Goal: Task Accomplishment & Management: Manage account settings

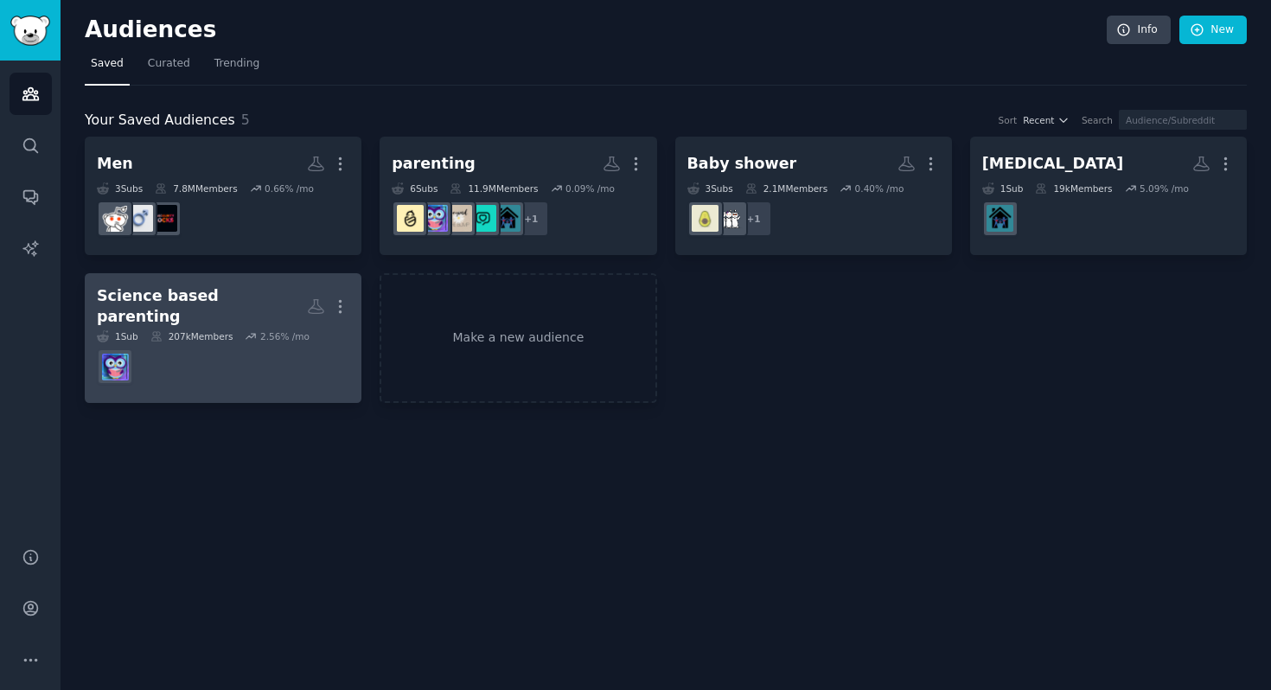
click at [233, 304] on div "Science based parenting" at bounding box center [202, 306] width 210 height 42
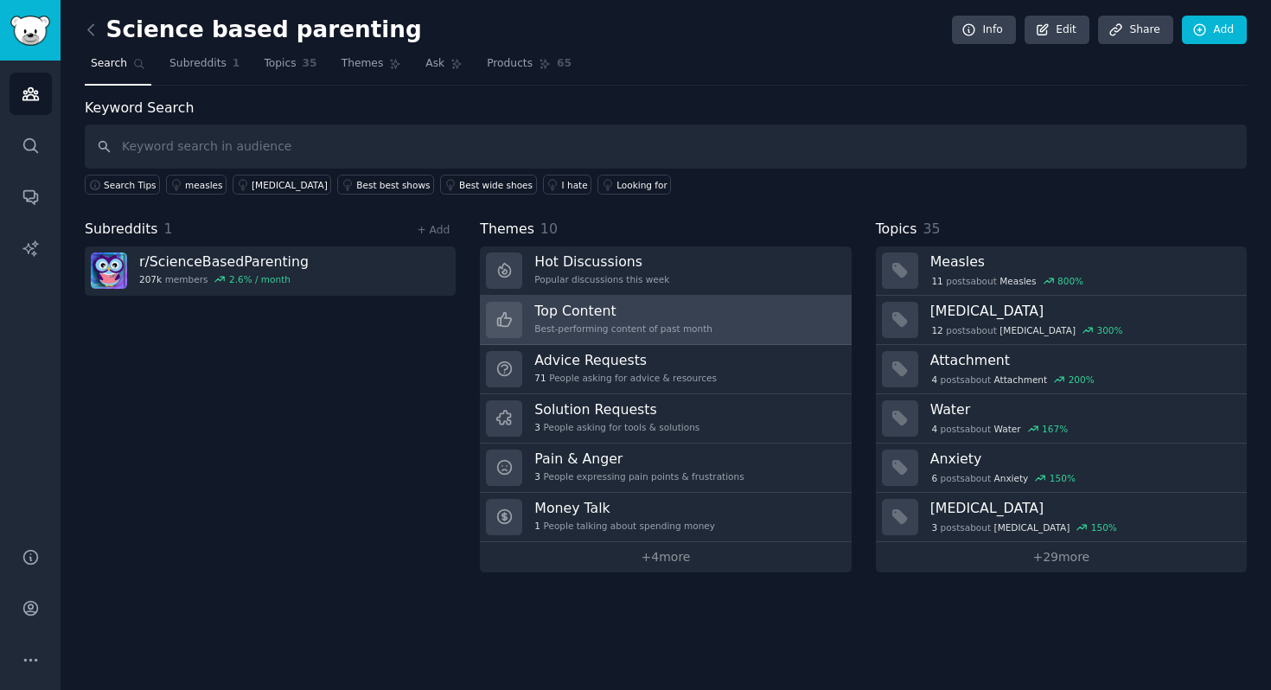
click at [604, 323] on div "Best-performing content of past month" at bounding box center [623, 329] width 178 height 12
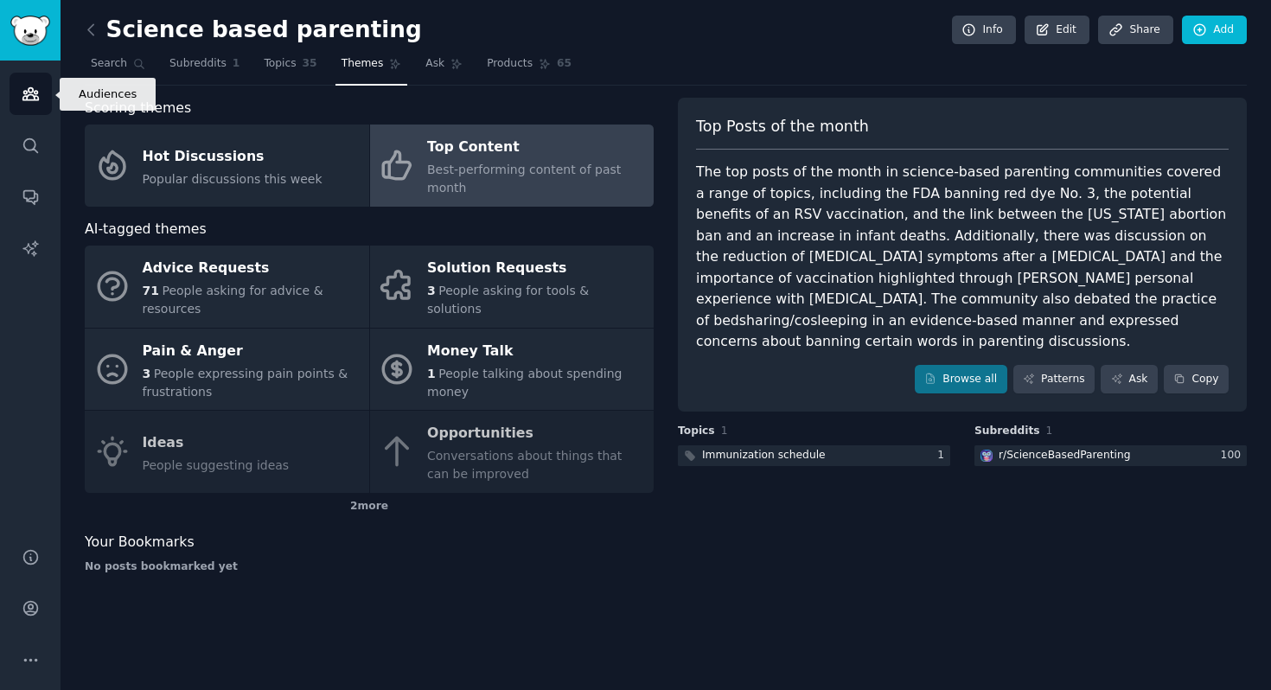
click at [29, 99] on icon "Sidebar" at bounding box center [30, 94] width 16 height 12
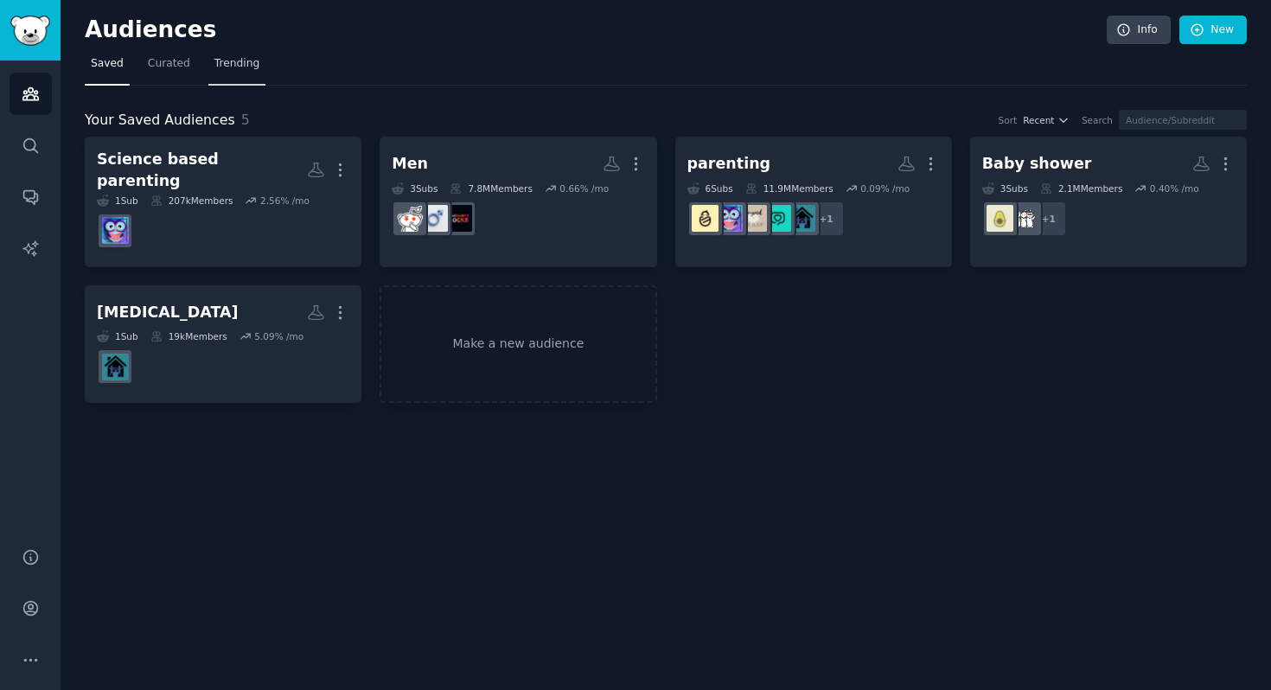
click at [226, 58] on span "Trending" at bounding box center [236, 64] width 45 height 16
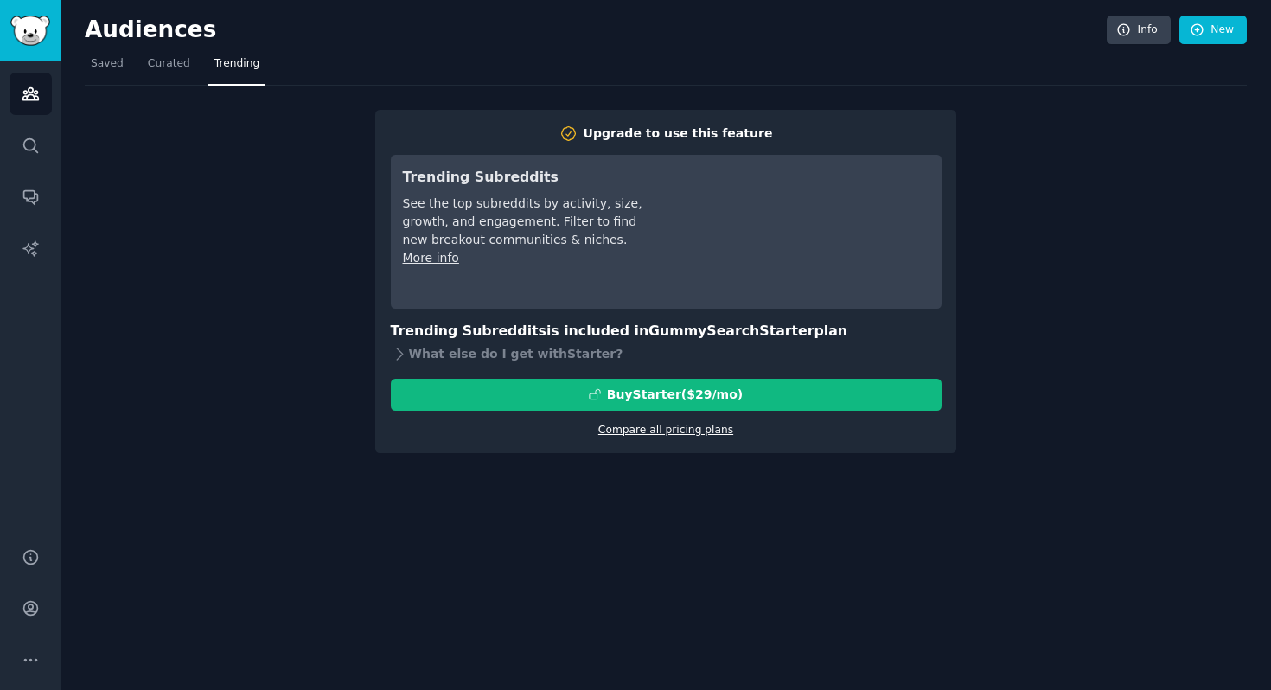
click at [630, 432] on link "Compare all pricing plans" at bounding box center [665, 430] width 135 height 12
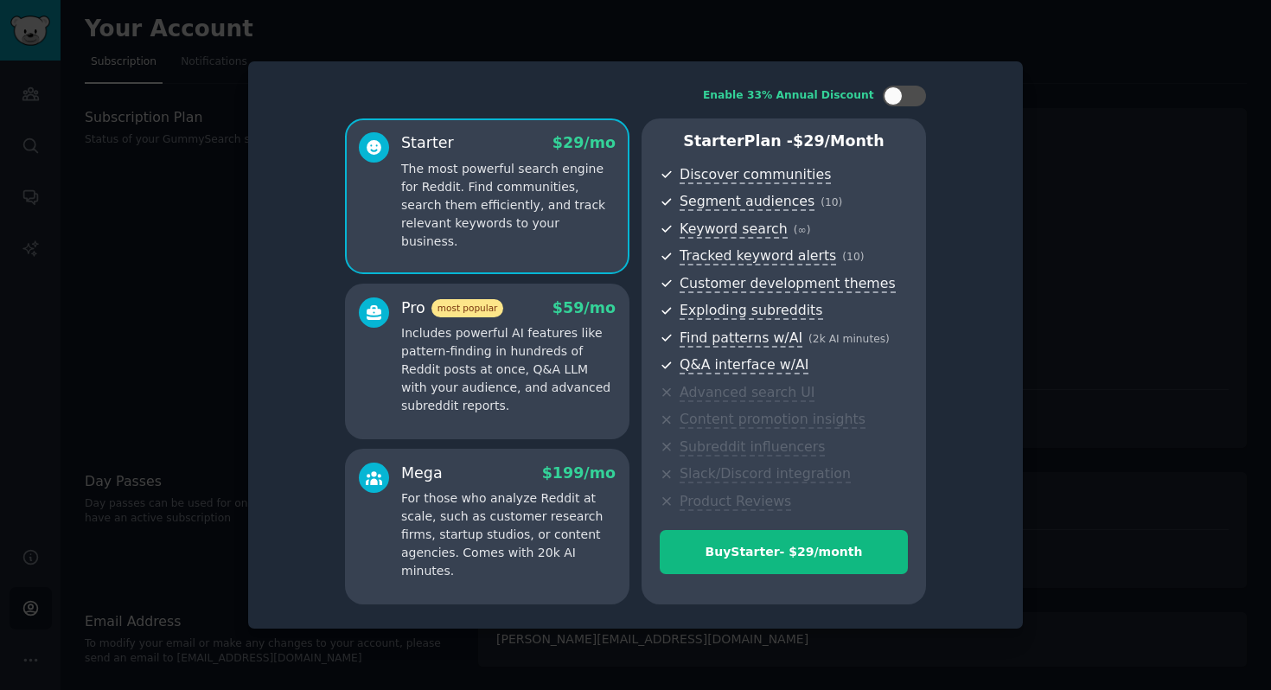
click at [1102, 304] on div at bounding box center [635, 345] width 1271 height 690
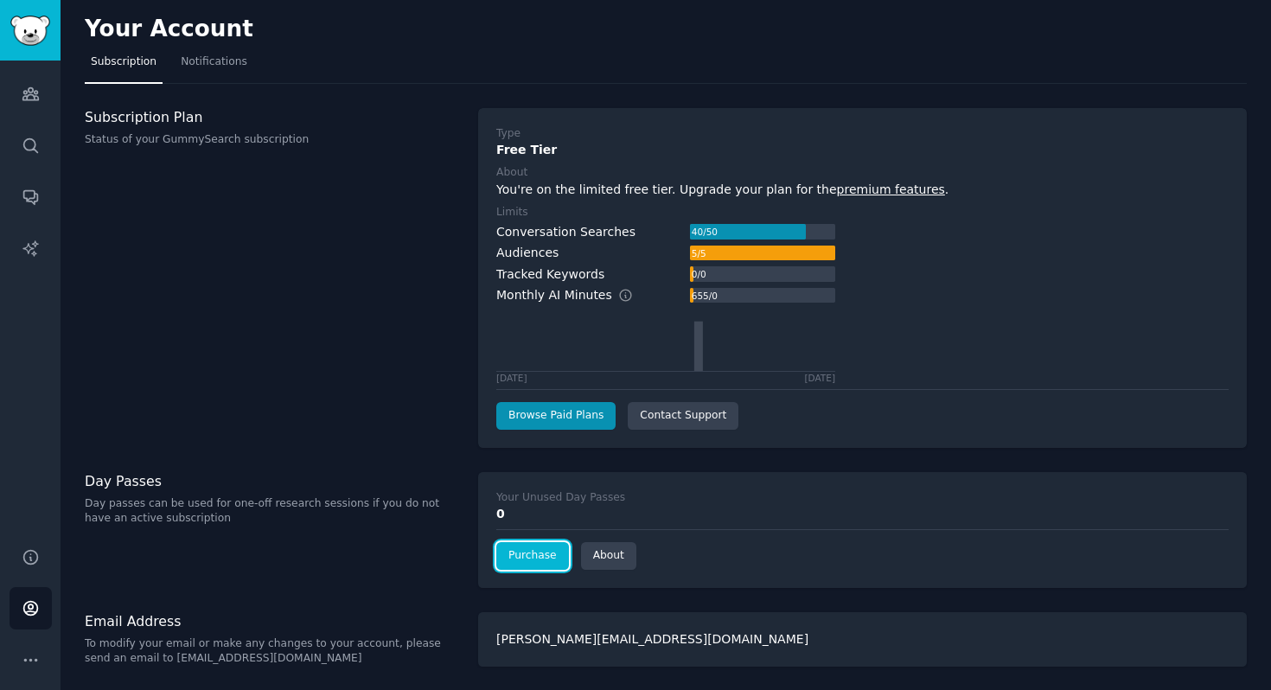
click at [530, 559] on link "Purchase" at bounding box center [532, 556] width 73 height 28
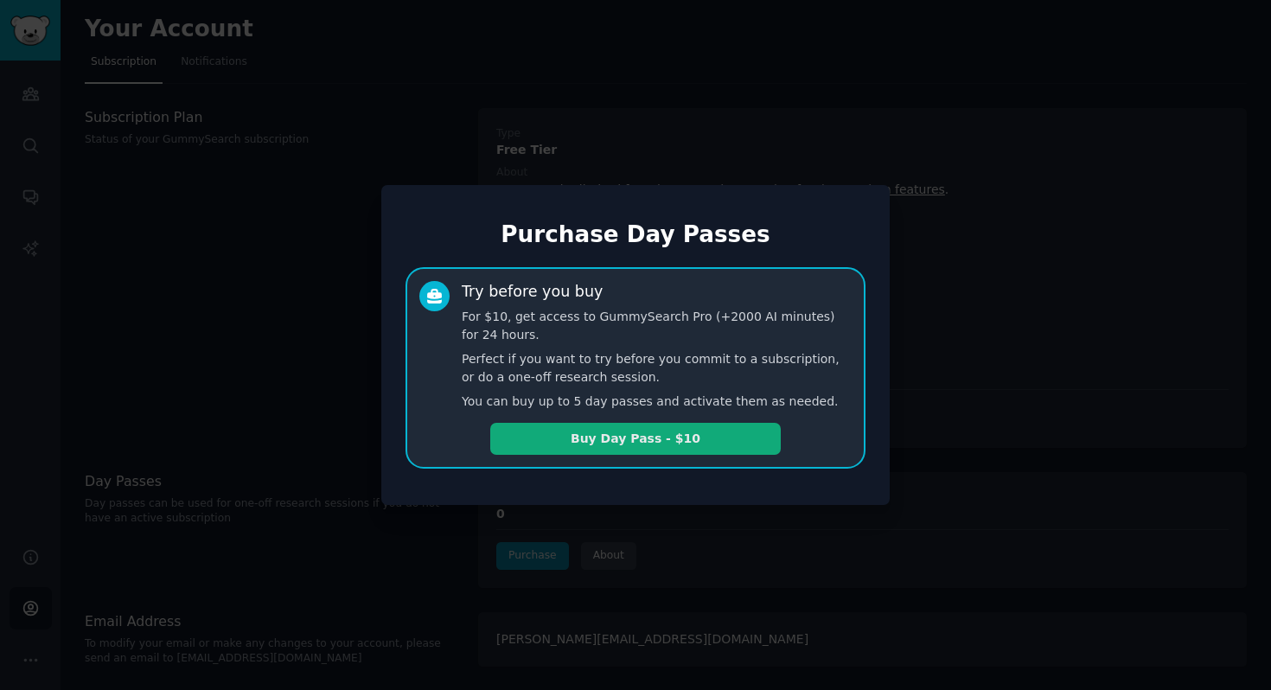
click at [614, 437] on button "Buy Day Pass - $10" at bounding box center [635, 439] width 291 height 32
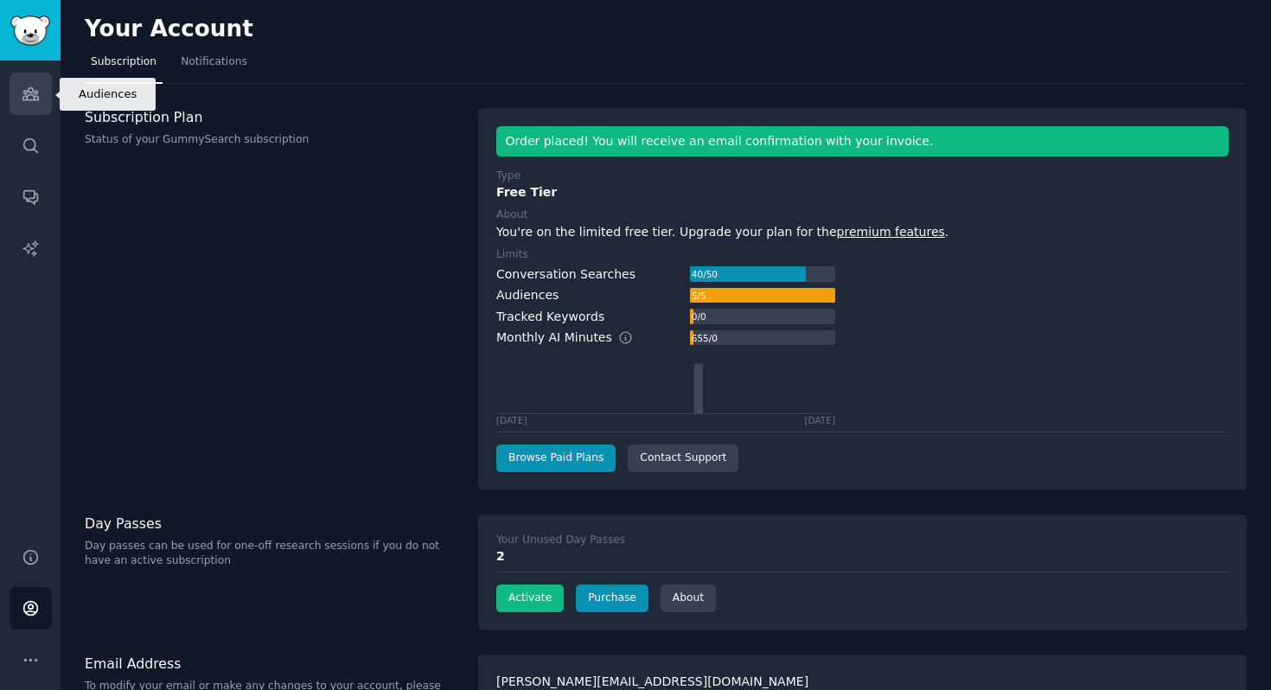
click at [38, 105] on link "Audiences" at bounding box center [31, 94] width 42 height 42
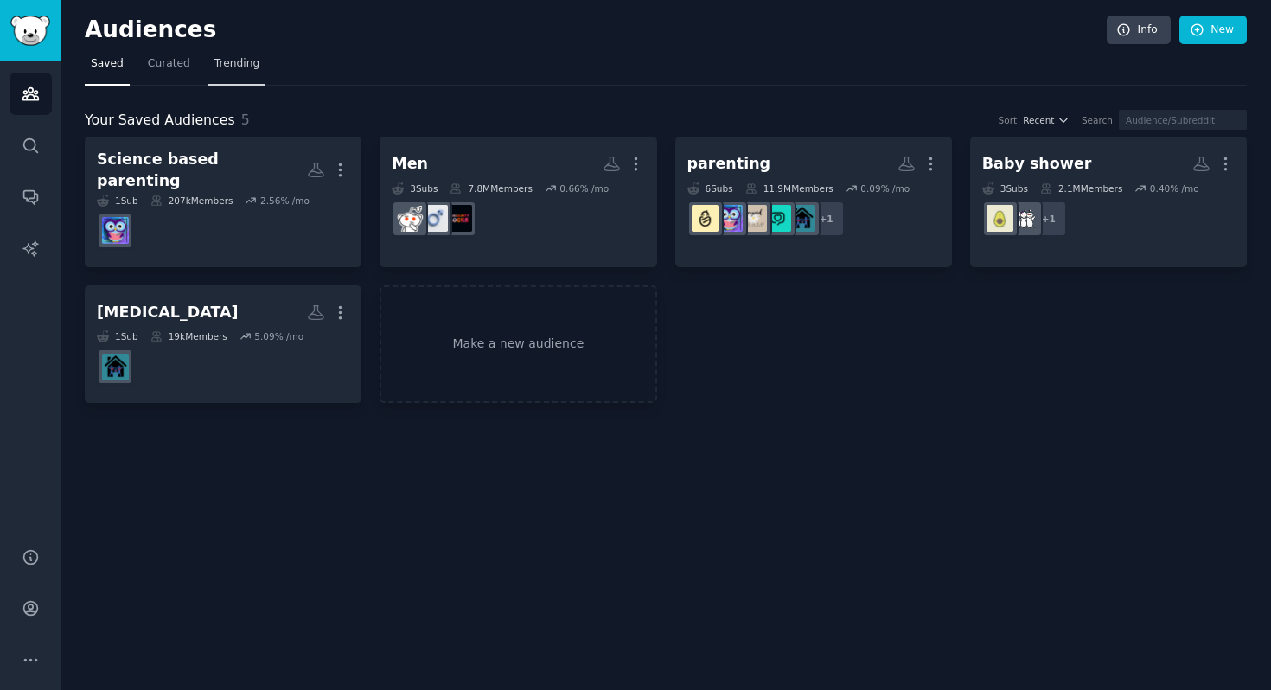
click at [223, 69] on span "Trending" at bounding box center [236, 64] width 45 height 16
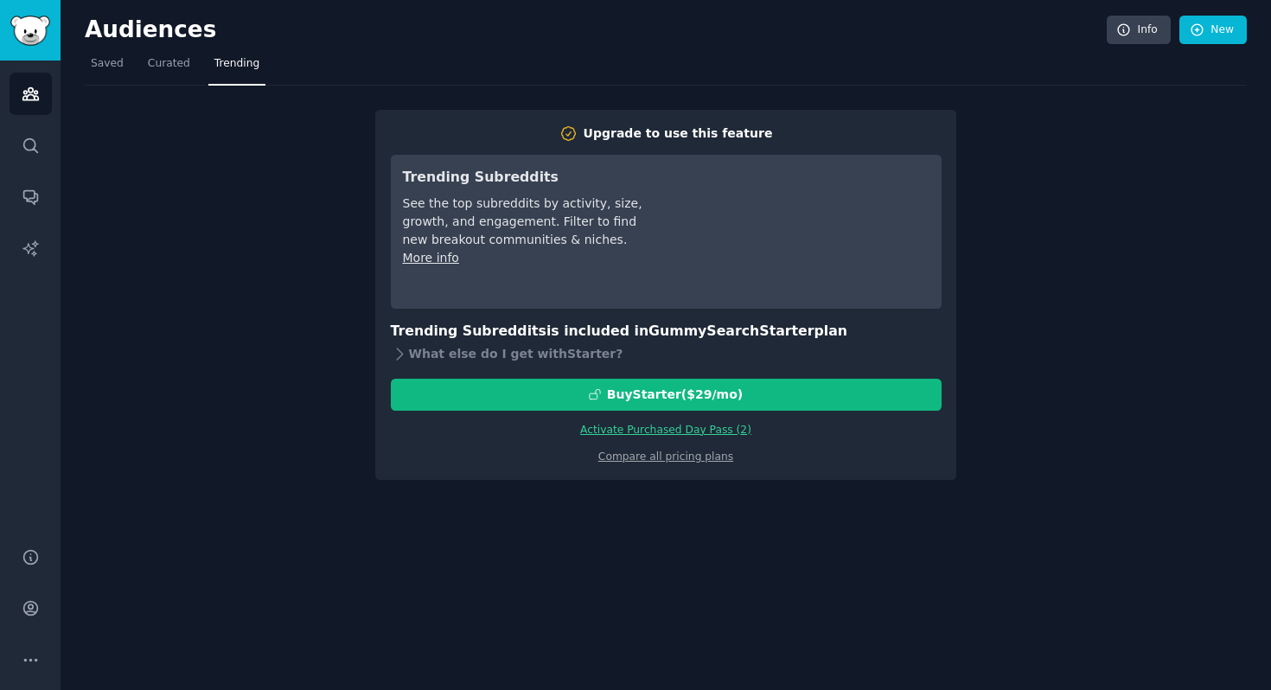
click at [617, 432] on link "Activate Purchased Day Pass ( 2 )" at bounding box center [665, 430] width 171 height 12
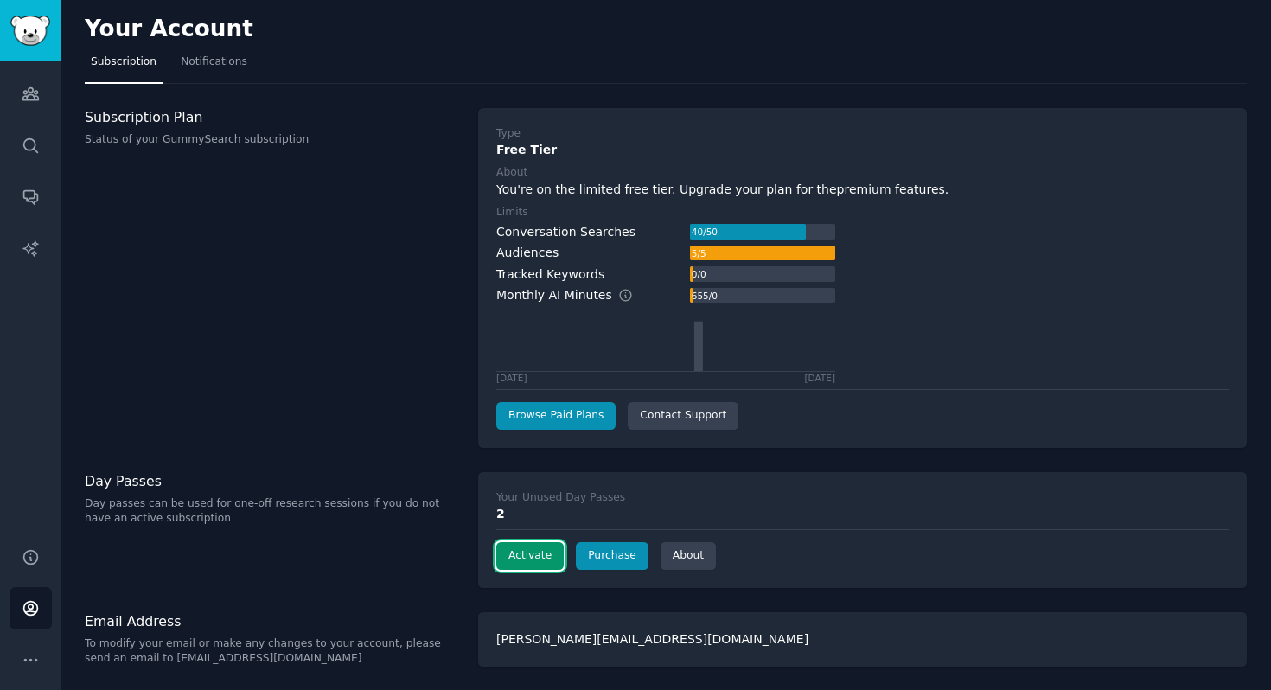
click at [534, 556] on button "Activate" at bounding box center [529, 556] width 67 height 28
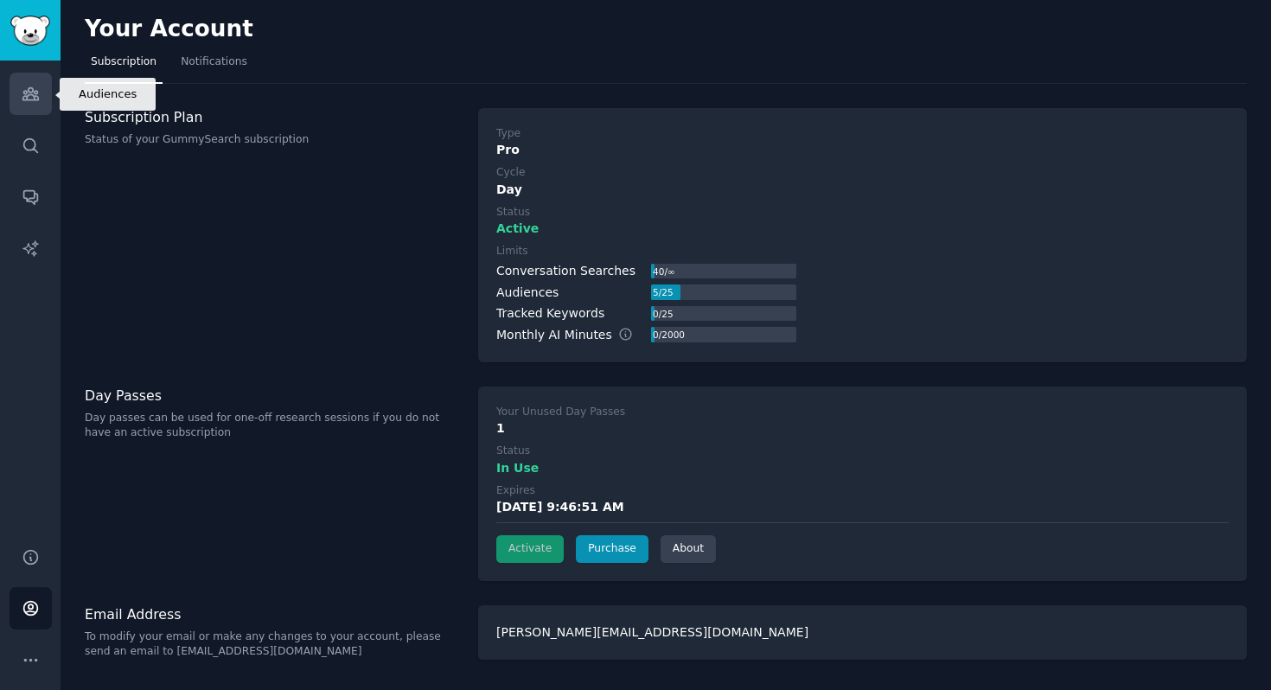
click at [36, 99] on icon "Sidebar" at bounding box center [30, 94] width 16 height 12
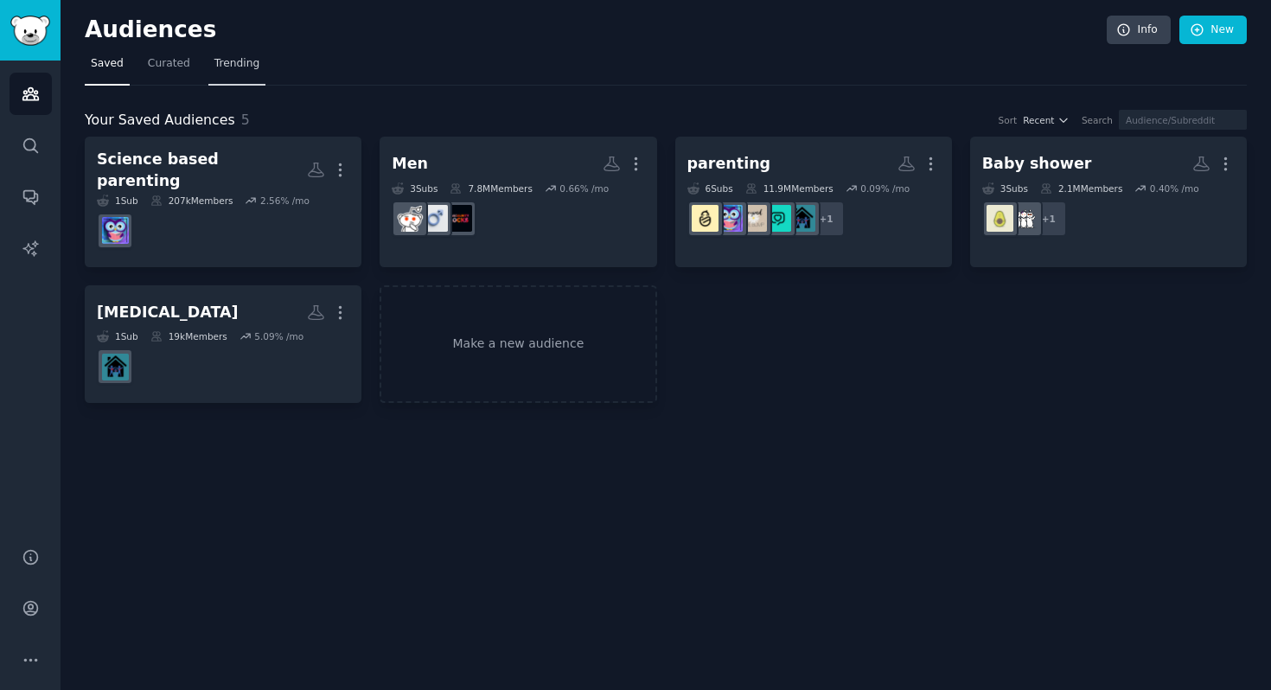
click at [224, 72] on link "Trending" at bounding box center [236, 67] width 57 height 35
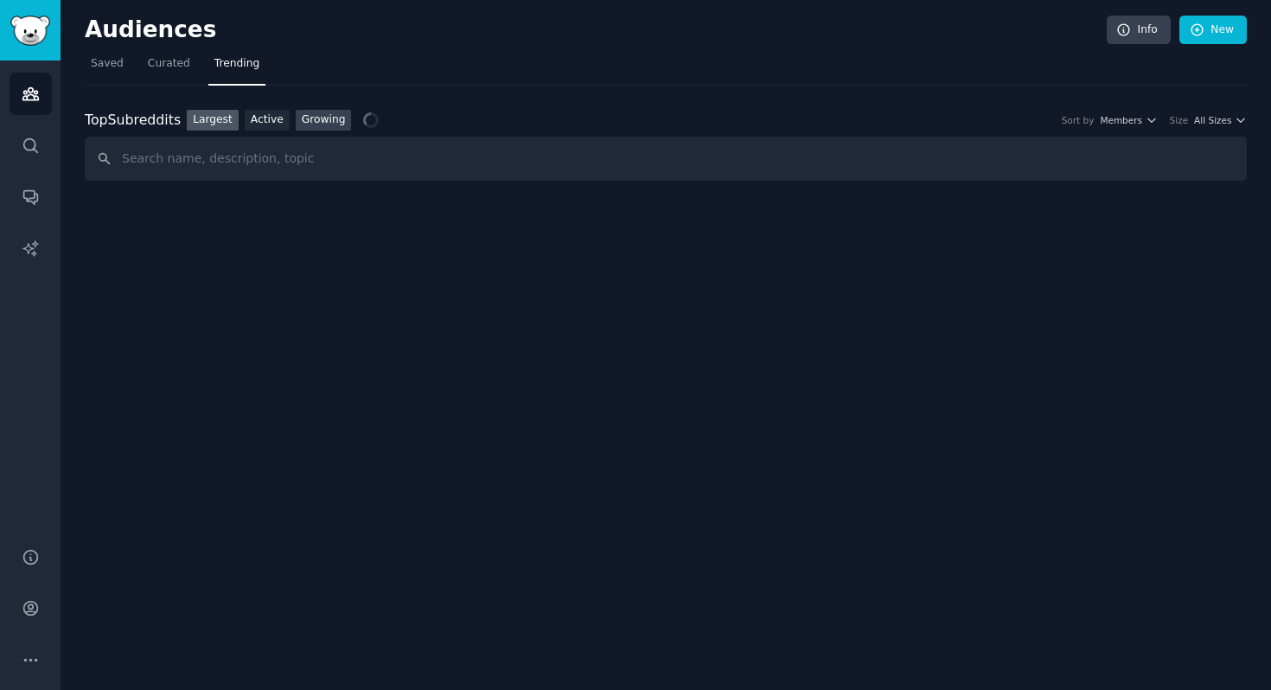
click at [334, 124] on link "Growing" at bounding box center [324, 121] width 56 height 22
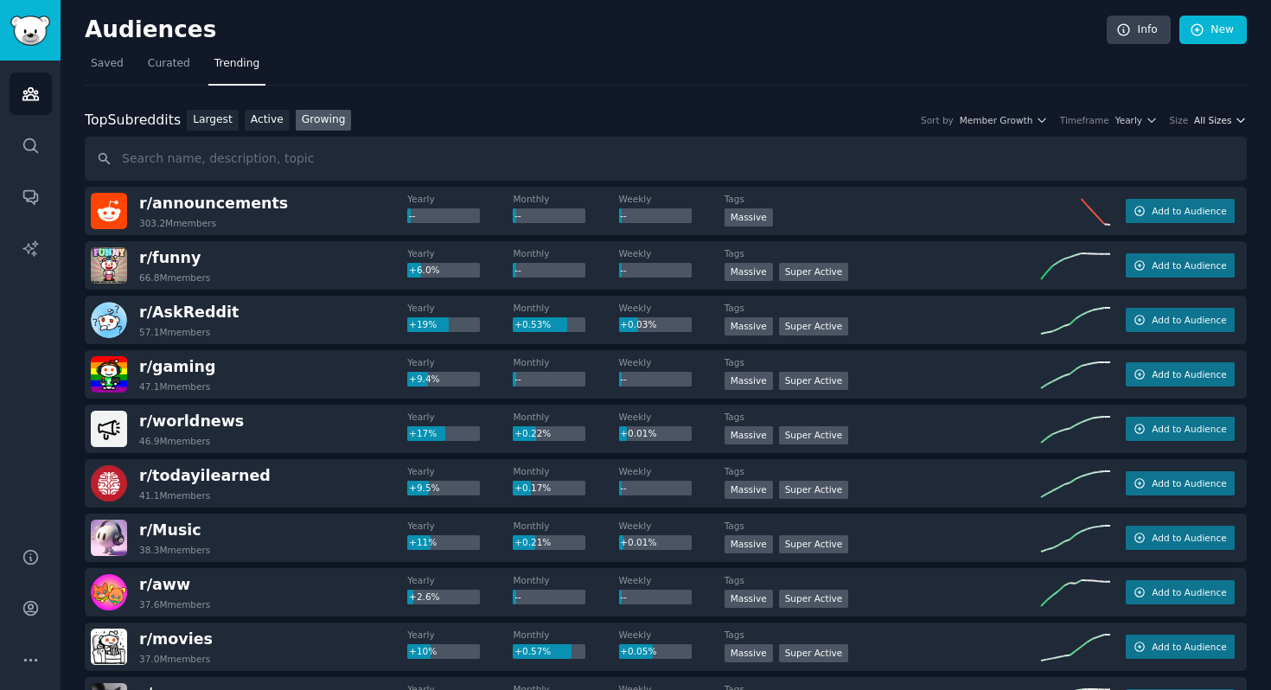
click at [1226, 121] on span "All Sizes" at bounding box center [1212, 120] width 37 height 12
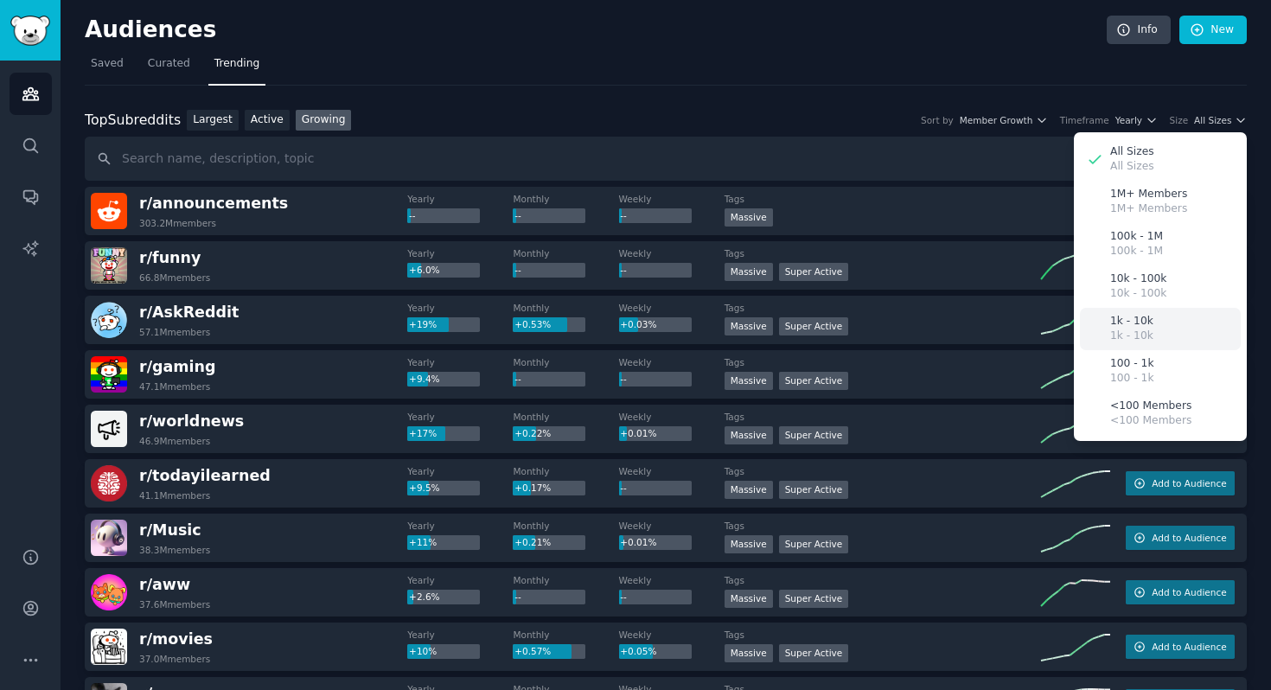
click at [1142, 323] on p "1k - 10k" at bounding box center [1131, 322] width 43 height 16
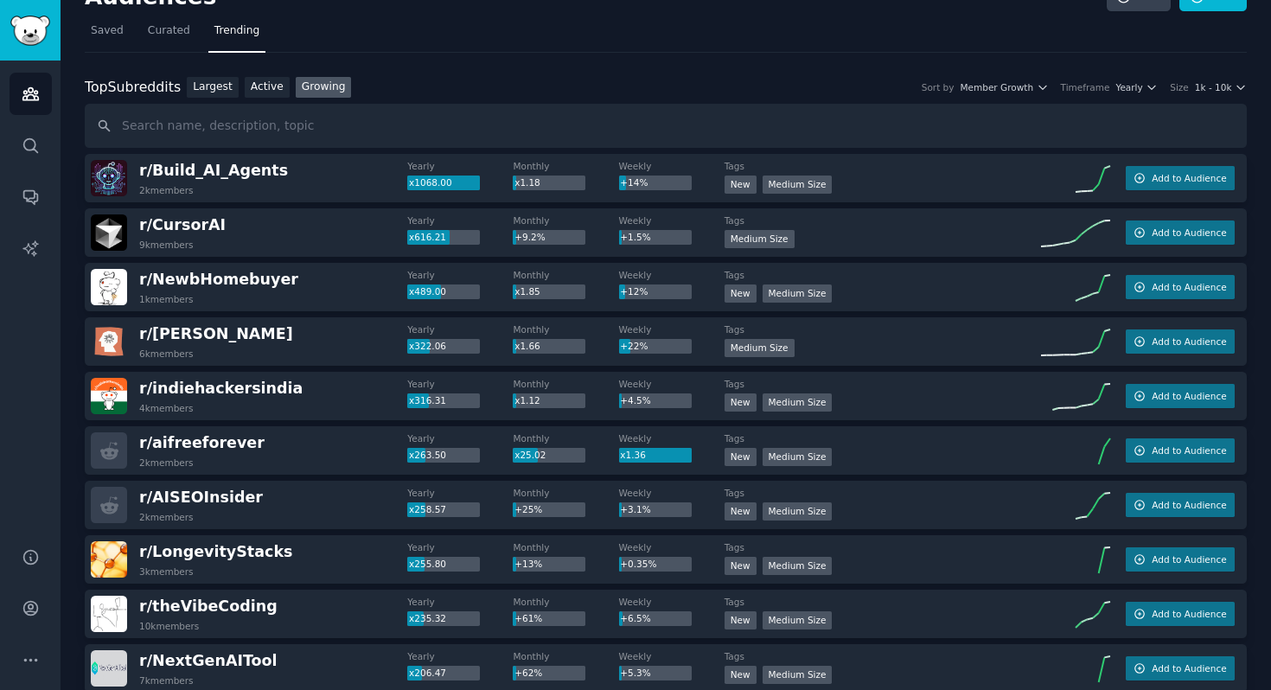
scroll to position [19, 0]
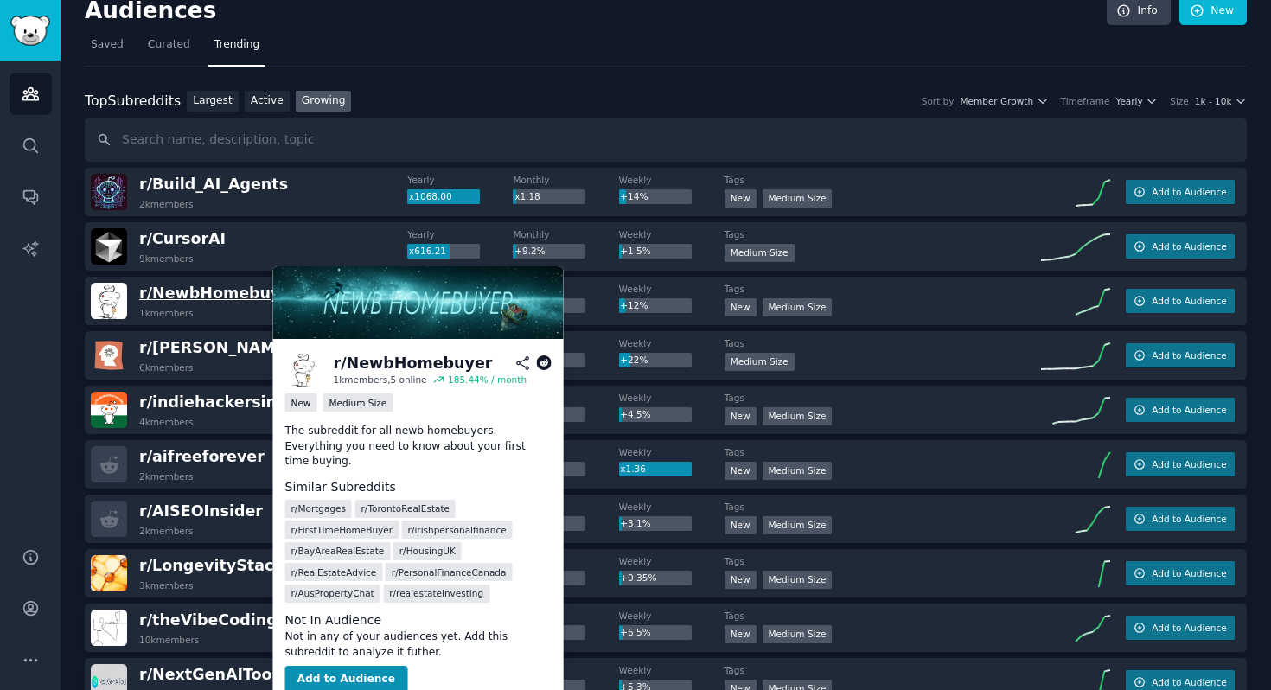
click at [241, 291] on span "r/ NewbHomebuyer" at bounding box center [218, 292] width 159 height 17
click at [211, 294] on span "r/ NewbHomebuyer" at bounding box center [218, 292] width 159 height 17
click at [230, 301] on span "r/ NewbHomebuyer" at bounding box center [218, 292] width 159 height 17
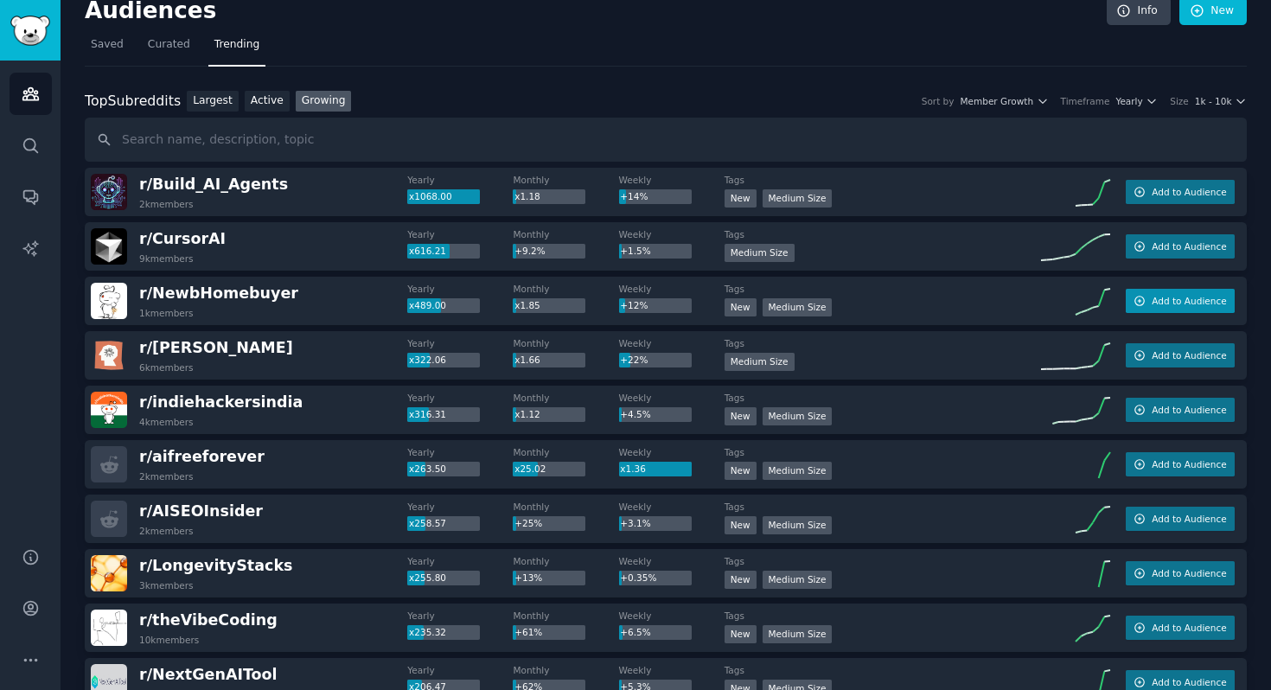
click at [1179, 304] on span "Add to Audience" at bounding box center [1189, 301] width 74 height 12
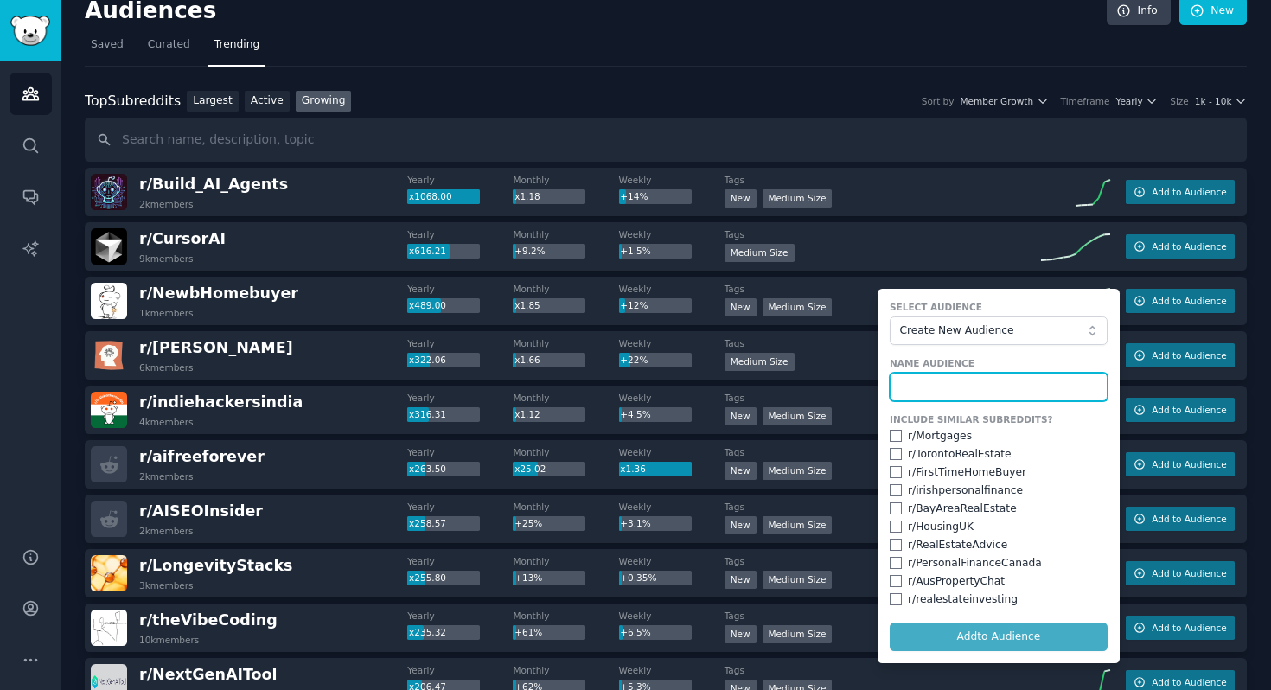
click at [1040, 396] on input "text" at bounding box center [999, 387] width 218 height 29
click at [894, 473] on input "checkbox" at bounding box center [896, 472] width 12 height 12
checkbox input "true"
click at [966, 385] on input "text" at bounding box center [999, 387] width 218 height 29
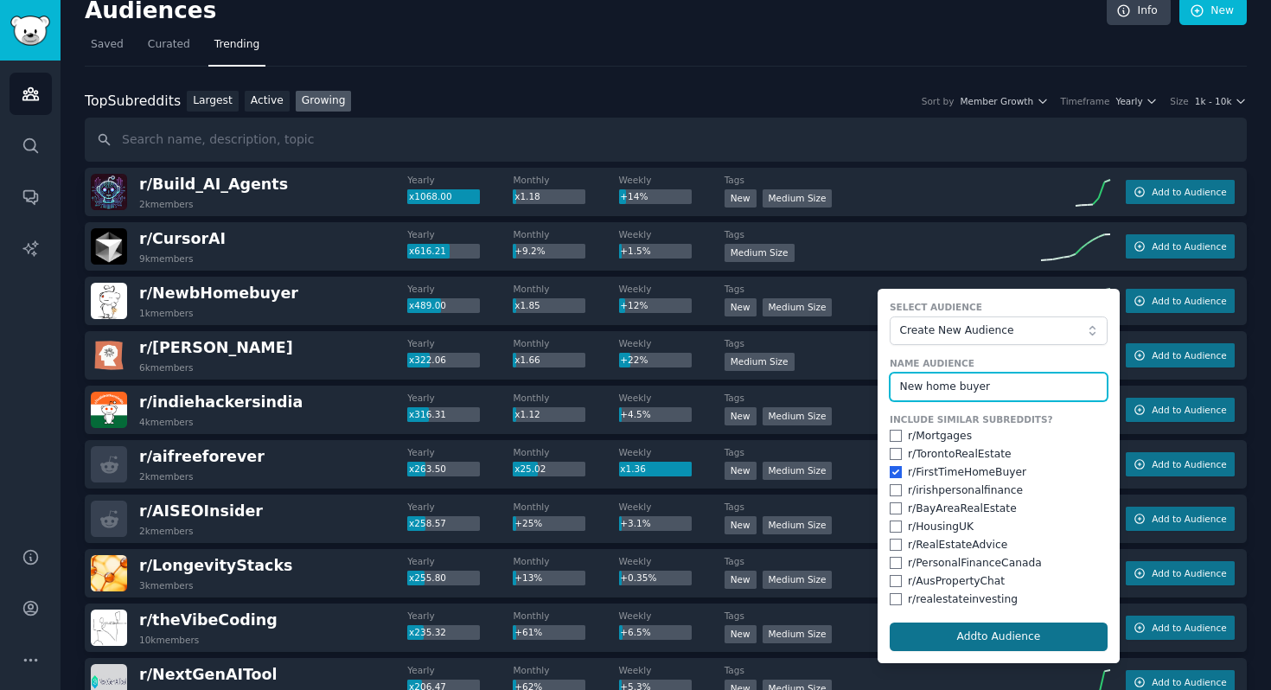
type input "New home buyer"
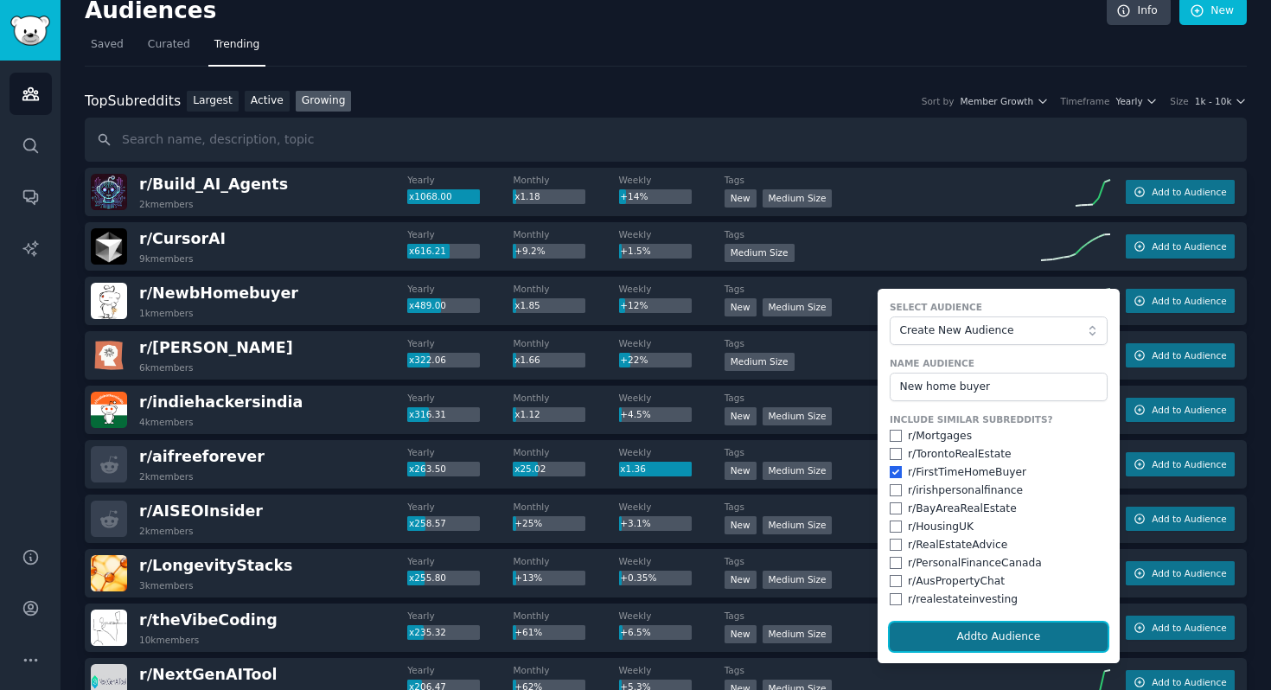
click at [992, 633] on button "Add to Audience" at bounding box center [999, 637] width 218 height 29
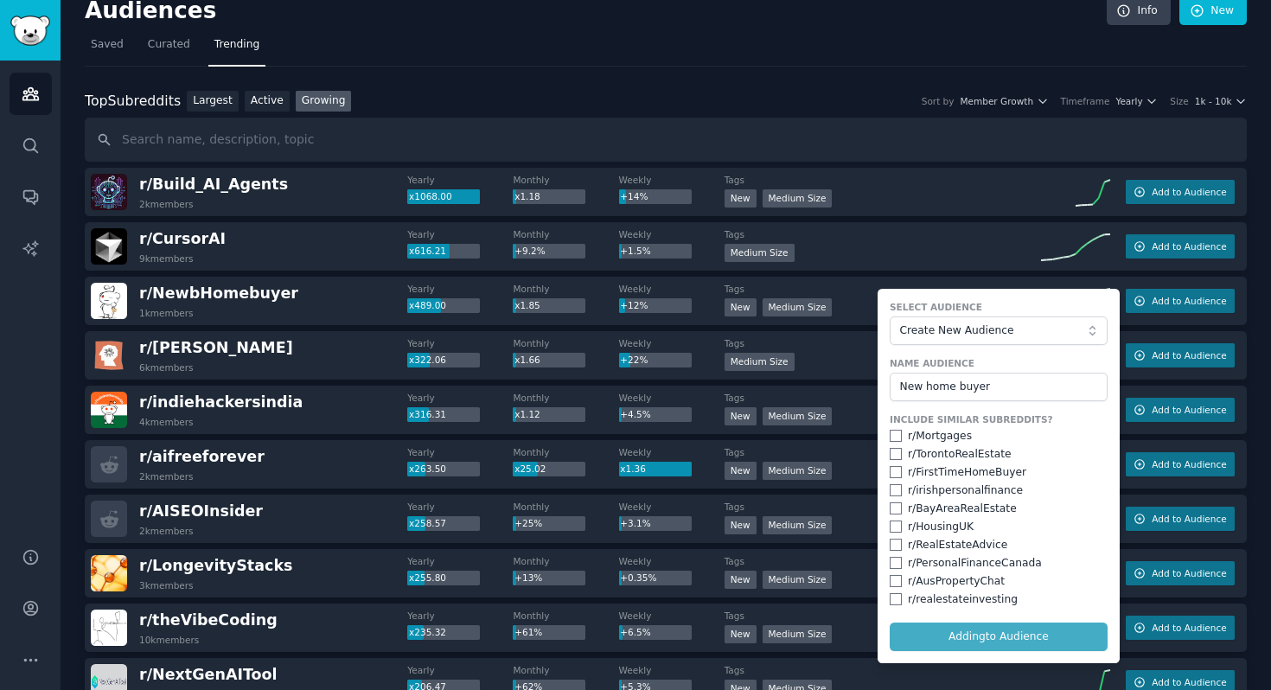
checkbox input "false"
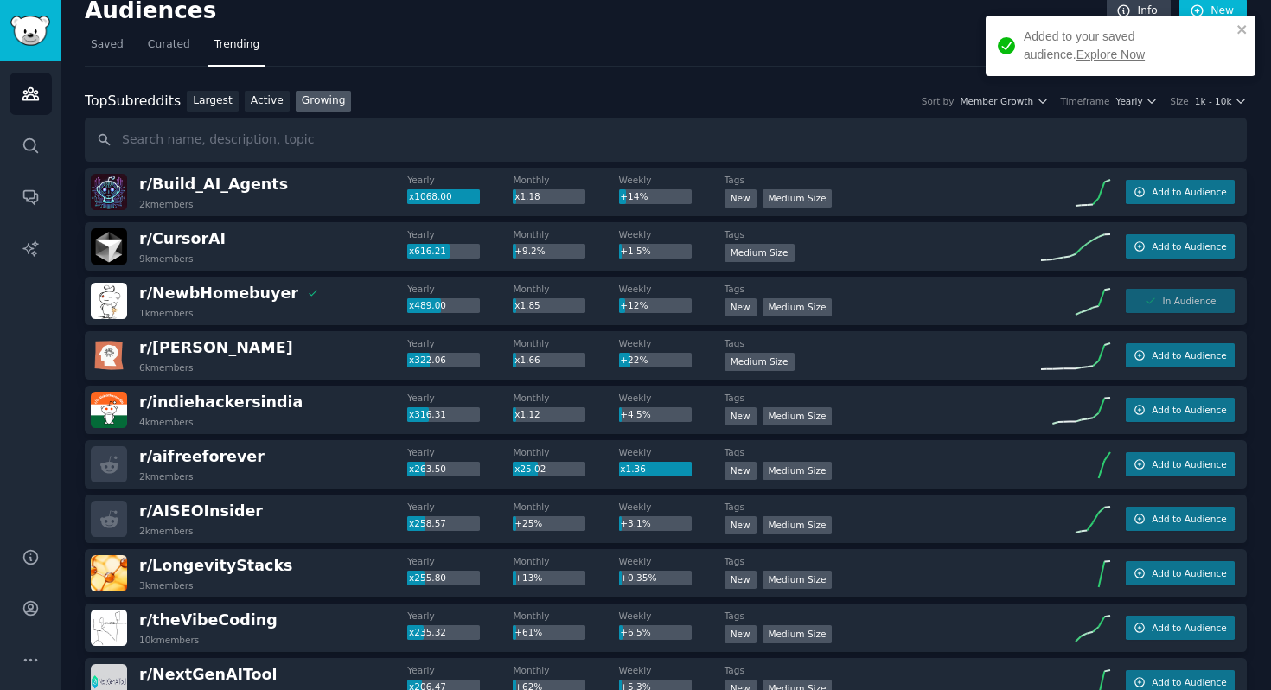
click at [1077, 54] on link "Explore Now" at bounding box center [1111, 55] width 68 height 14
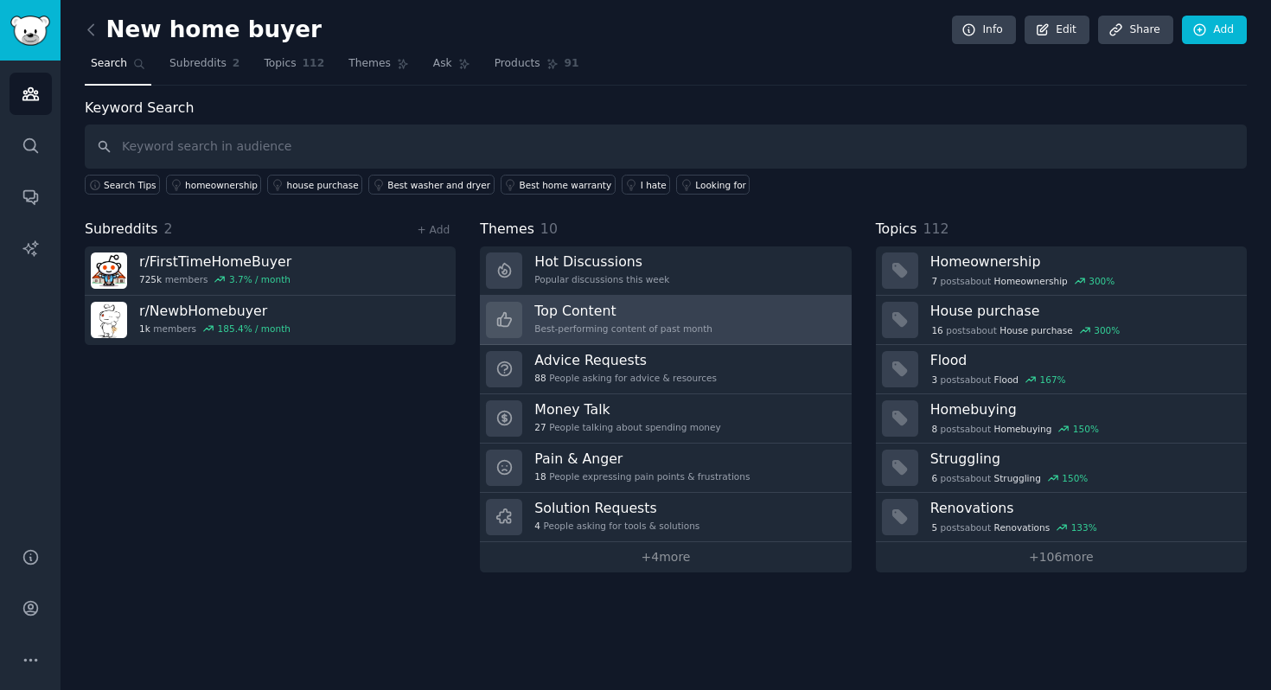
click at [561, 314] on h3 "Top Content" at bounding box center [623, 311] width 178 height 18
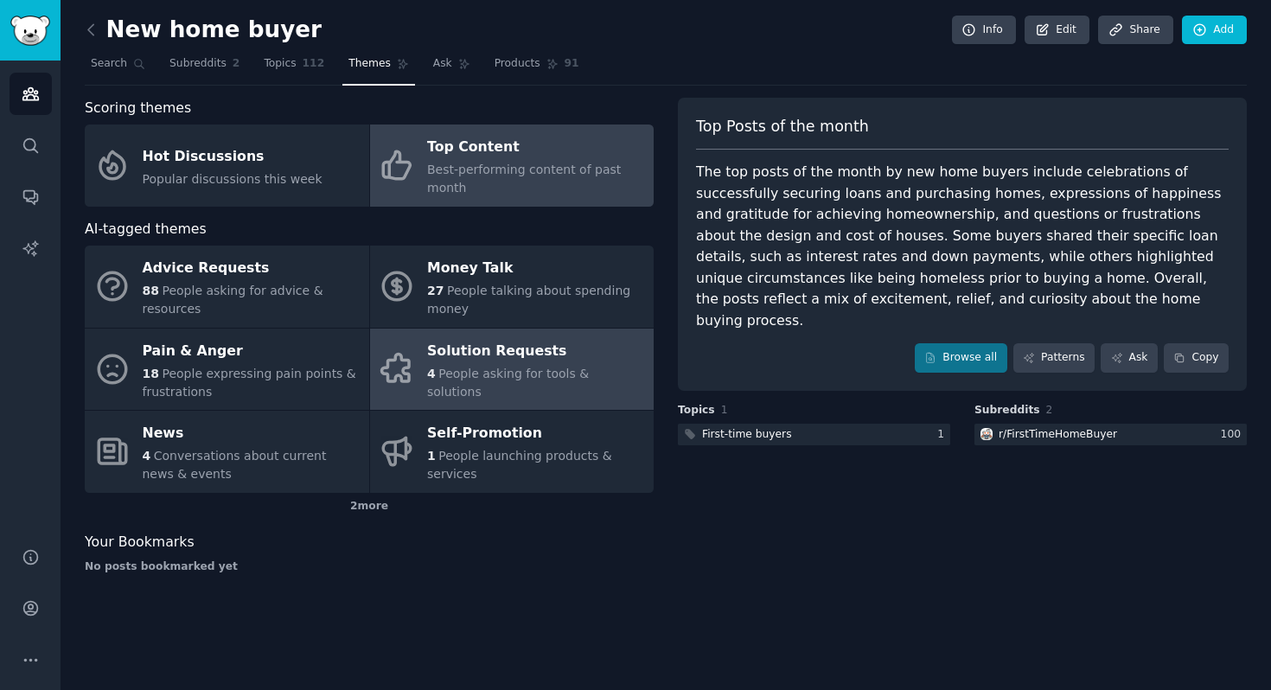
click at [571, 353] on div "Solution Requests" at bounding box center [536, 351] width 218 height 28
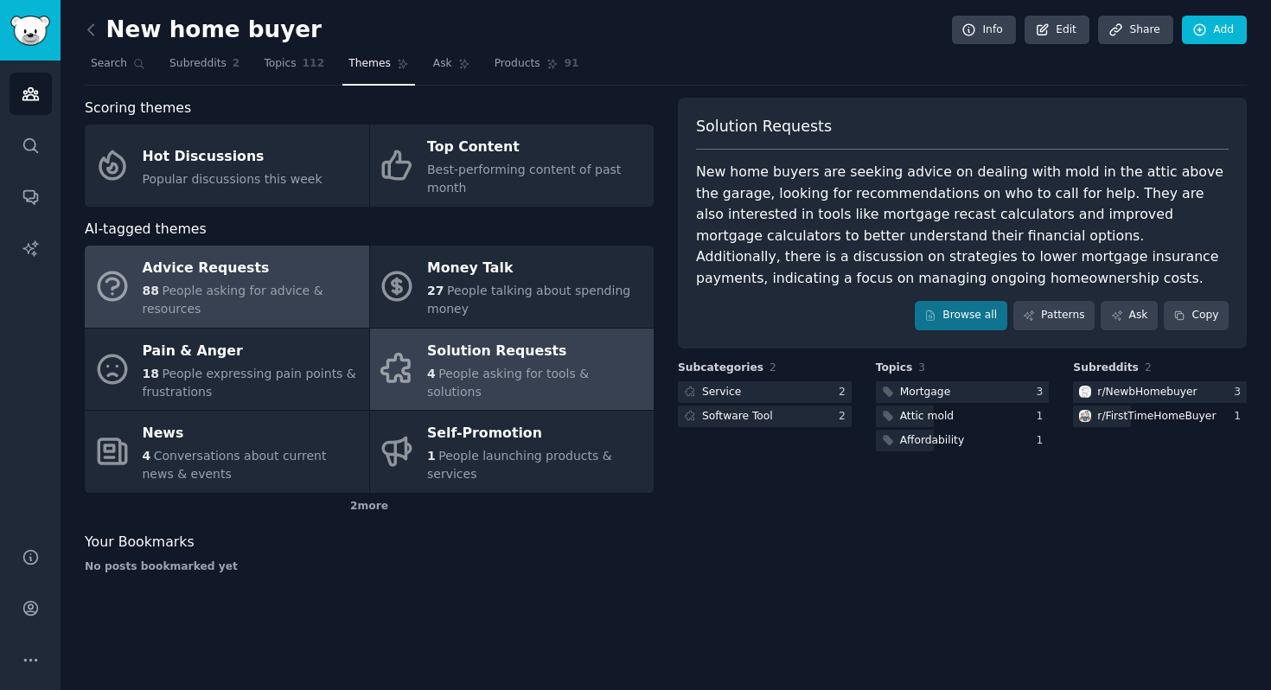
click at [305, 298] on div "88 People asking for advice & resources" at bounding box center [252, 300] width 218 height 36
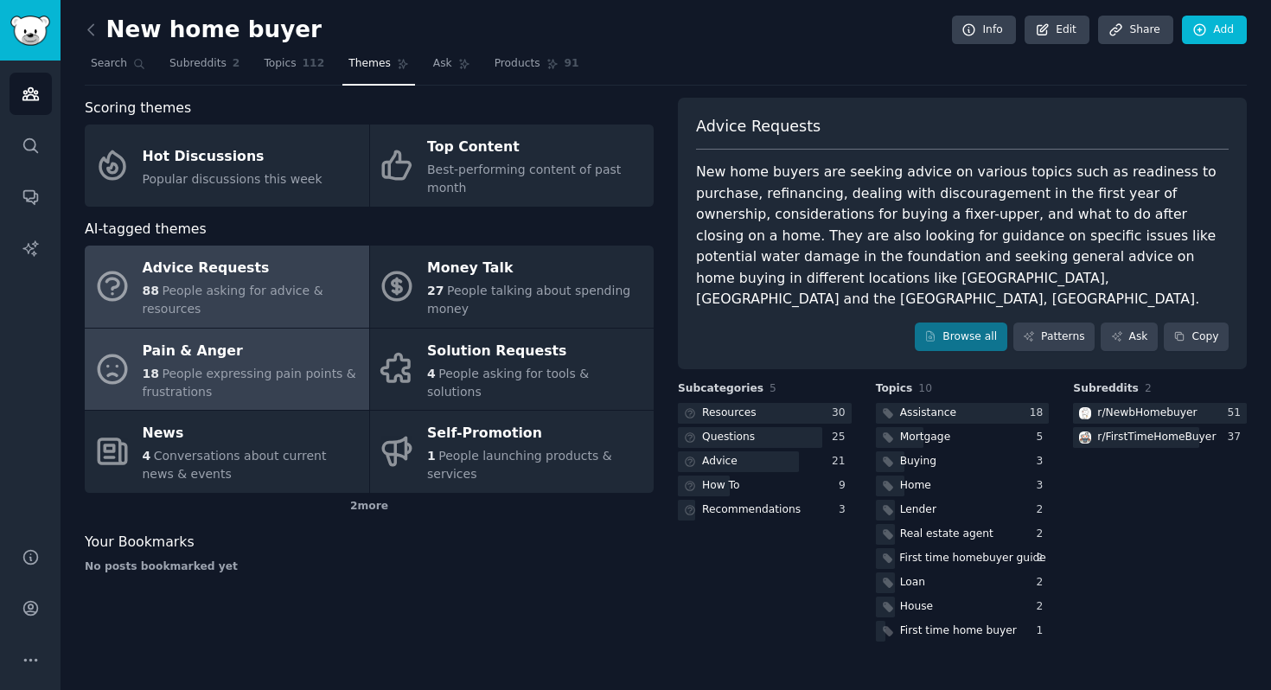
click at [336, 377] on span "People expressing pain points & frustrations" at bounding box center [250, 383] width 214 height 32
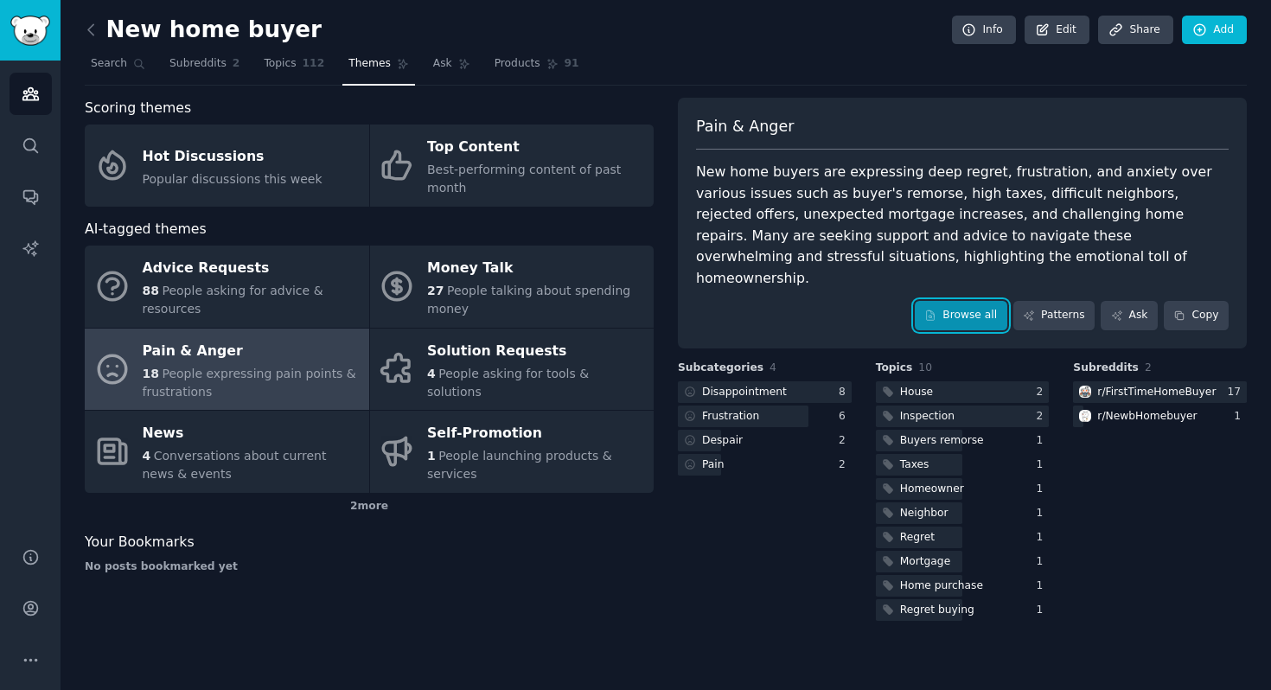
click at [972, 301] on link "Browse all" at bounding box center [961, 315] width 93 height 29
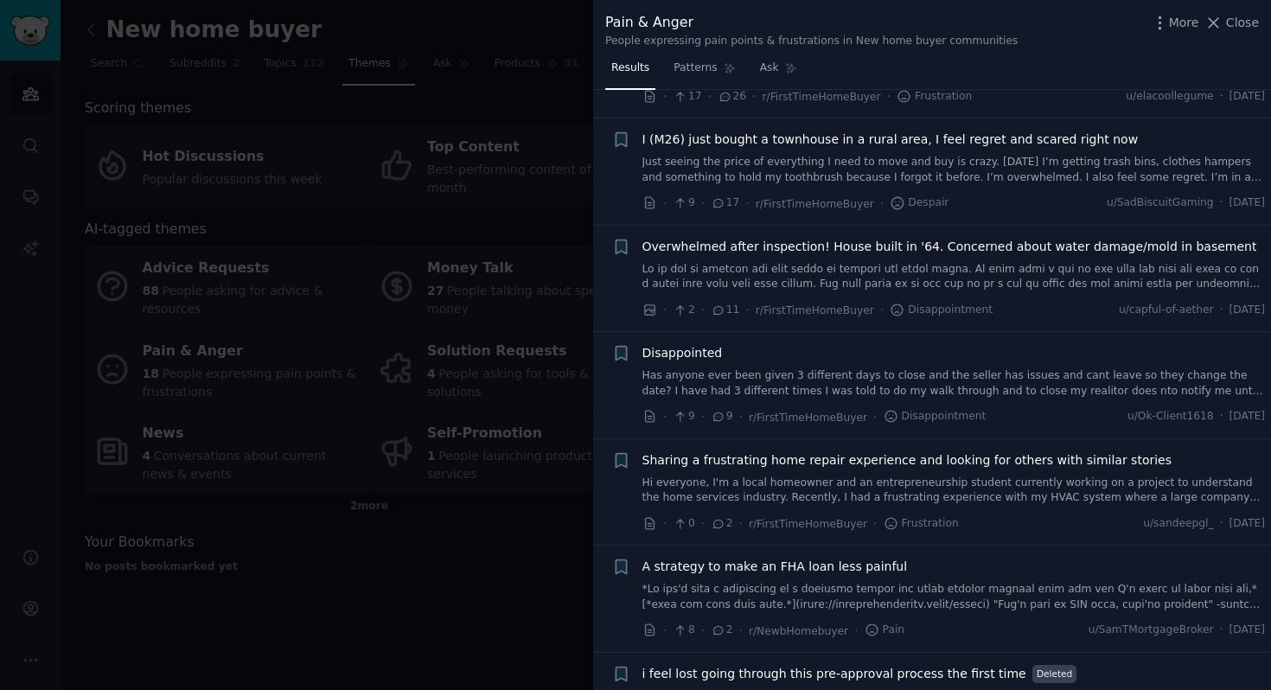
scroll to position [1204, 0]
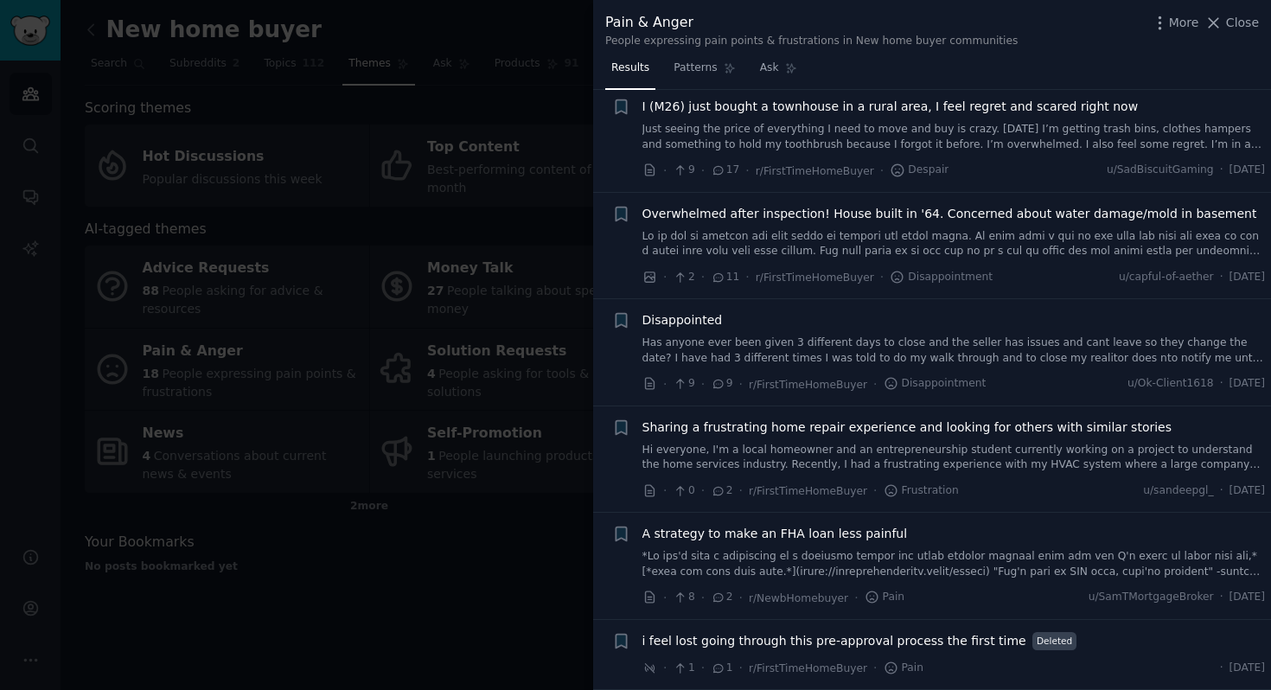
click at [469, 588] on div at bounding box center [635, 345] width 1271 height 690
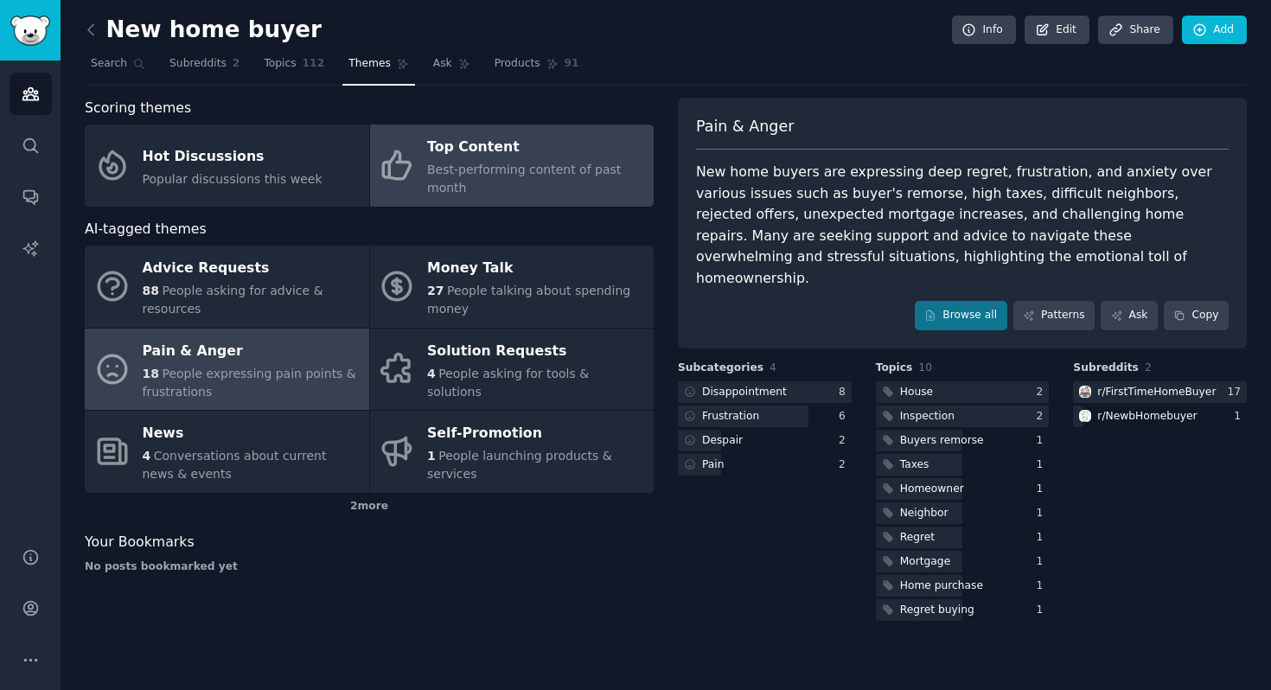
click at [459, 153] on div "Top Content" at bounding box center [536, 148] width 218 height 28
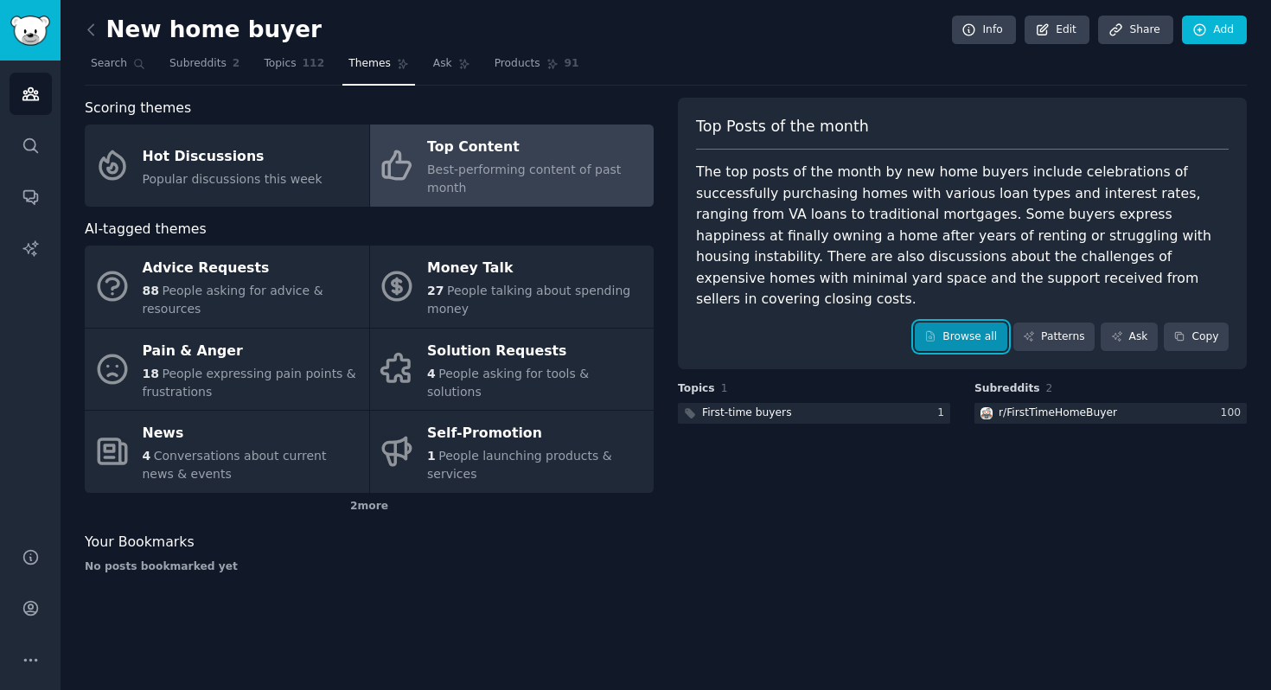
click at [950, 323] on link "Browse all" at bounding box center [961, 337] width 93 height 29
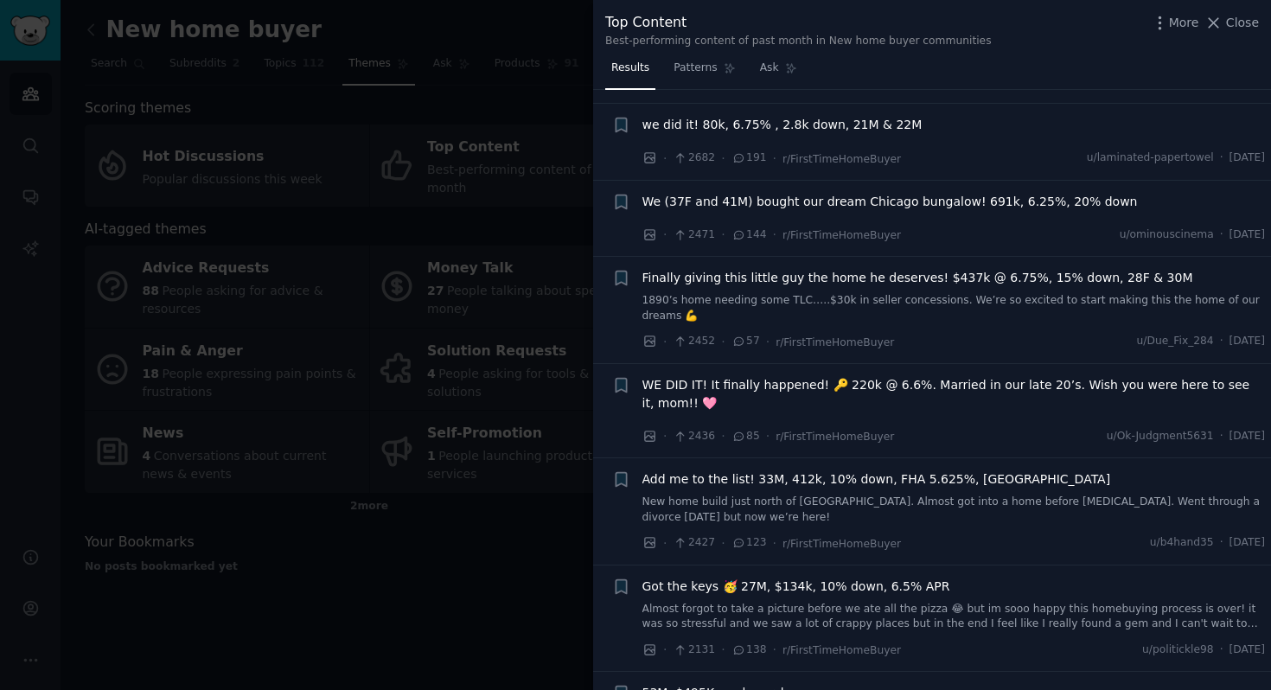
scroll to position [1608, 0]
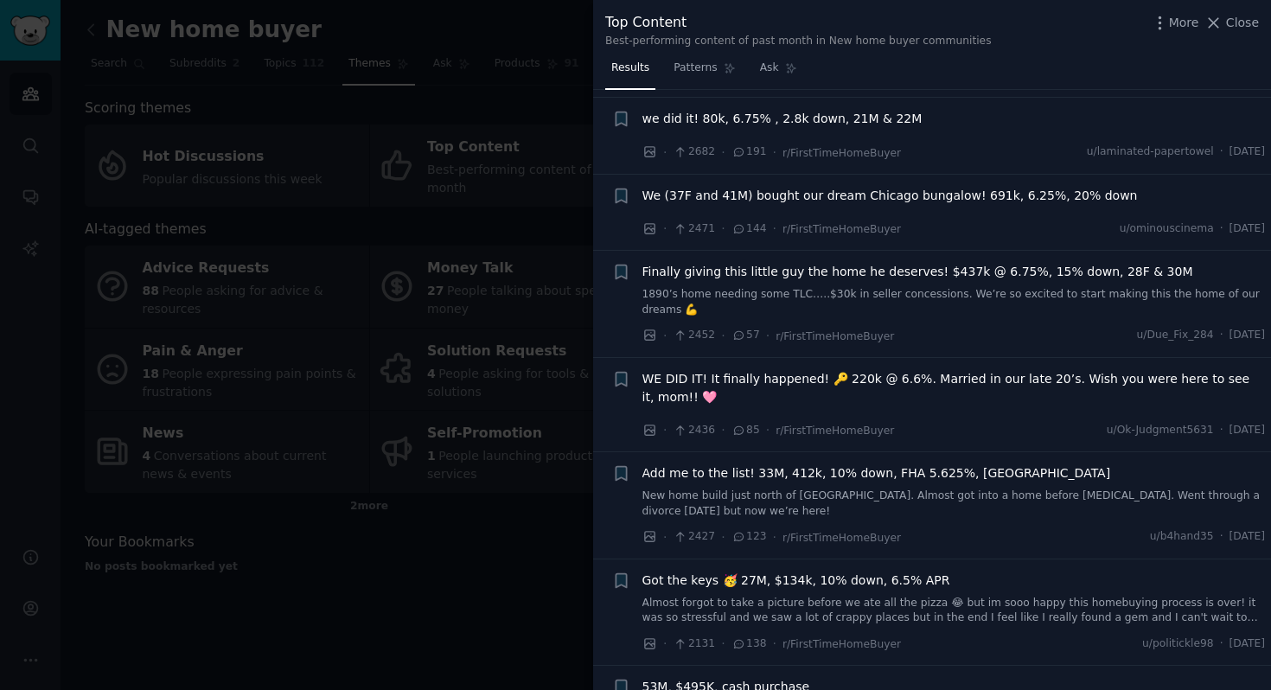
click at [538, 592] on div at bounding box center [635, 345] width 1271 height 690
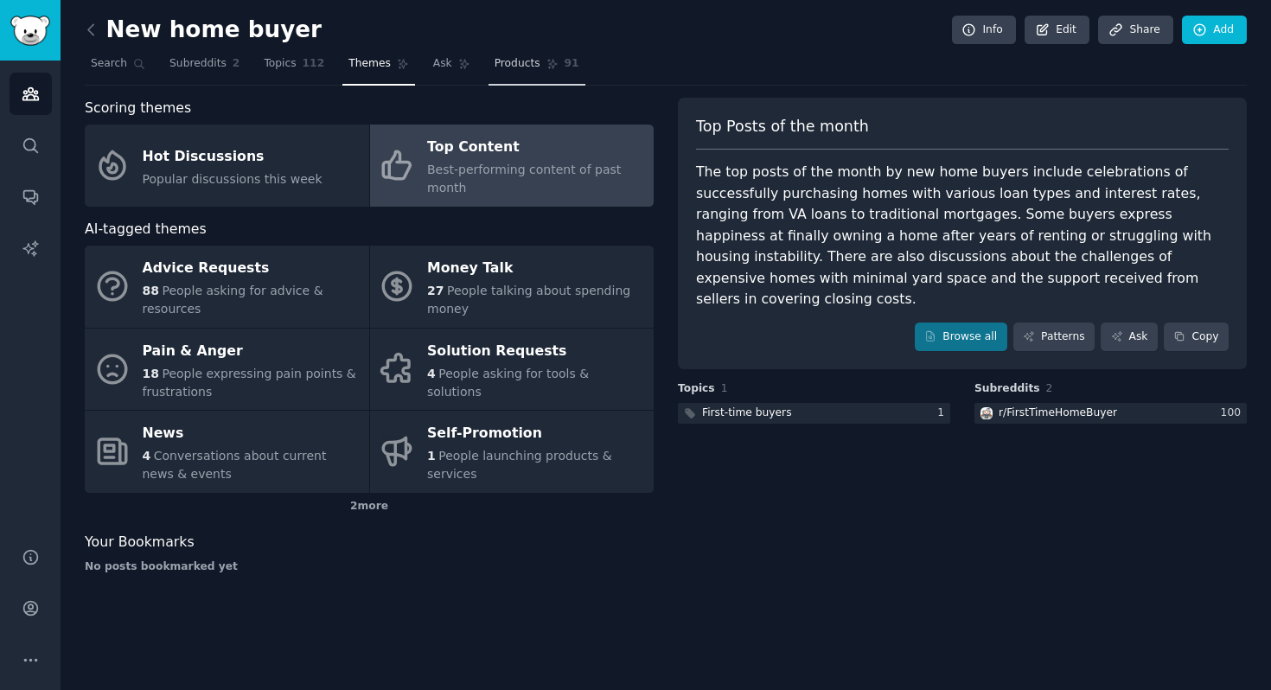
click at [536, 64] on link "Products 91" at bounding box center [537, 67] width 97 height 35
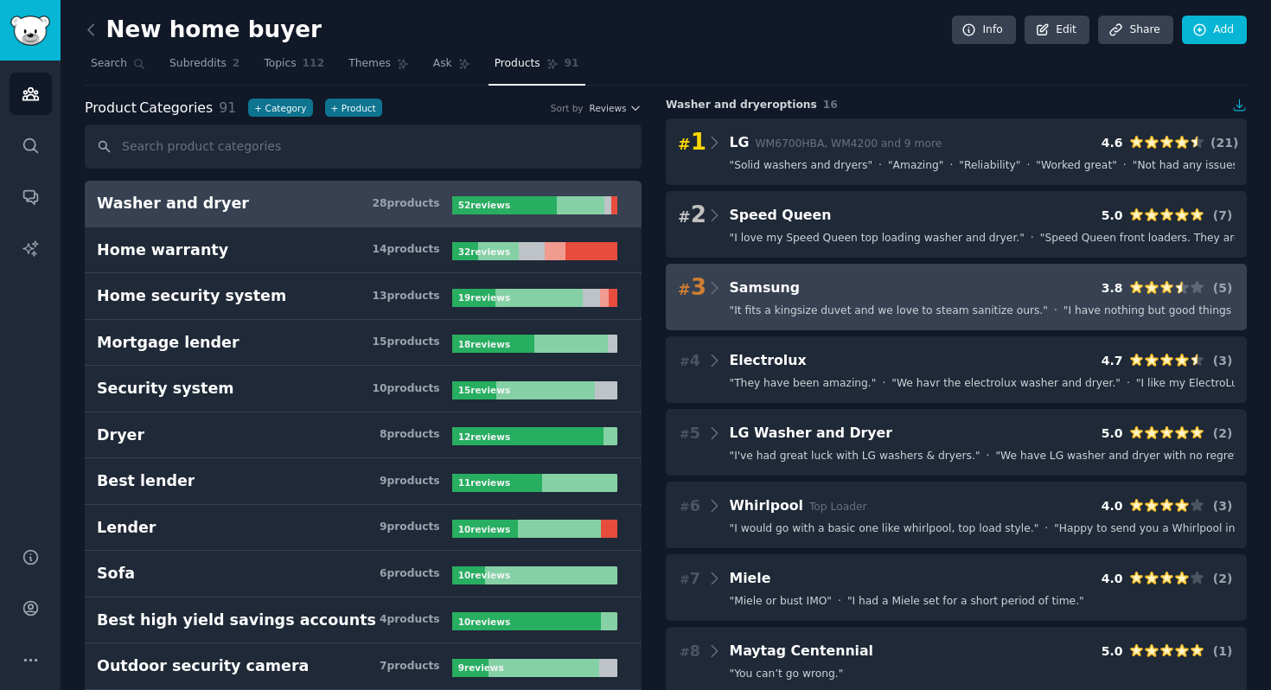
click at [840, 313] on span "" It fits a kingsize duvet and we love to steam sanitize ours. "" at bounding box center [889, 312] width 318 height 16
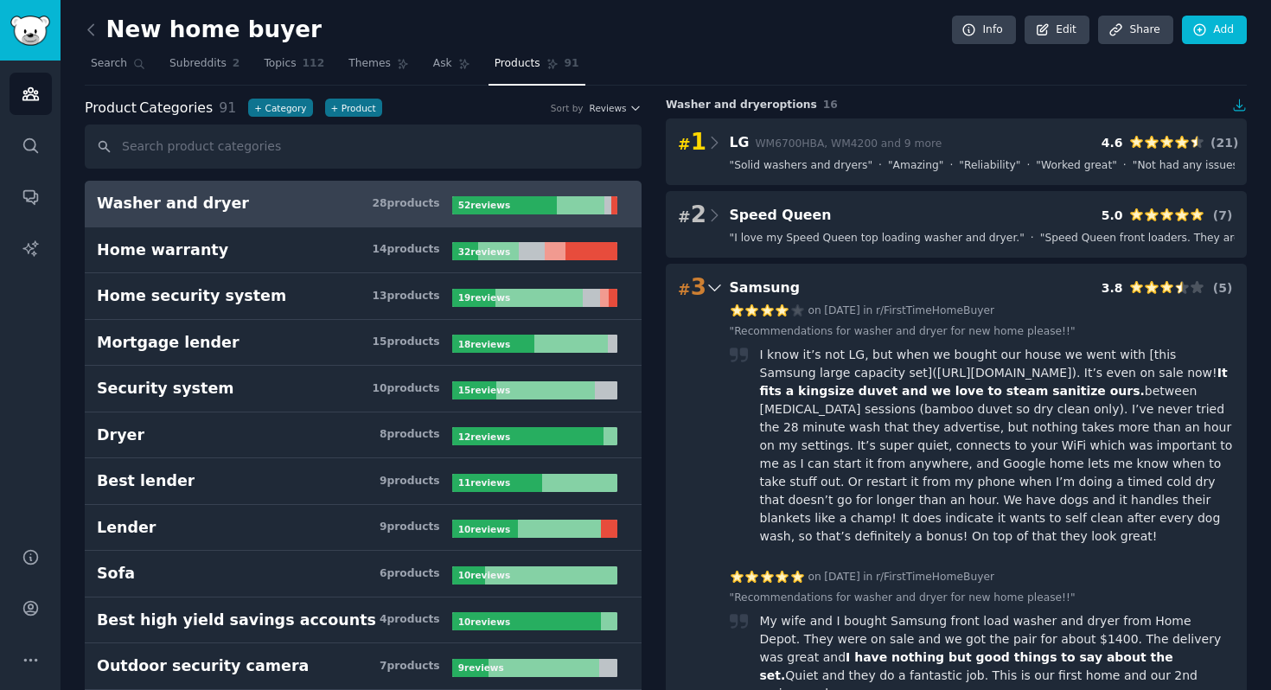
click at [713, 284] on icon at bounding box center [715, 288] width 18 height 24
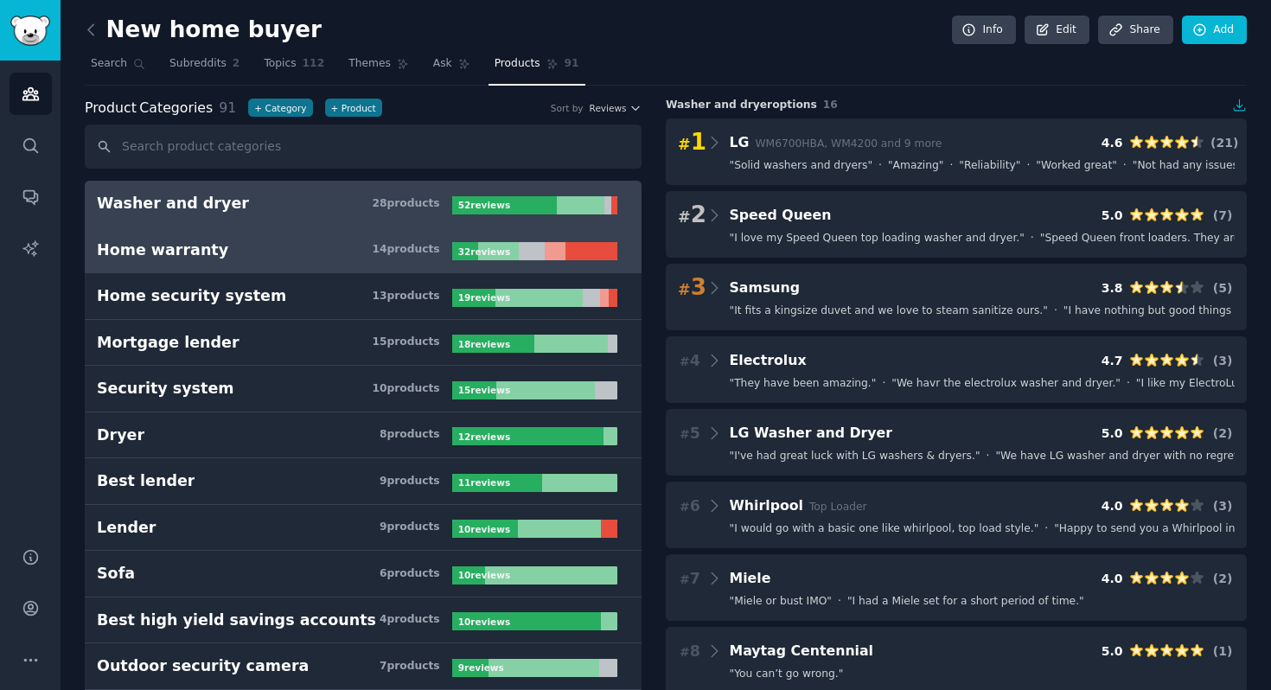
click at [282, 261] on link "Home warranty 14 product s 32 review s" at bounding box center [363, 250] width 557 height 47
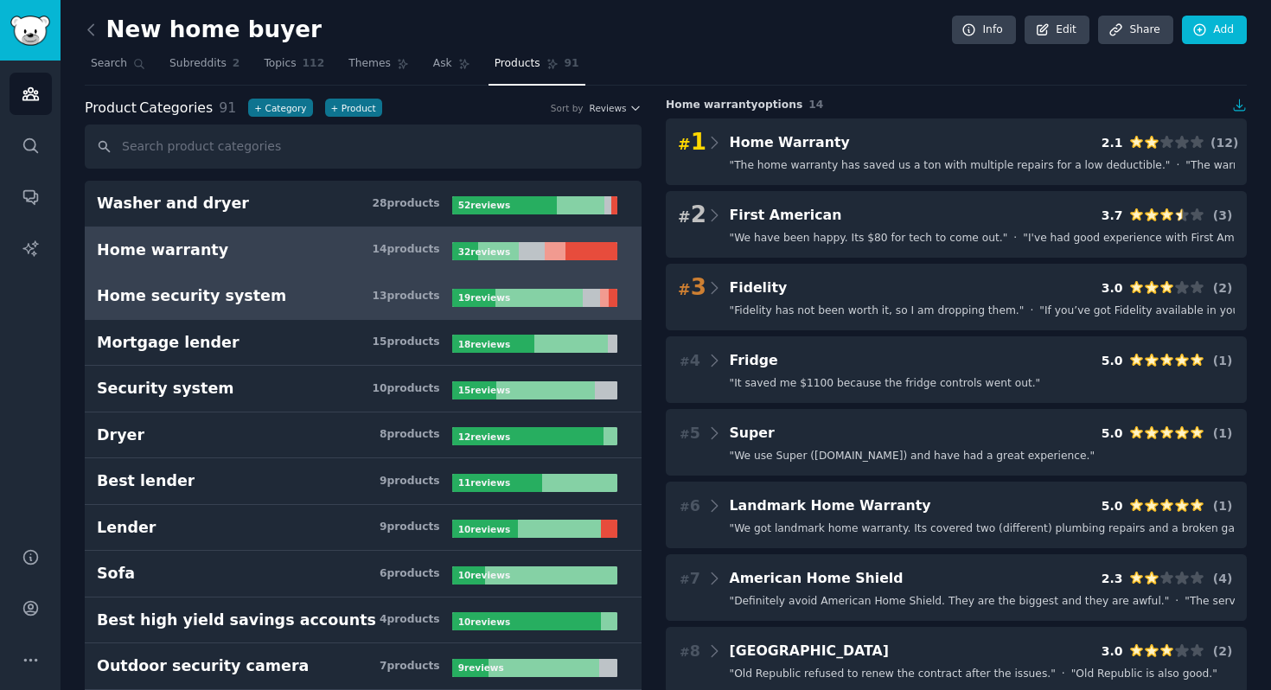
click at [287, 285] on h3 "Home security system 13 product s" at bounding box center [274, 296] width 355 height 22
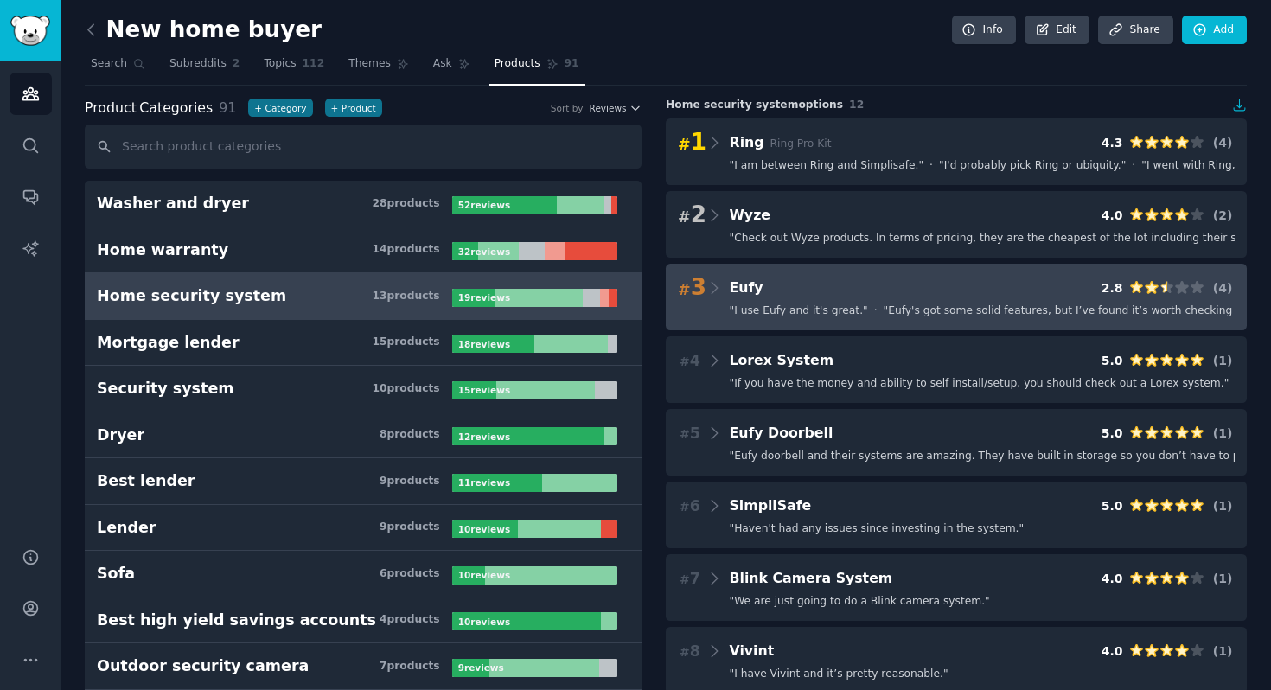
click at [721, 302] on div "# 3 Eufy 2.8 ( 4 ) " I use Eufy and it's great. " · " Eufy's got some solid fea…" at bounding box center [956, 297] width 581 height 67
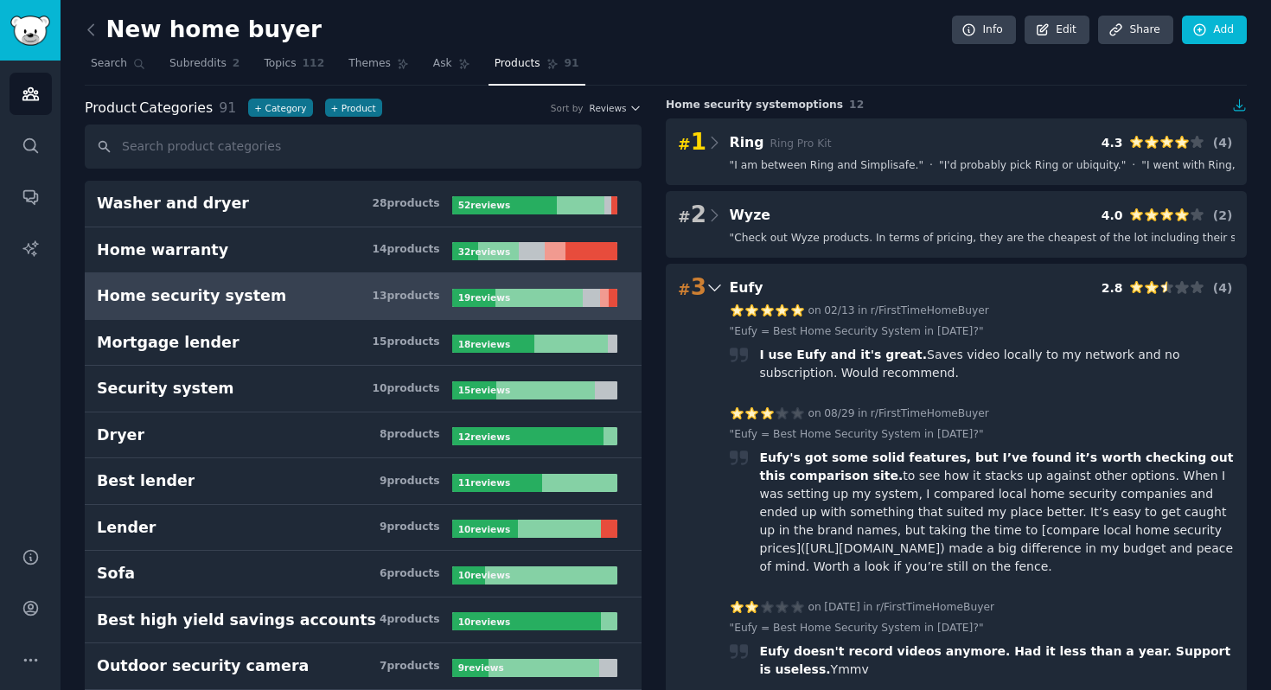
click at [717, 292] on icon at bounding box center [715, 288] width 18 height 24
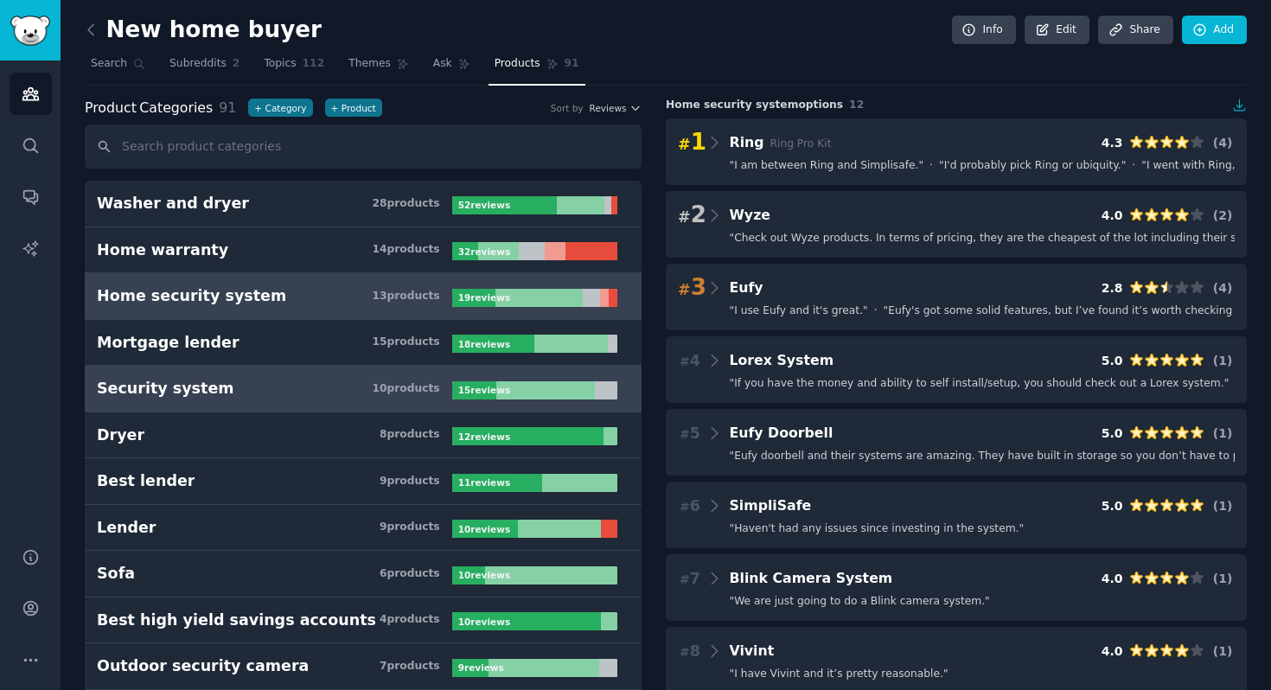
click at [310, 383] on h3 "Security system 10 product s" at bounding box center [274, 389] width 355 height 22
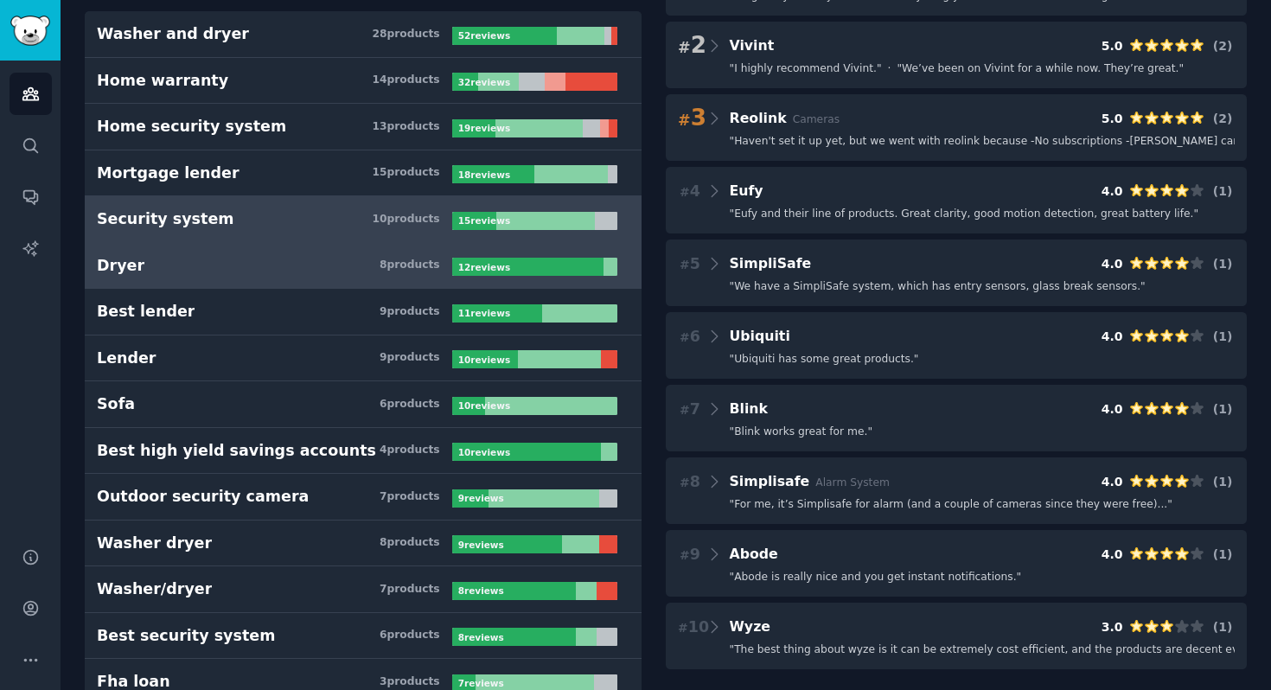
scroll to position [171, 0]
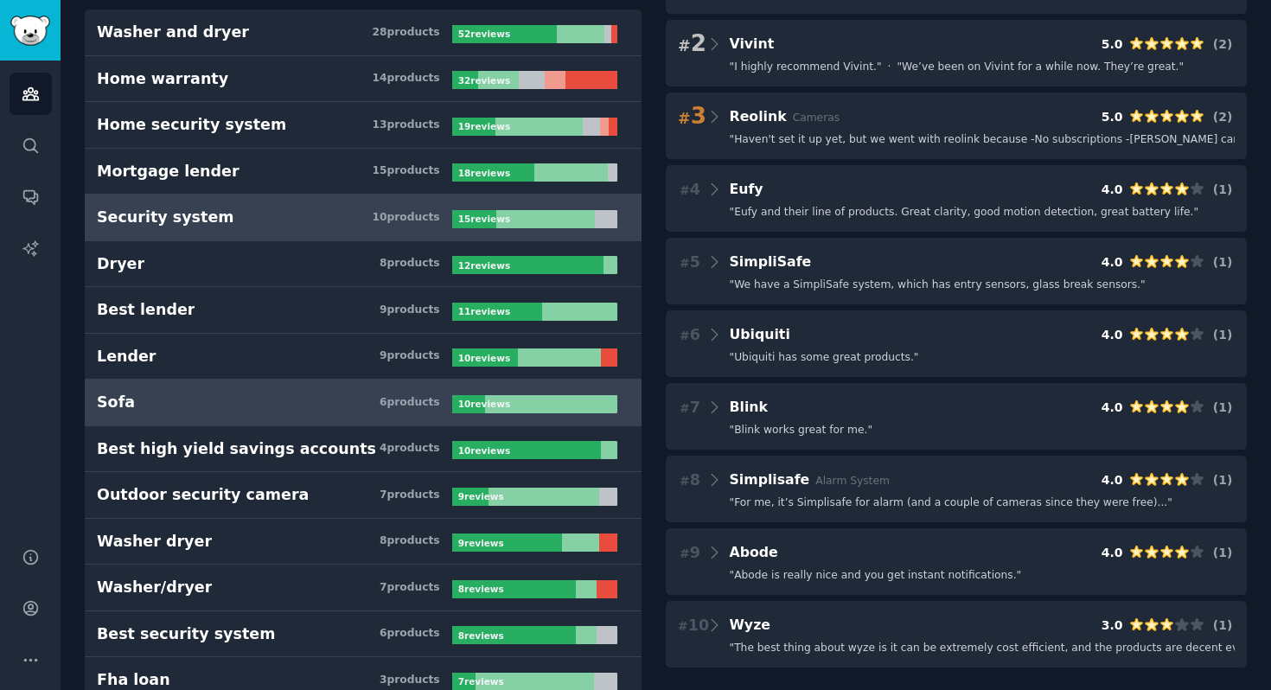
click at [329, 411] on h3 "Sofa 6 product s" at bounding box center [274, 403] width 355 height 22
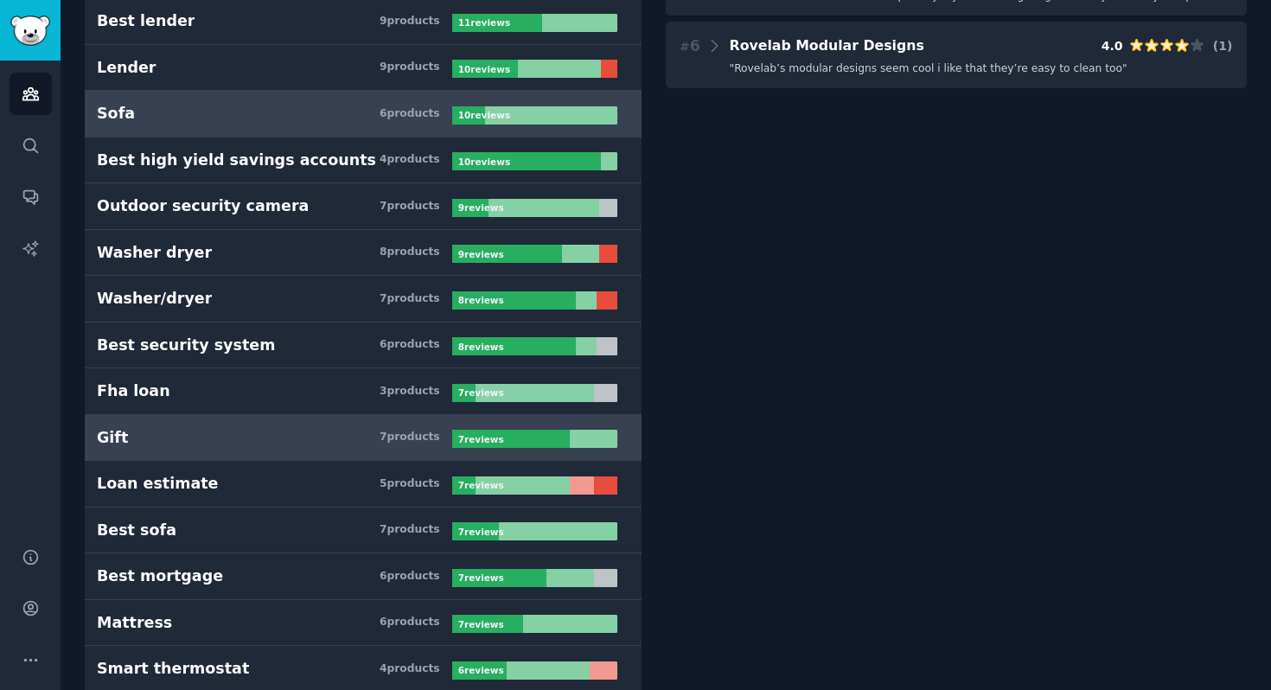
click at [347, 444] on h3 "Gift 7 product s" at bounding box center [274, 438] width 355 height 22
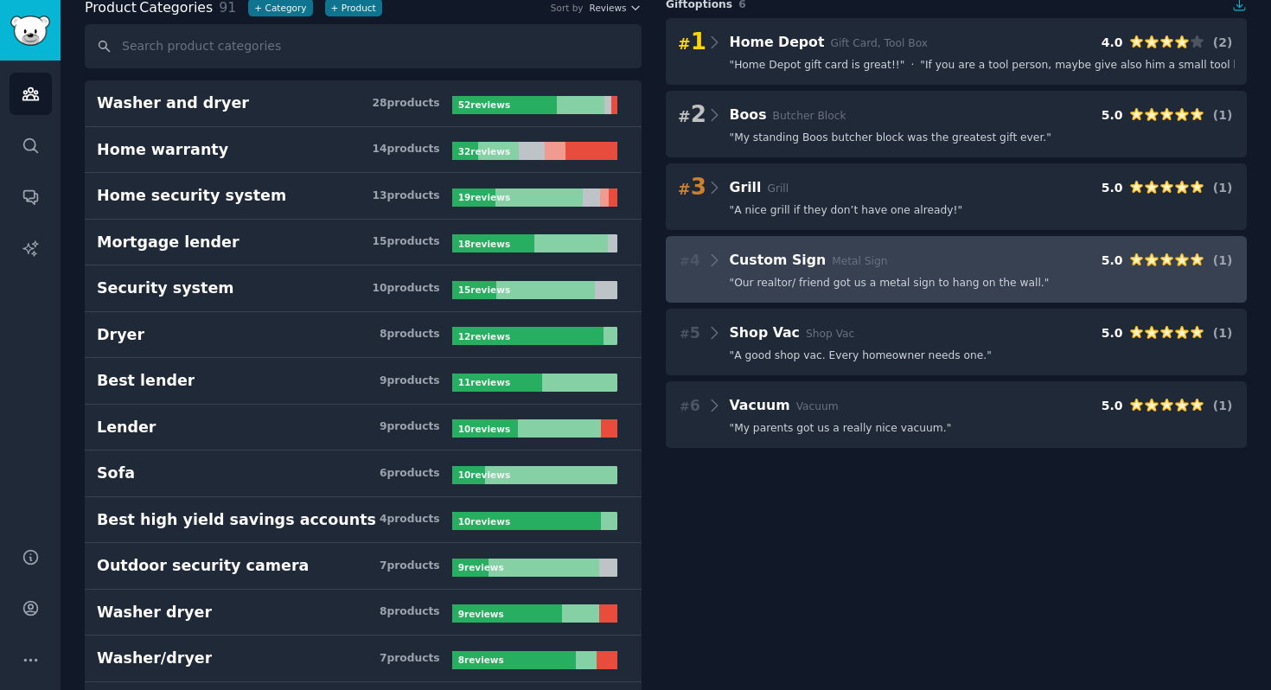
scroll to position [97, 0]
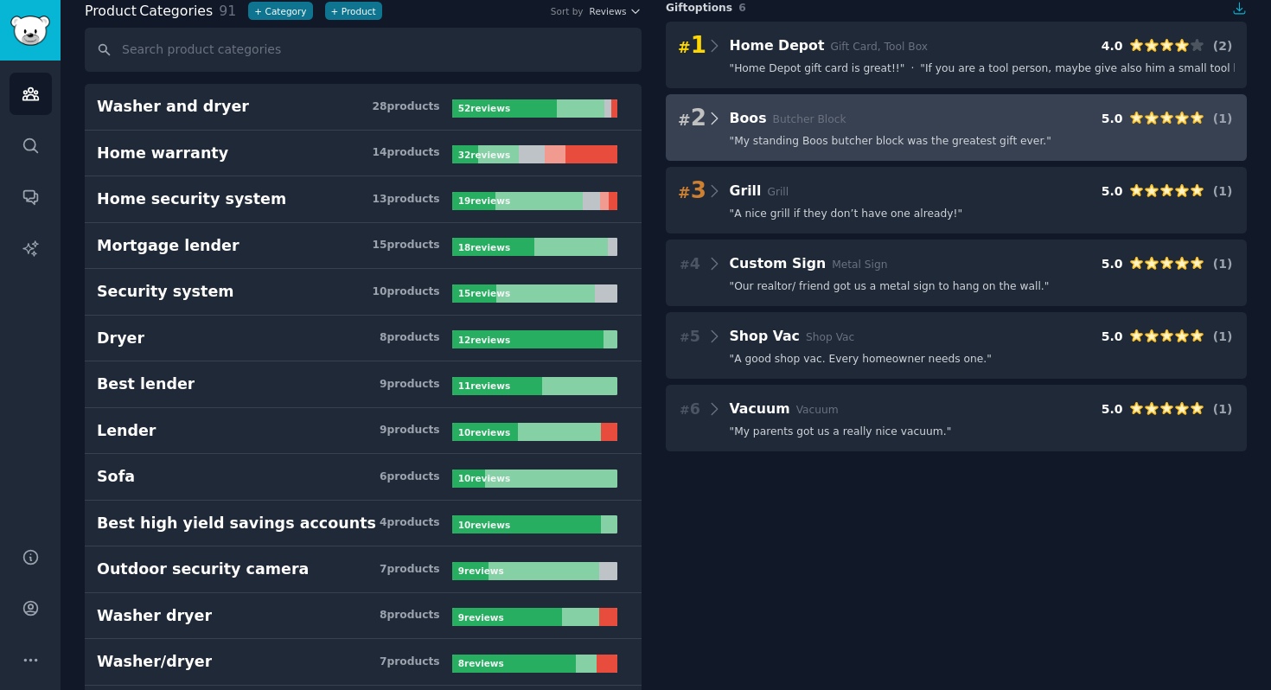
click at [715, 118] on icon at bounding box center [715, 118] width 18 height 24
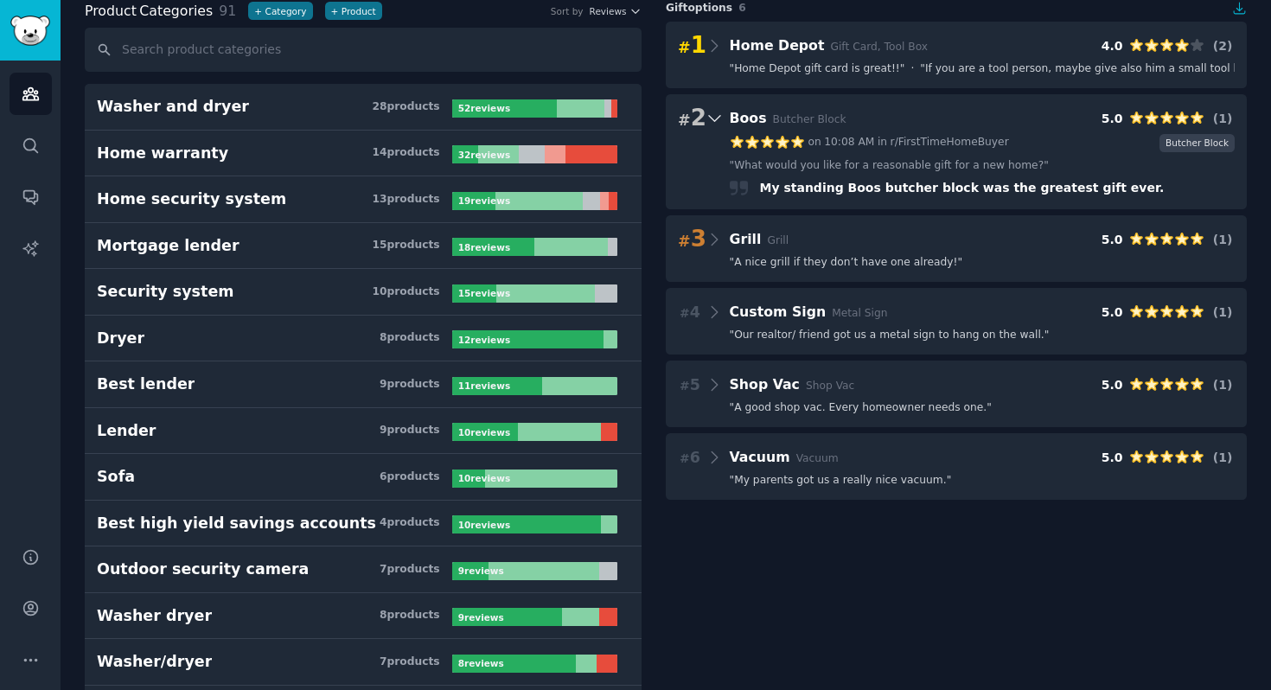
click at [715, 118] on icon at bounding box center [713, 119] width 11 height 6
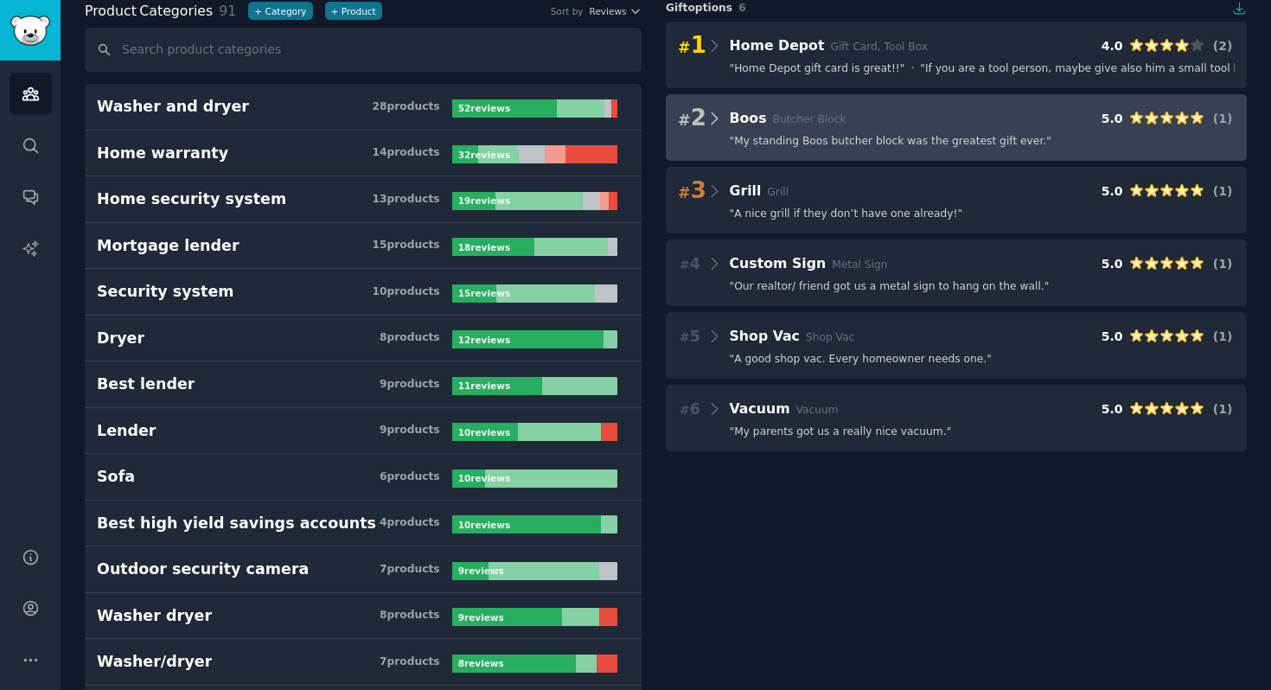
click at [715, 118] on icon at bounding box center [715, 118] width 18 height 24
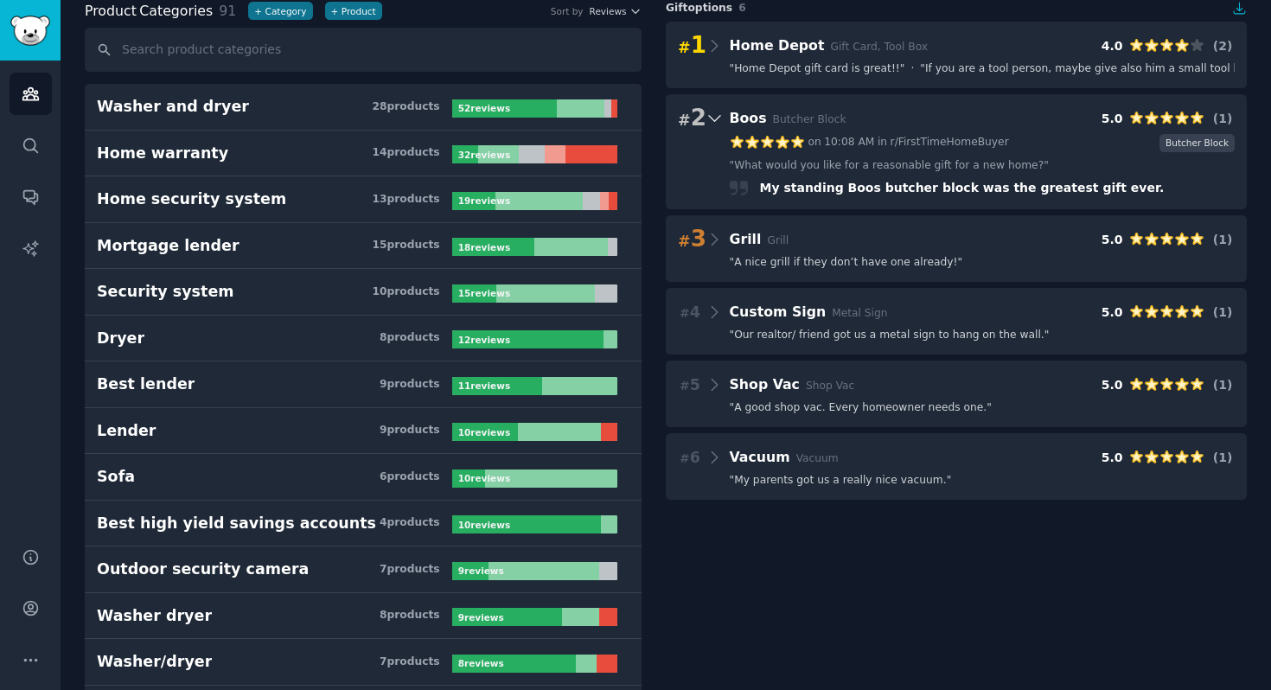
click at [715, 118] on icon at bounding box center [713, 119] width 11 height 6
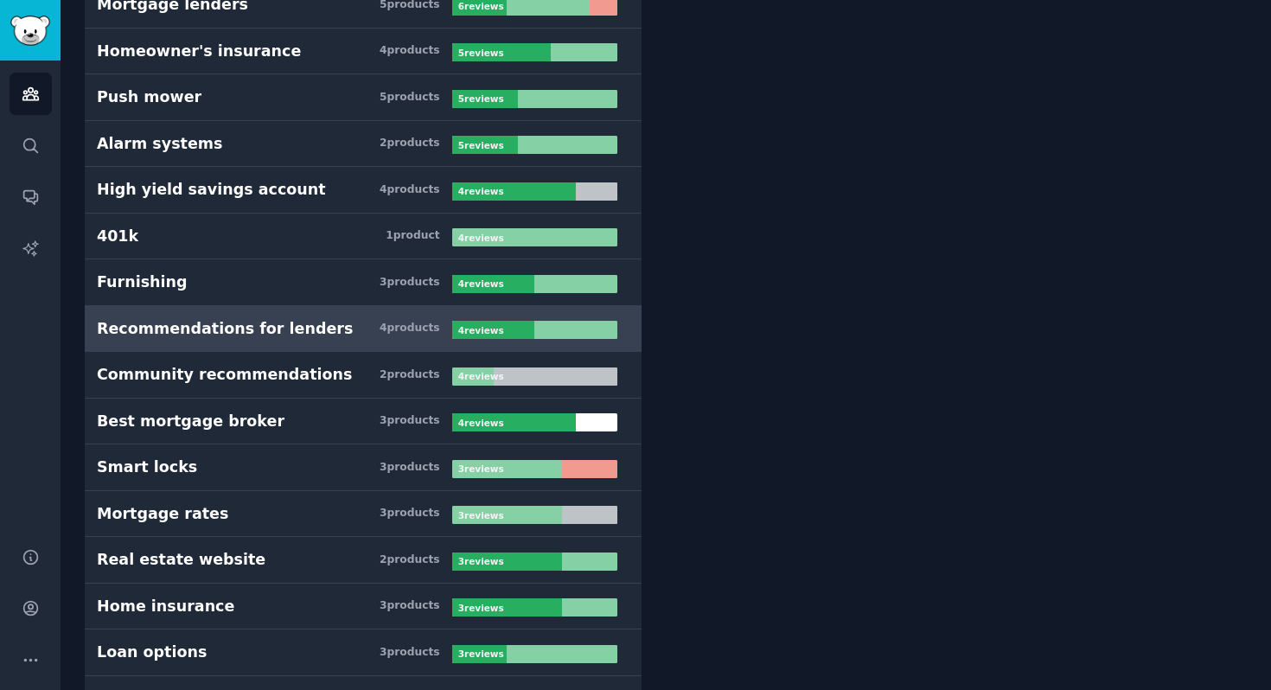
scroll to position [1318, 0]
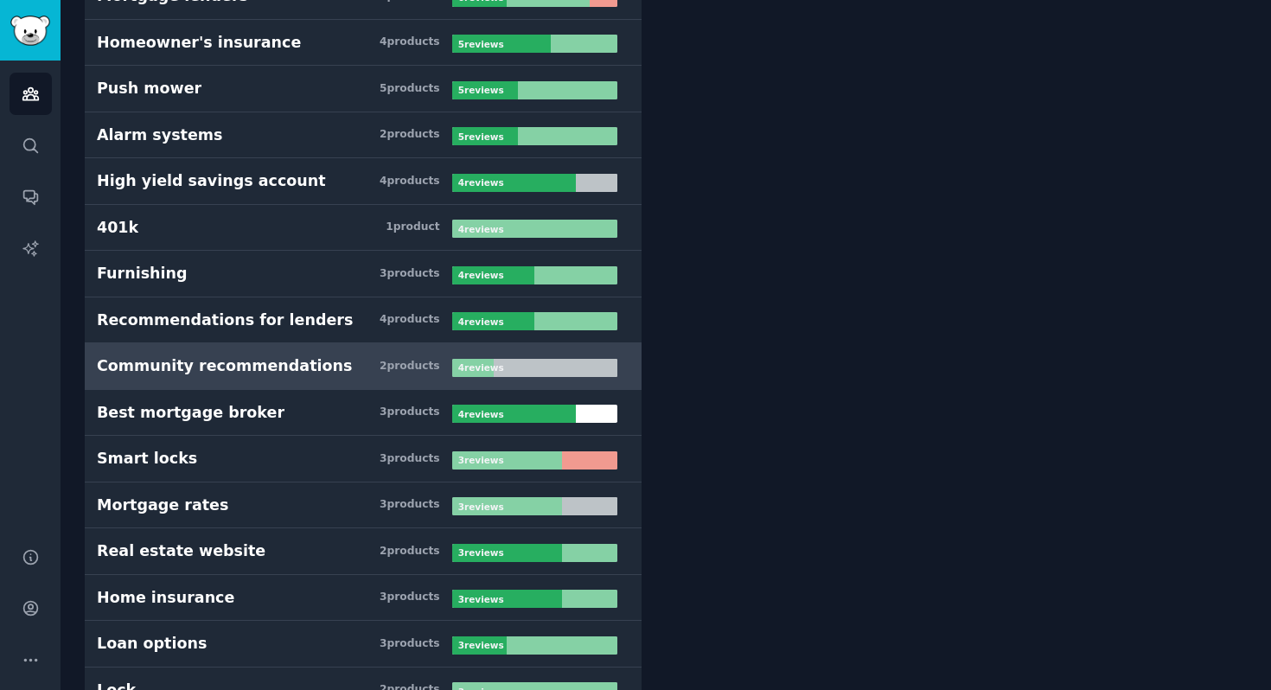
click at [343, 366] on h3 "Community recommendations 2 product s" at bounding box center [274, 366] width 355 height 22
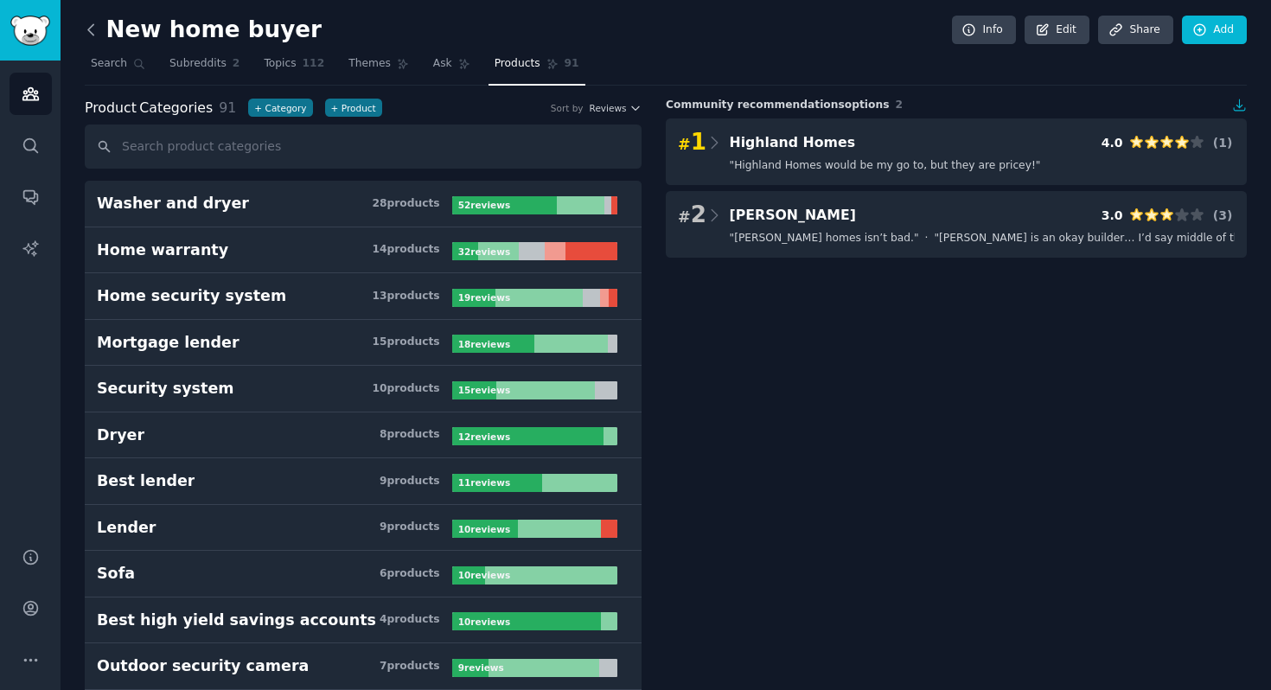
click at [98, 35] on icon at bounding box center [91, 30] width 18 height 18
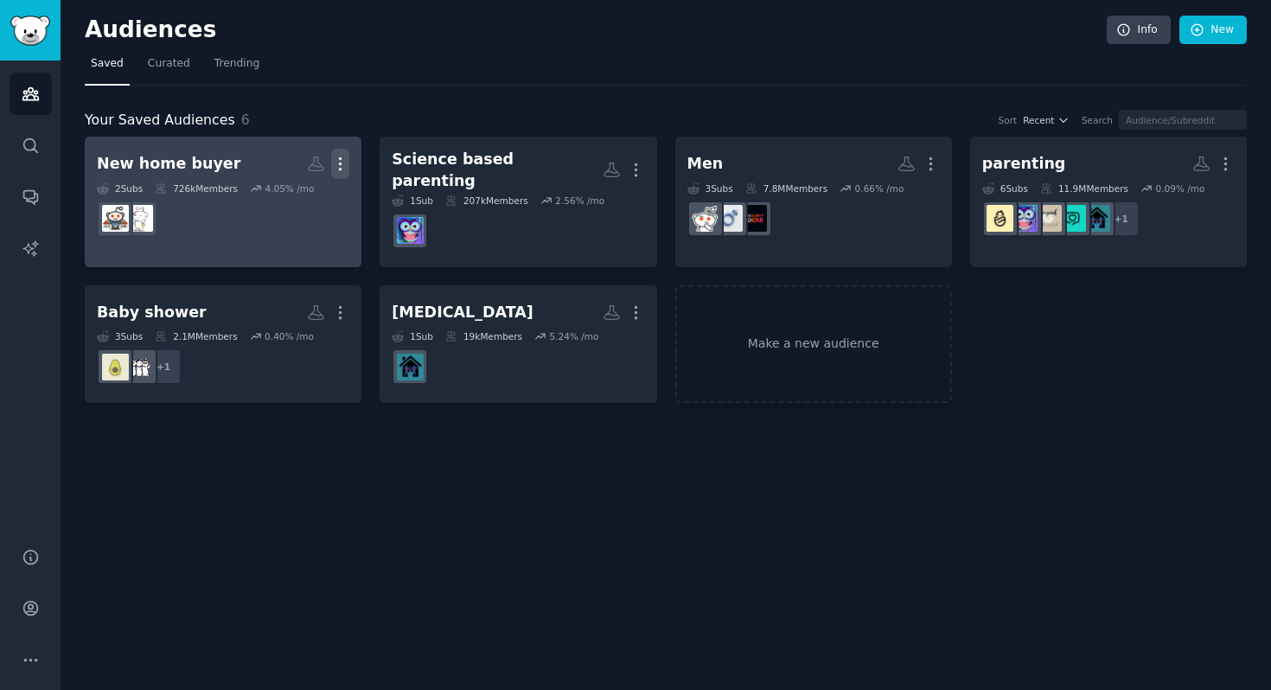
click at [347, 169] on icon "button" at bounding box center [340, 164] width 18 height 18
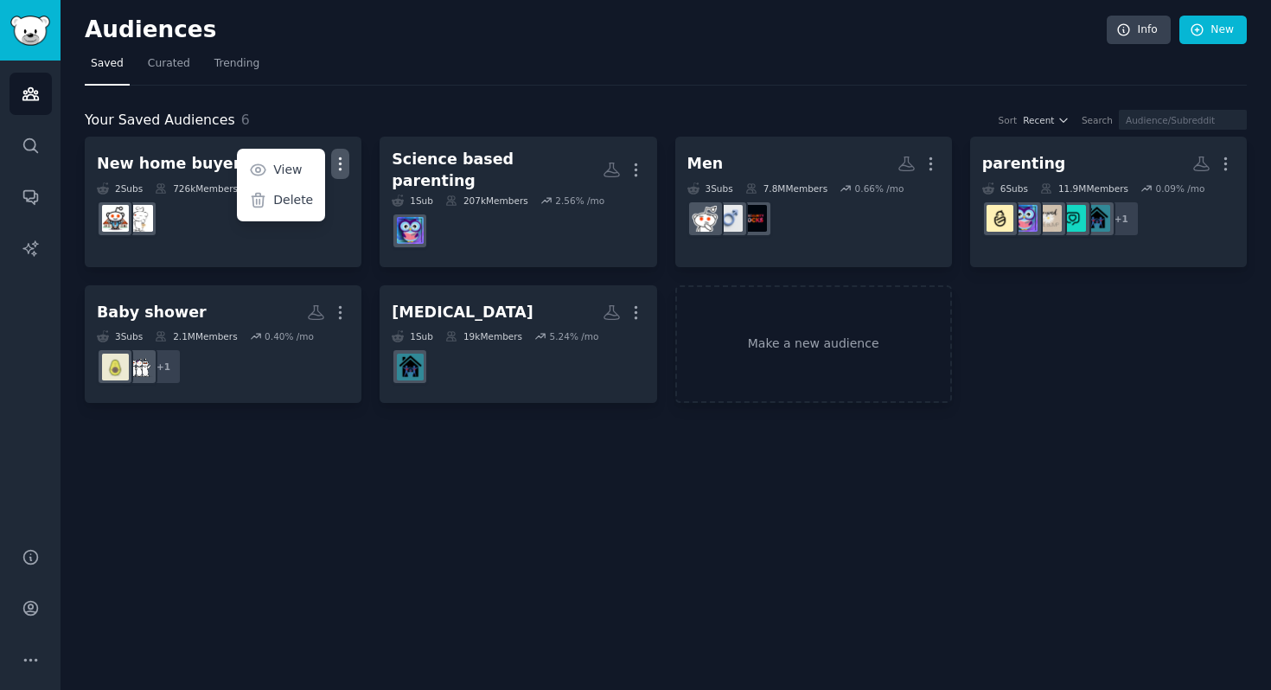
click at [387, 117] on div "Your Saved Audiences 6 Sort Recent Search" at bounding box center [666, 121] width 1162 height 22
click at [241, 58] on span "Trending" at bounding box center [236, 64] width 45 height 16
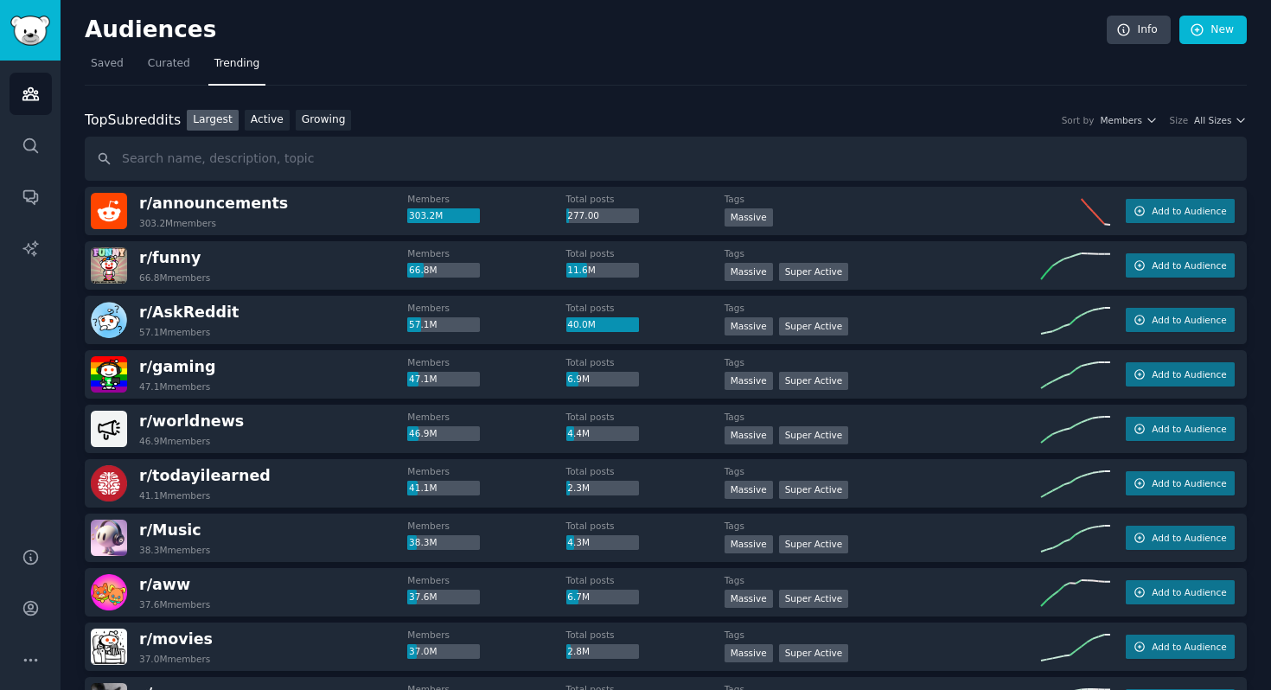
click at [1201, 129] on div "Top Subreddits Top Subreddits Largest Active Growing Sort by Members Size All S…" at bounding box center [666, 121] width 1162 height 22
click at [1217, 120] on span "All Sizes" at bounding box center [1212, 120] width 37 height 12
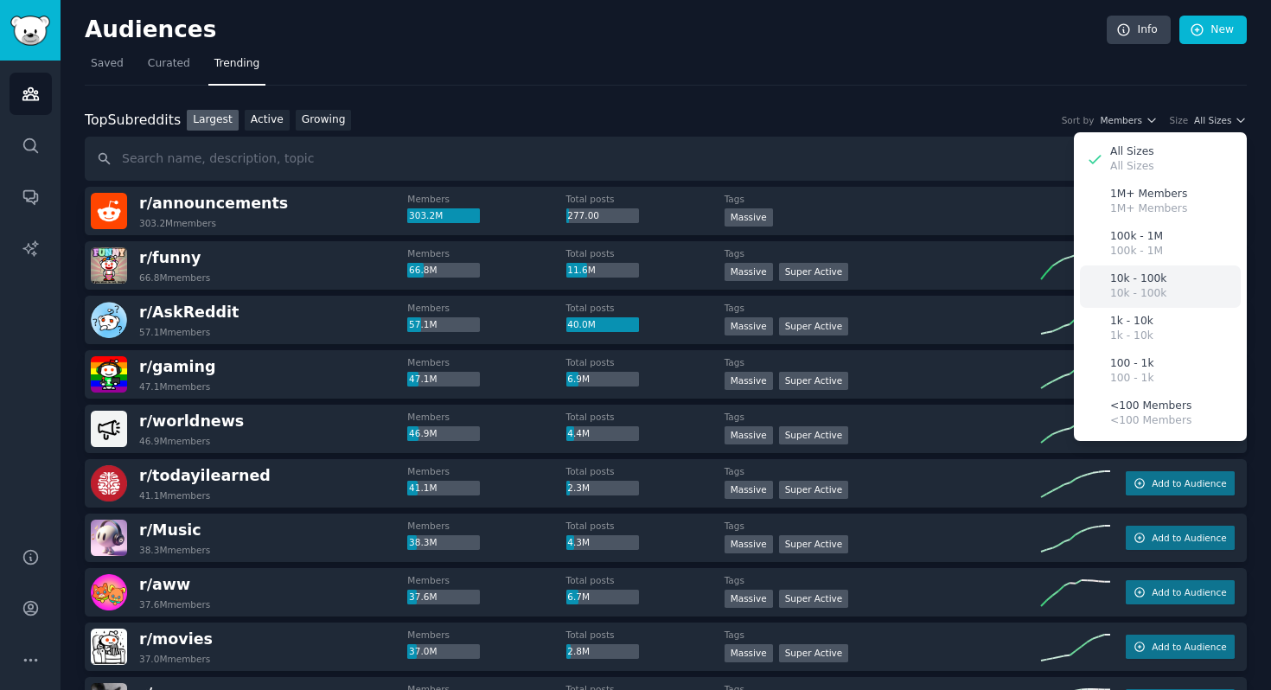
click at [1144, 294] on p "10k - 100k" at bounding box center [1138, 294] width 56 height 16
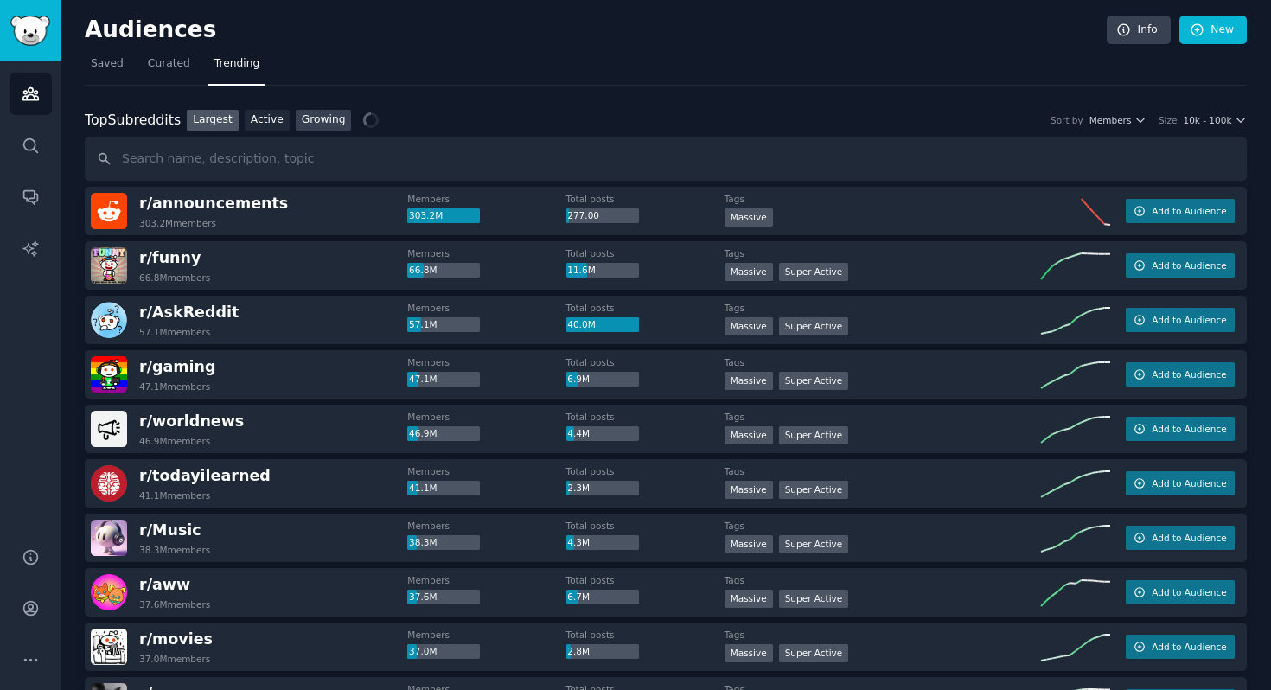
click at [316, 118] on link "Growing" at bounding box center [324, 121] width 56 height 22
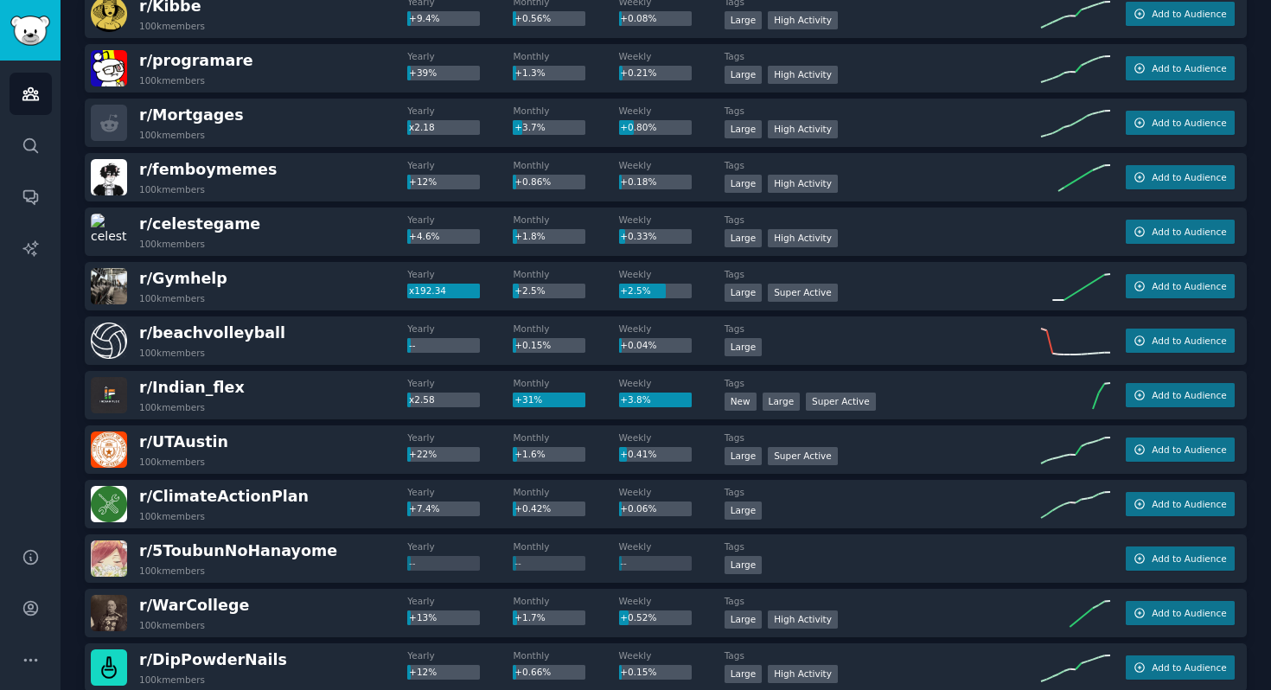
scroll to position [414, 0]
click at [1146, 284] on button "Add to Audience" at bounding box center [1180, 287] width 109 height 24
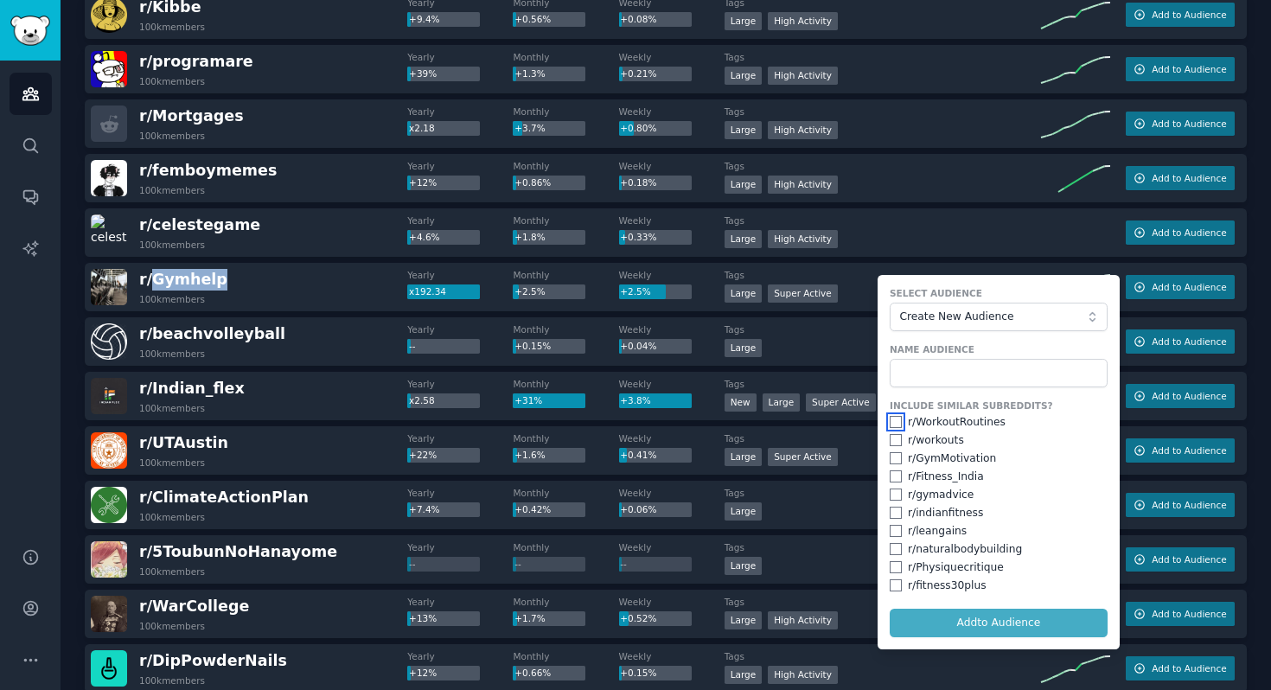
click at [890, 424] on input "checkbox" at bounding box center [896, 422] width 12 height 12
checkbox input "true"
click at [893, 495] on input "checkbox" at bounding box center [896, 495] width 12 height 12
checkbox input "true"
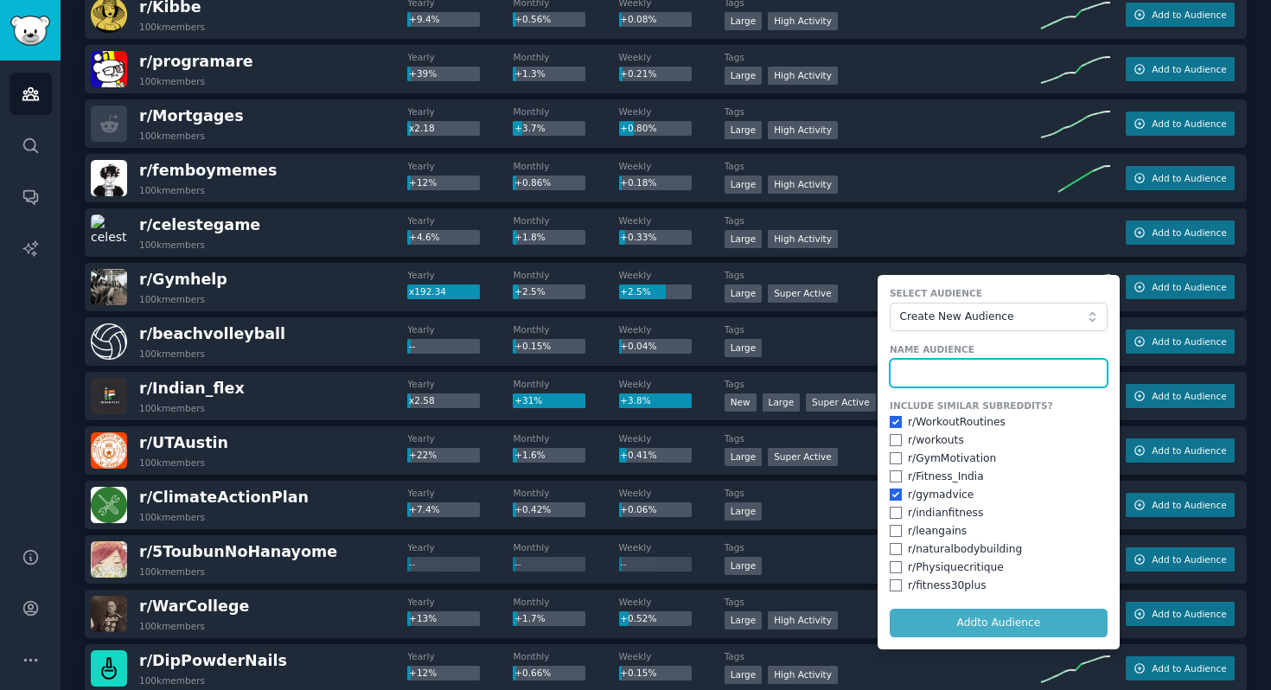
click at [966, 375] on input "text" at bounding box center [999, 373] width 218 height 29
type input "GymAdvice"
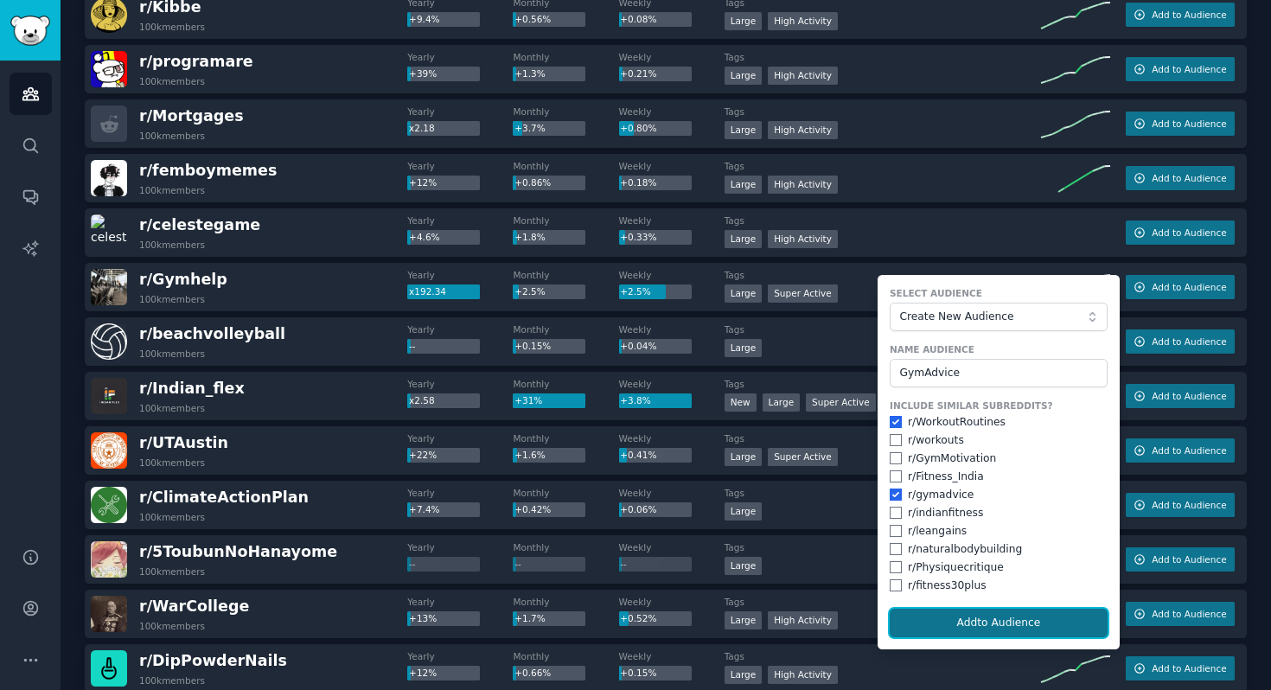
click at [982, 625] on button "Add to Audience" at bounding box center [999, 623] width 218 height 29
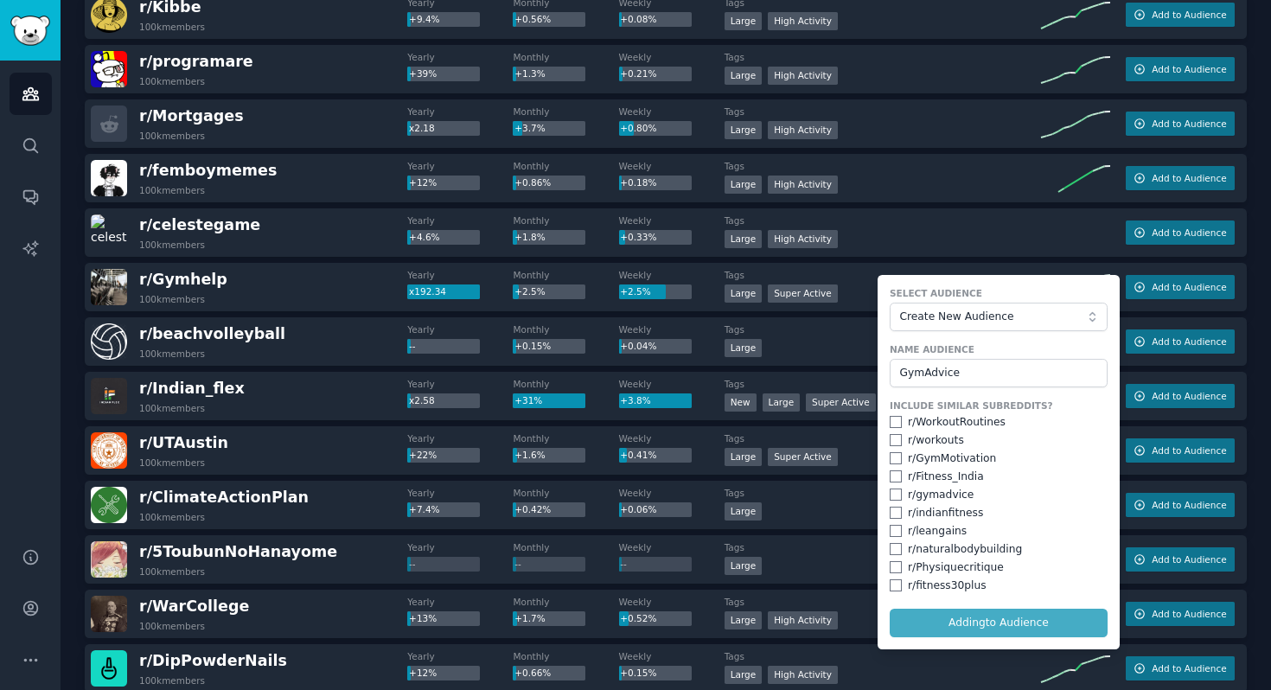
checkbox input "false"
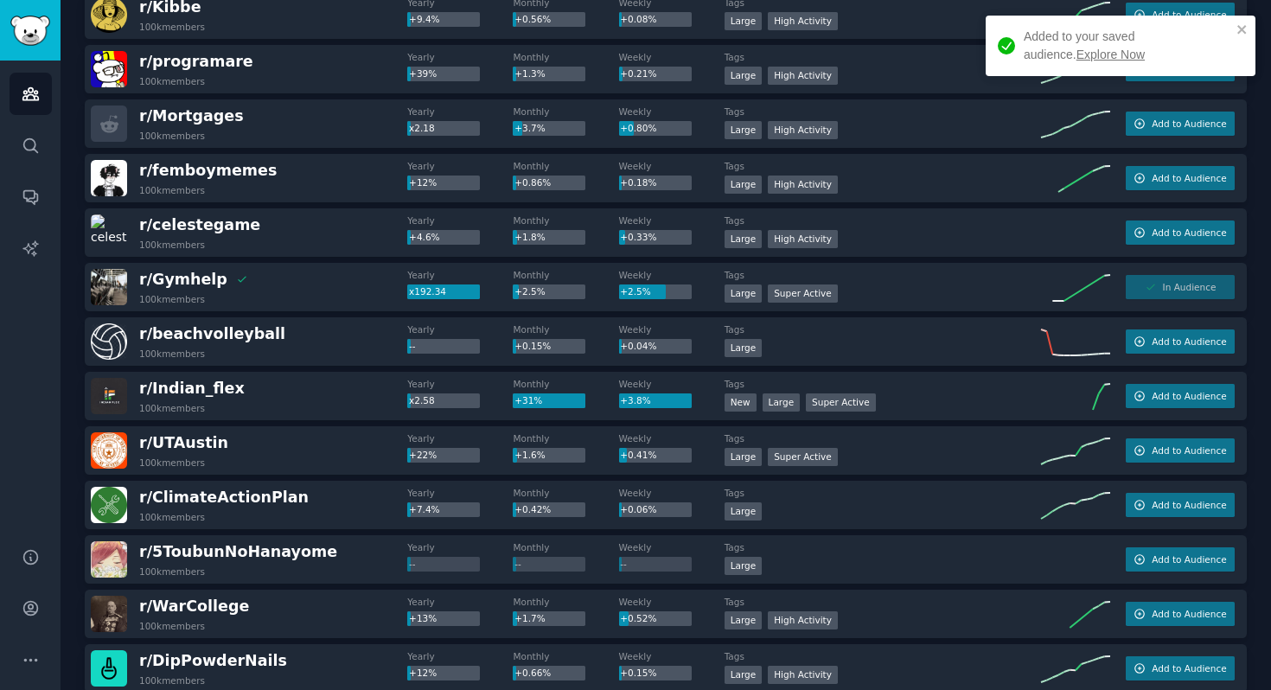
click at [1077, 58] on link "Explore Now" at bounding box center [1111, 55] width 68 height 14
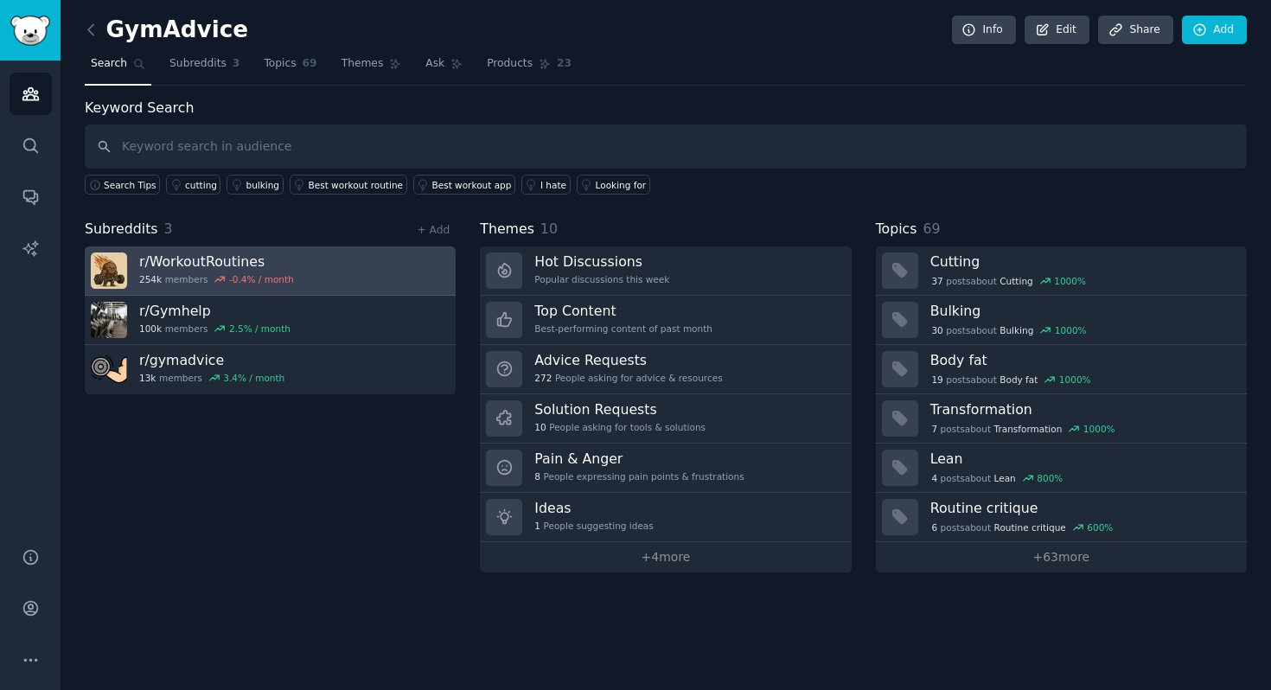
click at [233, 263] on h3 "r/ WorkoutRoutines" at bounding box center [216, 262] width 155 height 18
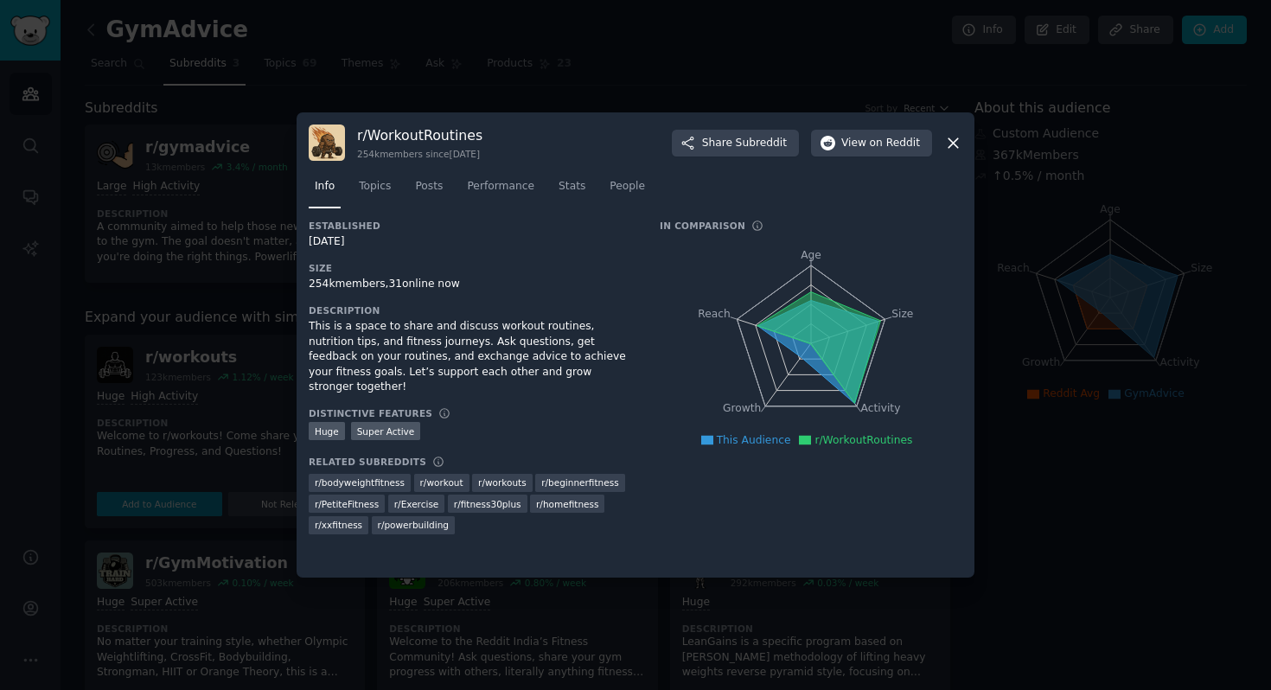
click at [949, 140] on icon at bounding box center [953, 143] width 18 height 18
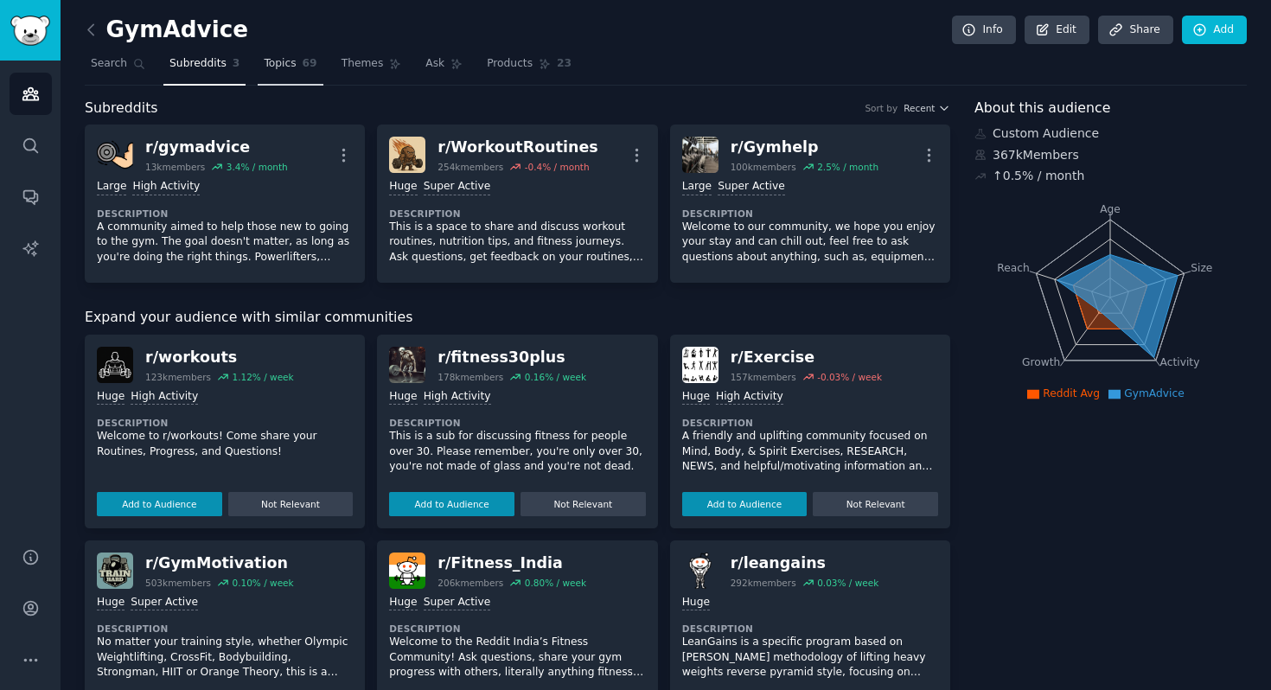
click at [276, 67] on span "Topics" at bounding box center [280, 64] width 32 height 16
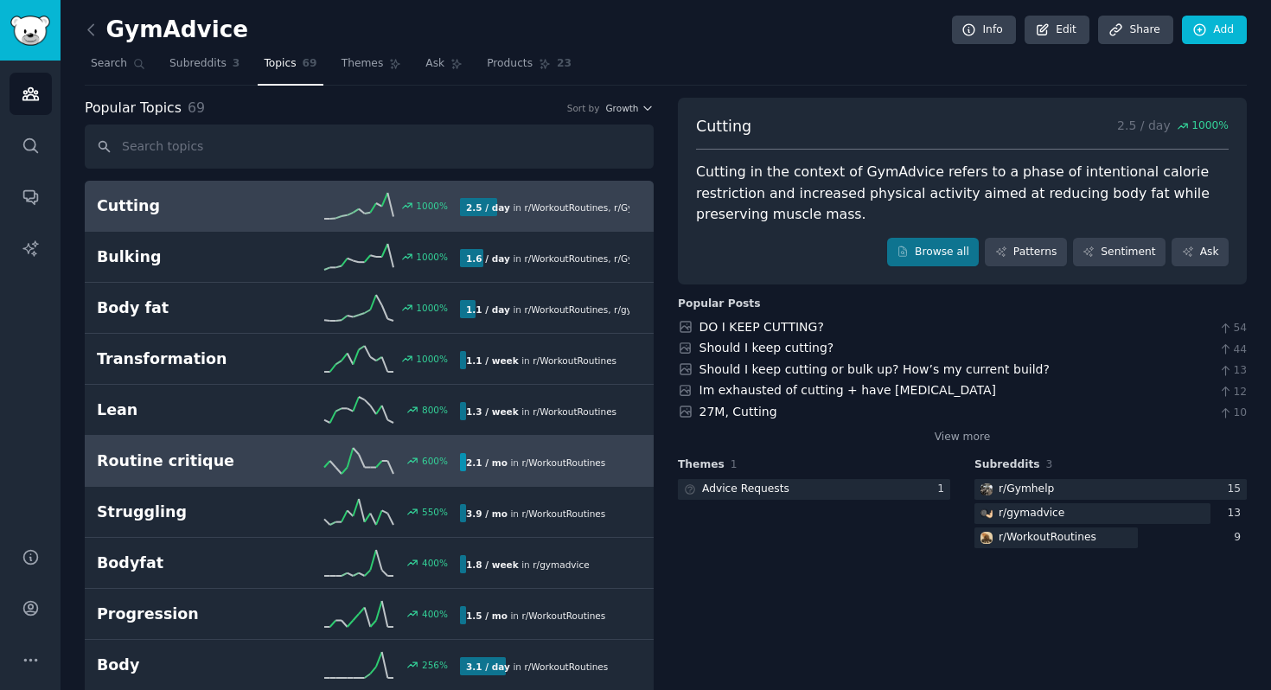
click at [289, 466] on div "600 %" at bounding box center [369, 461] width 182 height 26
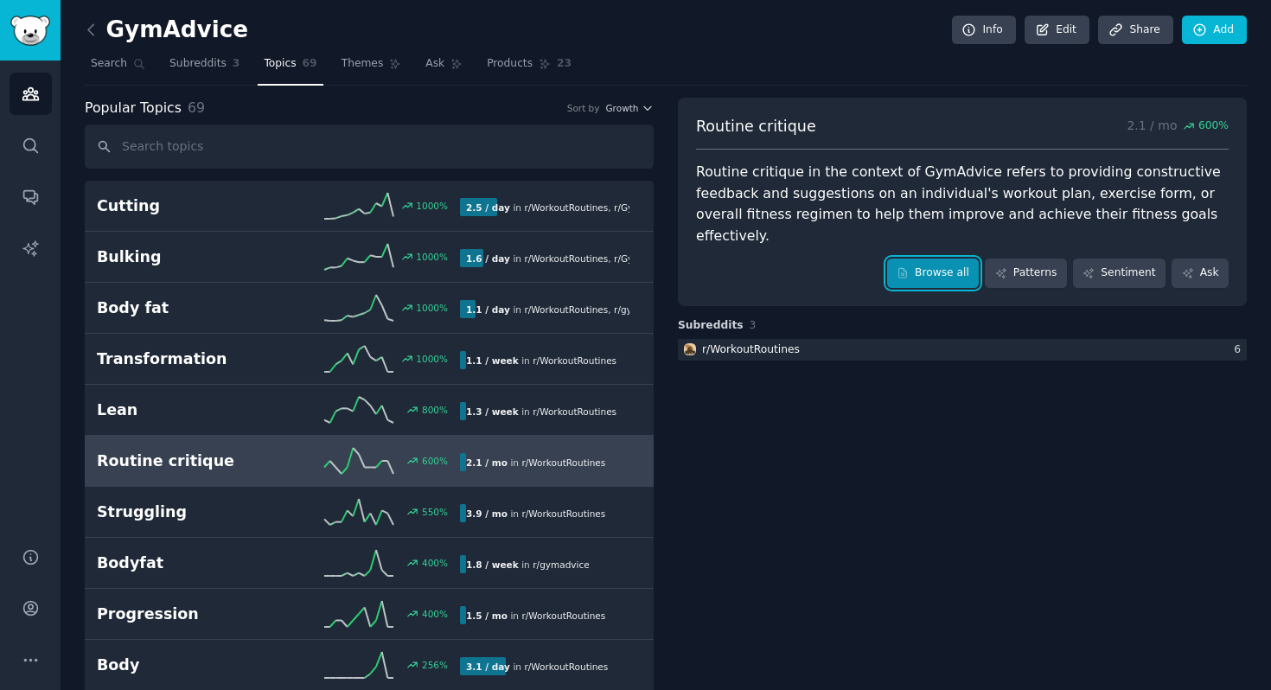
click at [919, 259] on link "Browse all" at bounding box center [933, 273] width 93 height 29
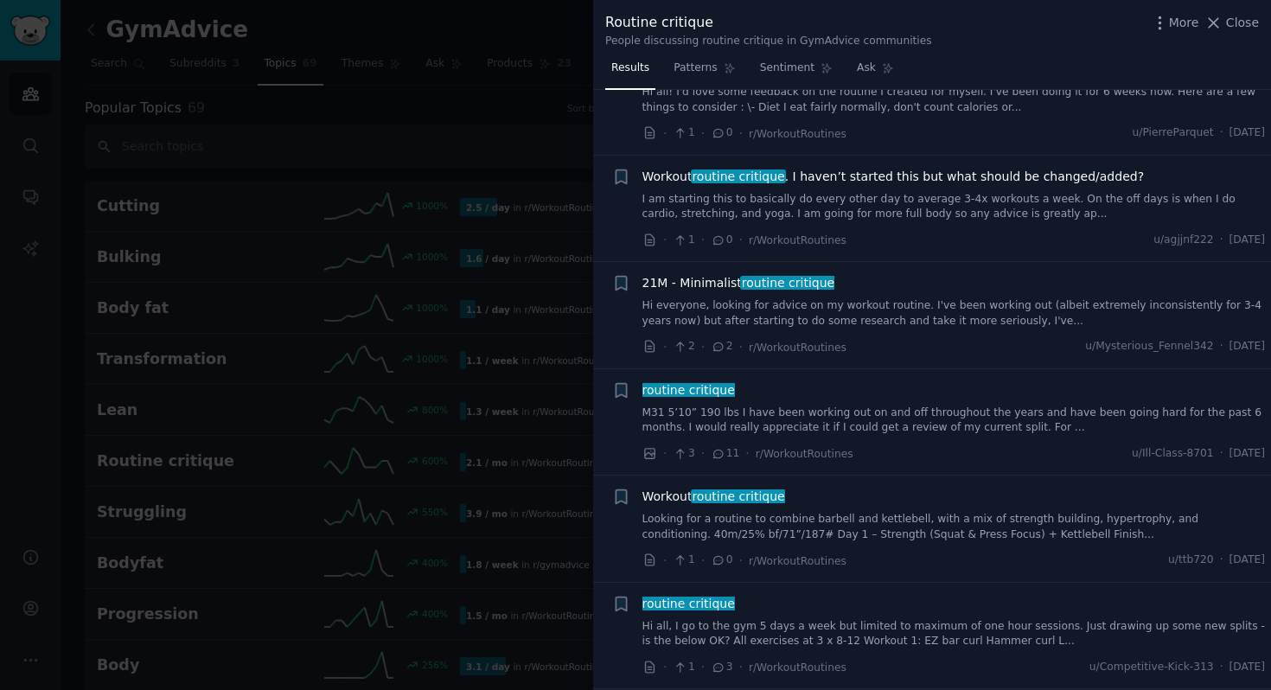
scroll to position [1615, 0]
click at [1239, 19] on span "Close" at bounding box center [1242, 23] width 33 height 18
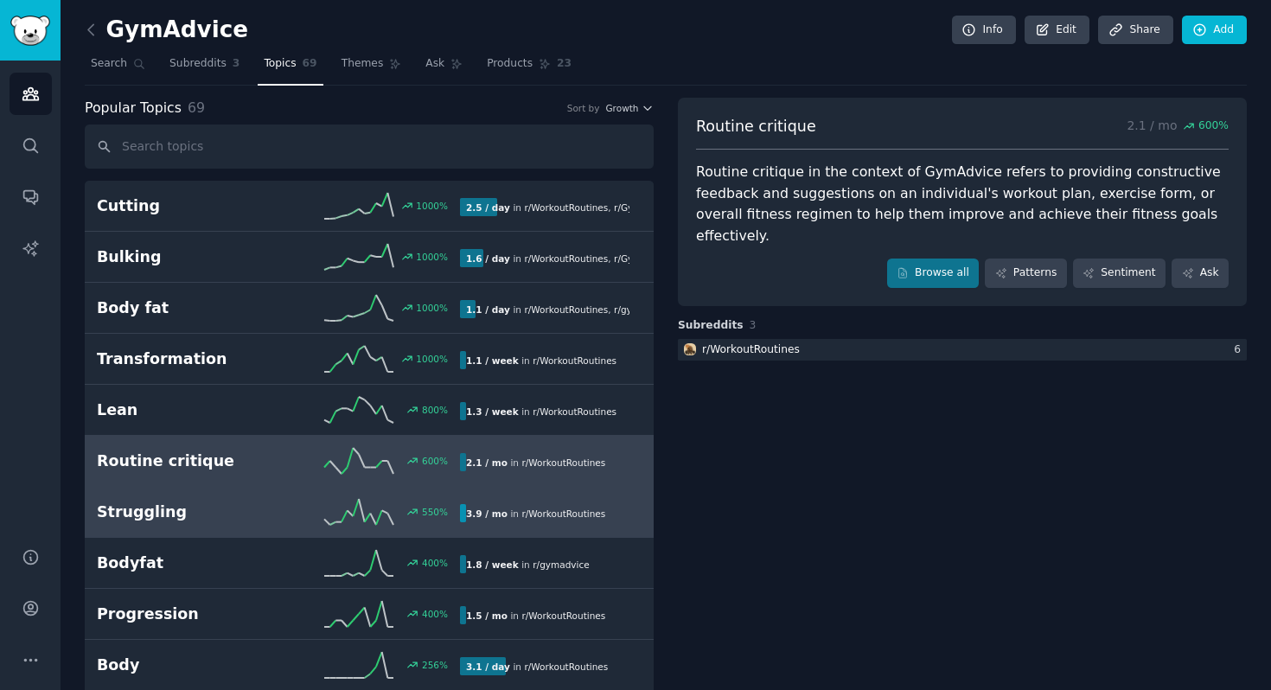
click at [296, 510] on div "550 %" at bounding box center [369, 512] width 182 height 26
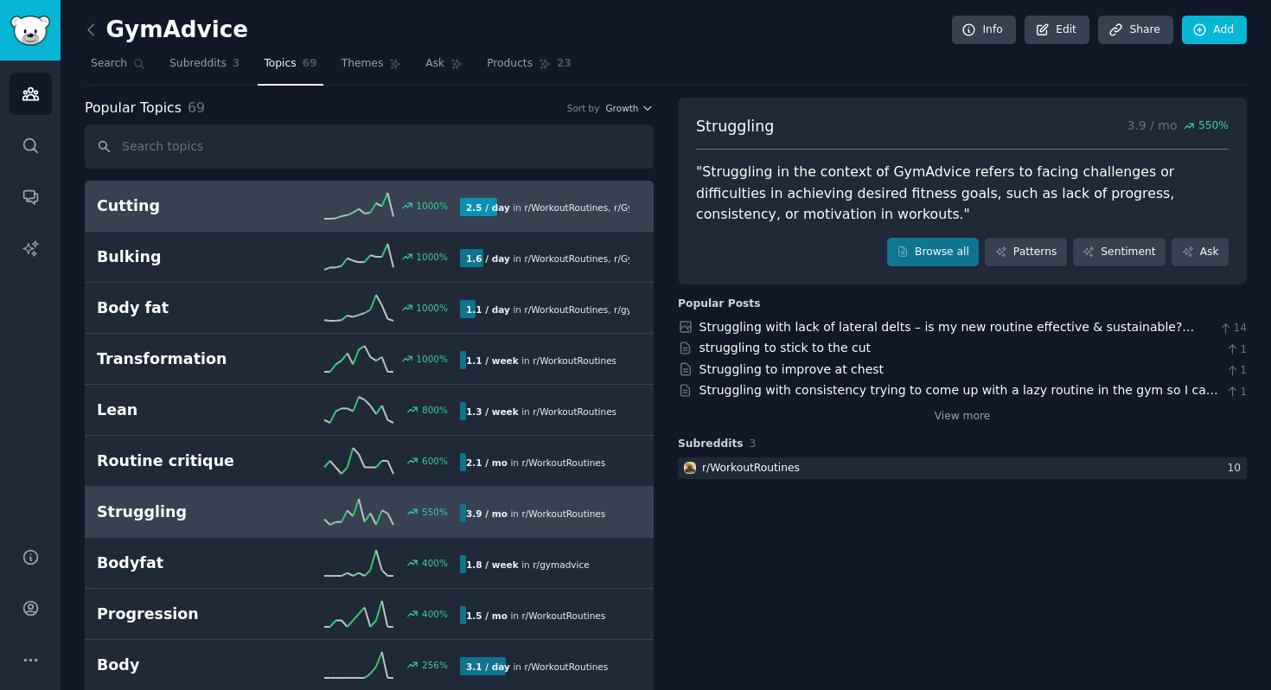
click at [309, 217] on div "1000 %" at bounding box center [369, 206] width 182 height 26
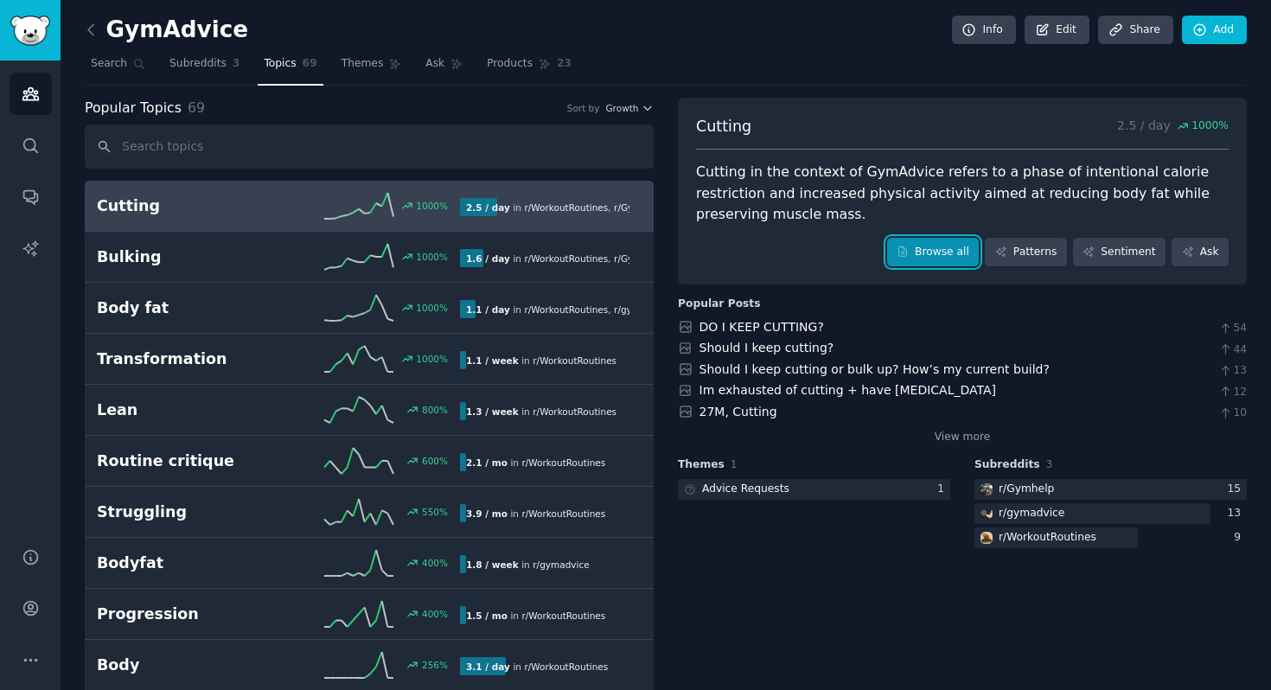
click at [918, 246] on link "Browse all" at bounding box center [933, 252] width 93 height 29
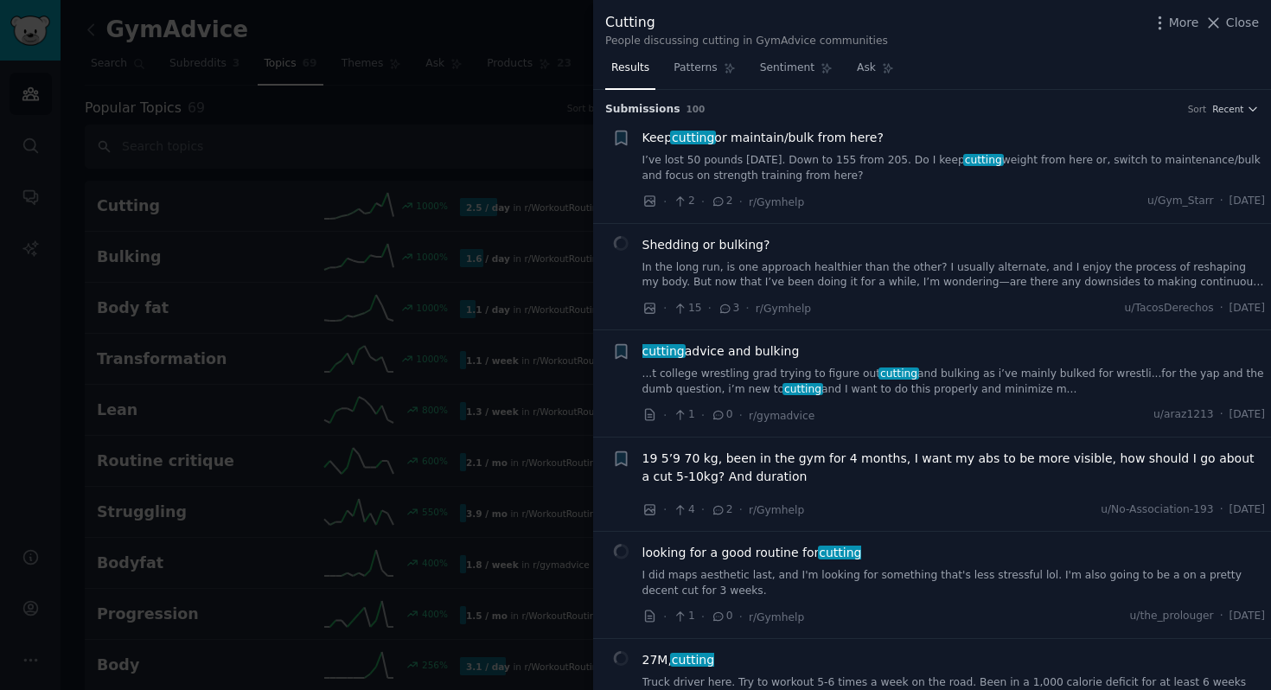
click at [539, 116] on div at bounding box center [635, 345] width 1271 height 690
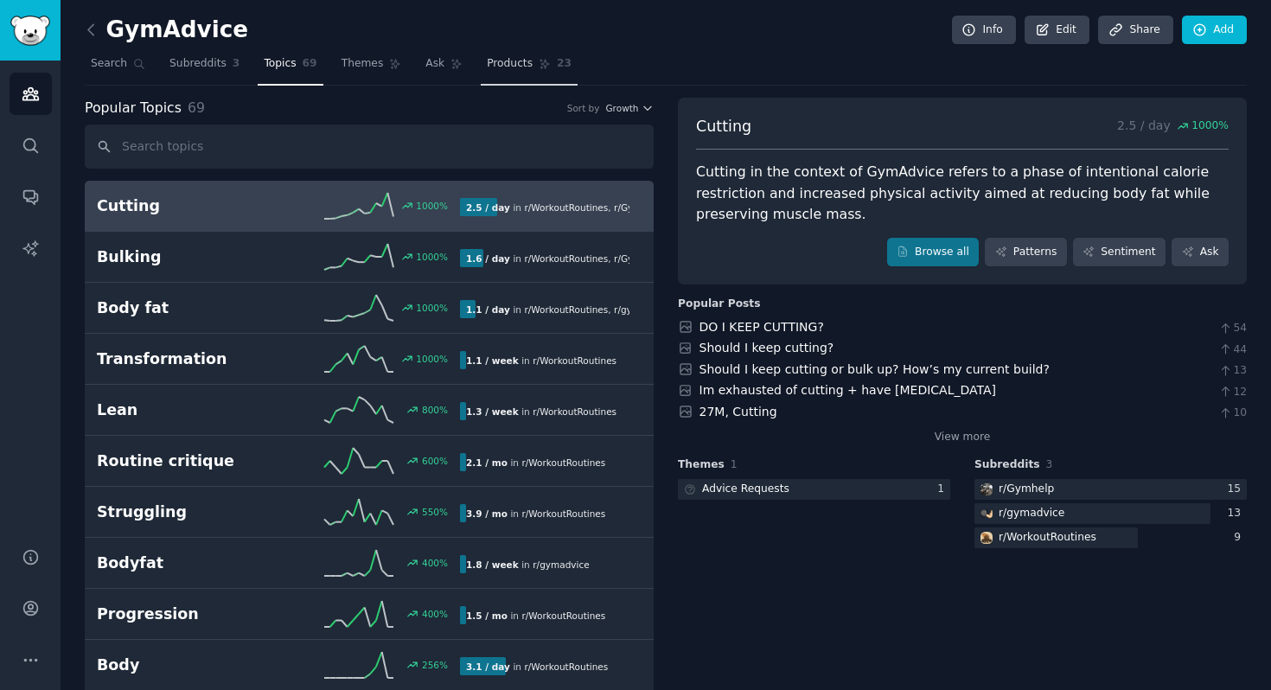
click at [483, 78] on link "Products 23" at bounding box center [529, 67] width 97 height 35
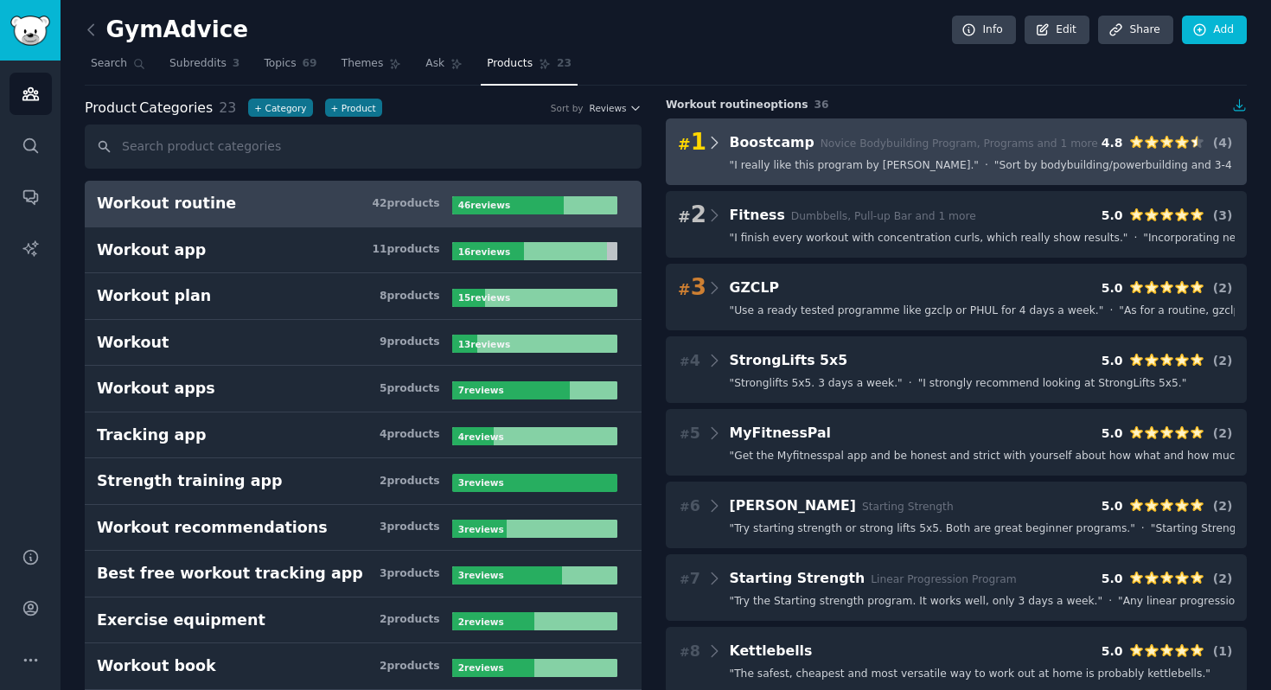
click at [716, 146] on icon at bounding box center [715, 143] width 18 height 24
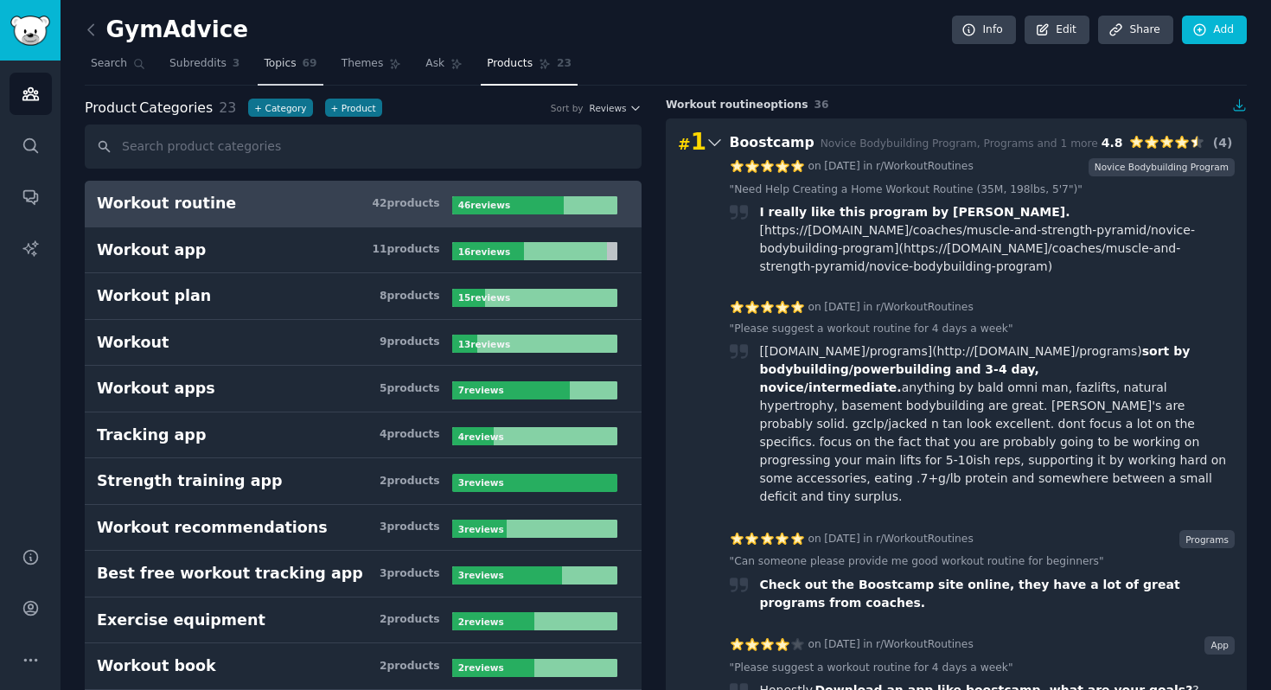
click at [268, 66] on span "Topics" at bounding box center [280, 64] width 32 height 16
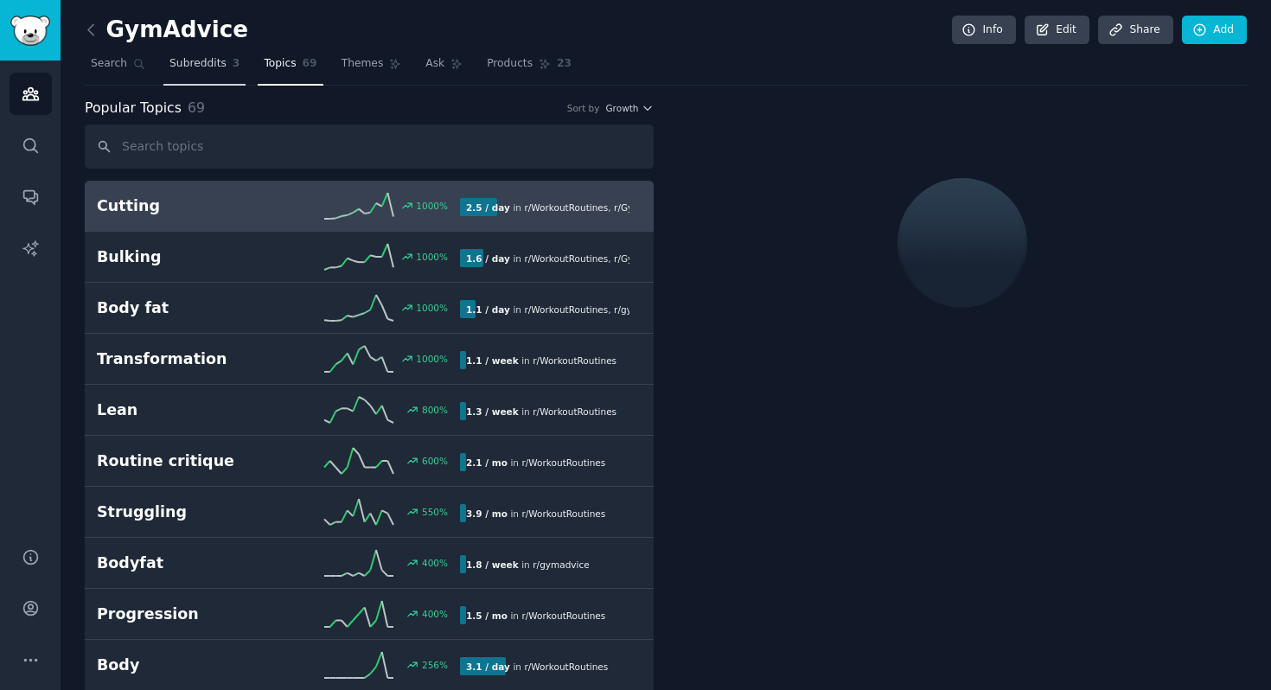
click at [226, 74] on link "Subreddits 3" at bounding box center [204, 67] width 82 height 35
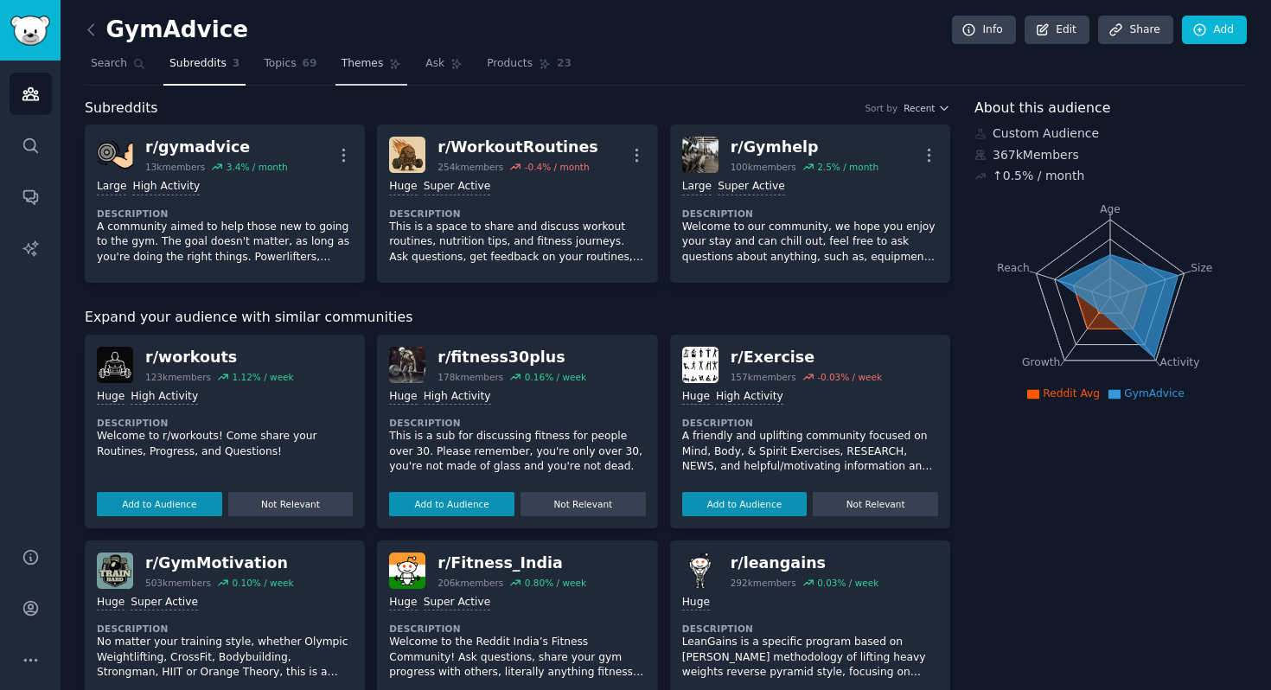
click at [366, 70] on span "Themes" at bounding box center [363, 64] width 42 height 16
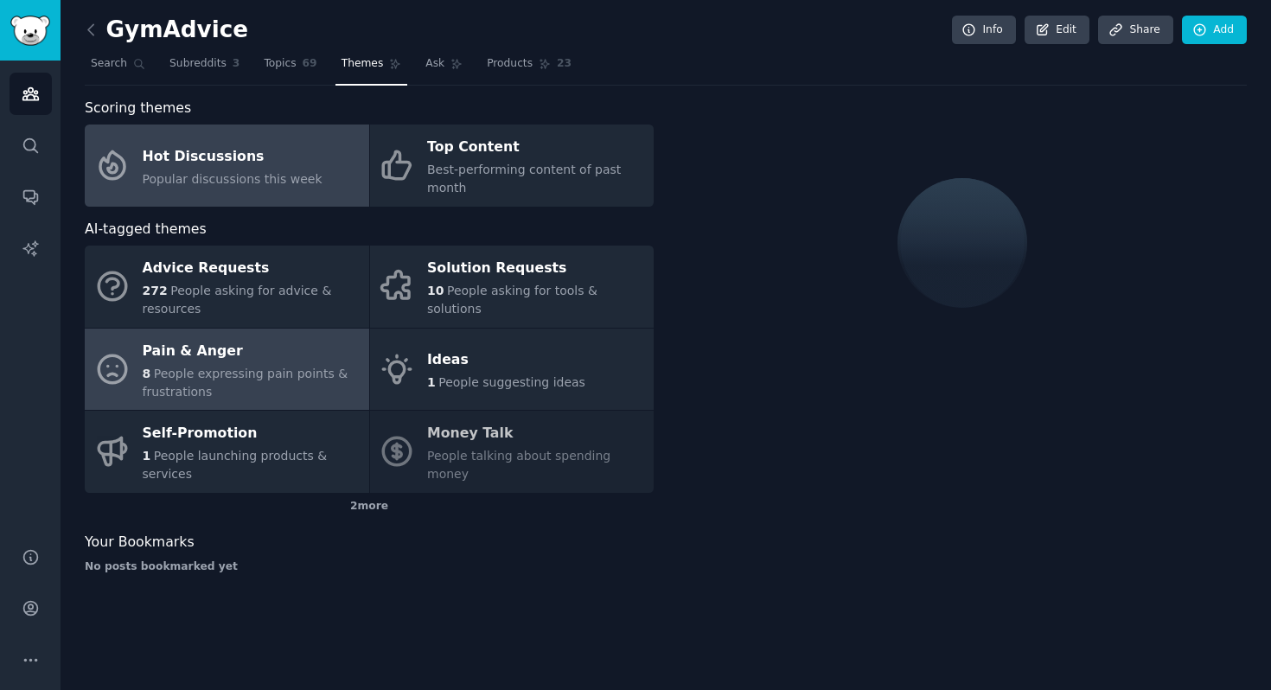
click at [237, 368] on span "People expressing pain points & frustrations" at bounding box center [246, 383] width 206 height 32
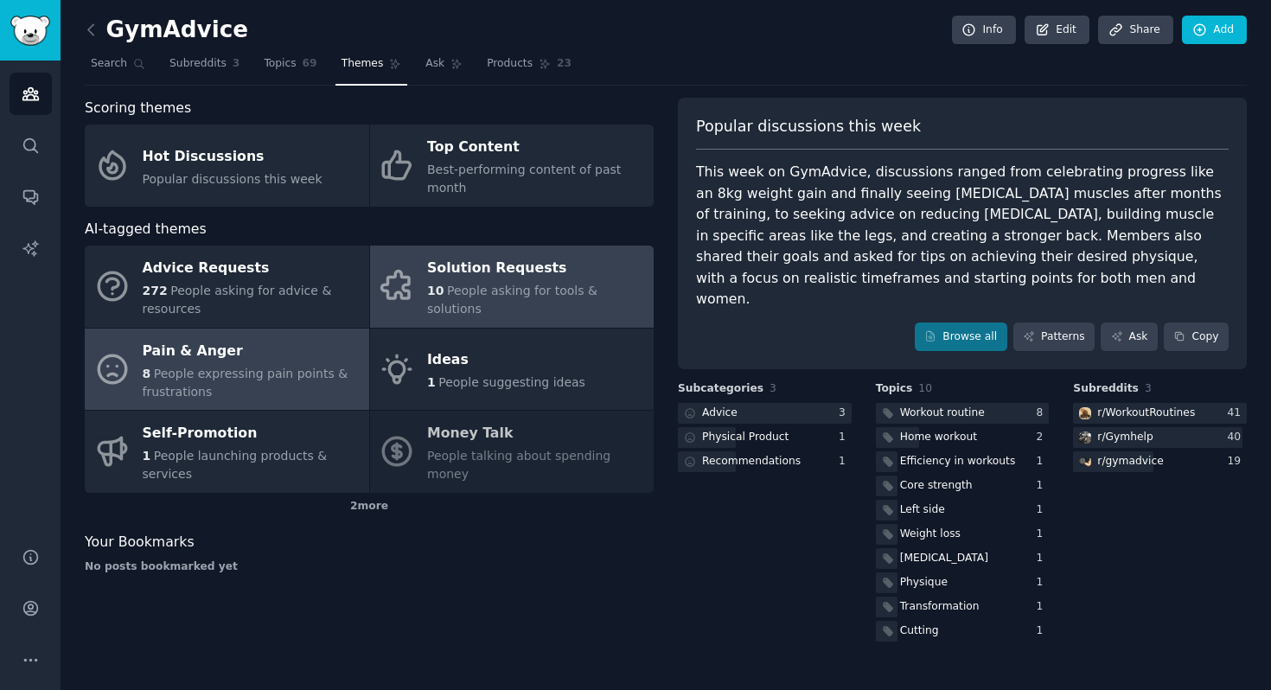
click at [574, 281] on div "Solution Requests" at bounding box center [536, 269] width 218 height 28
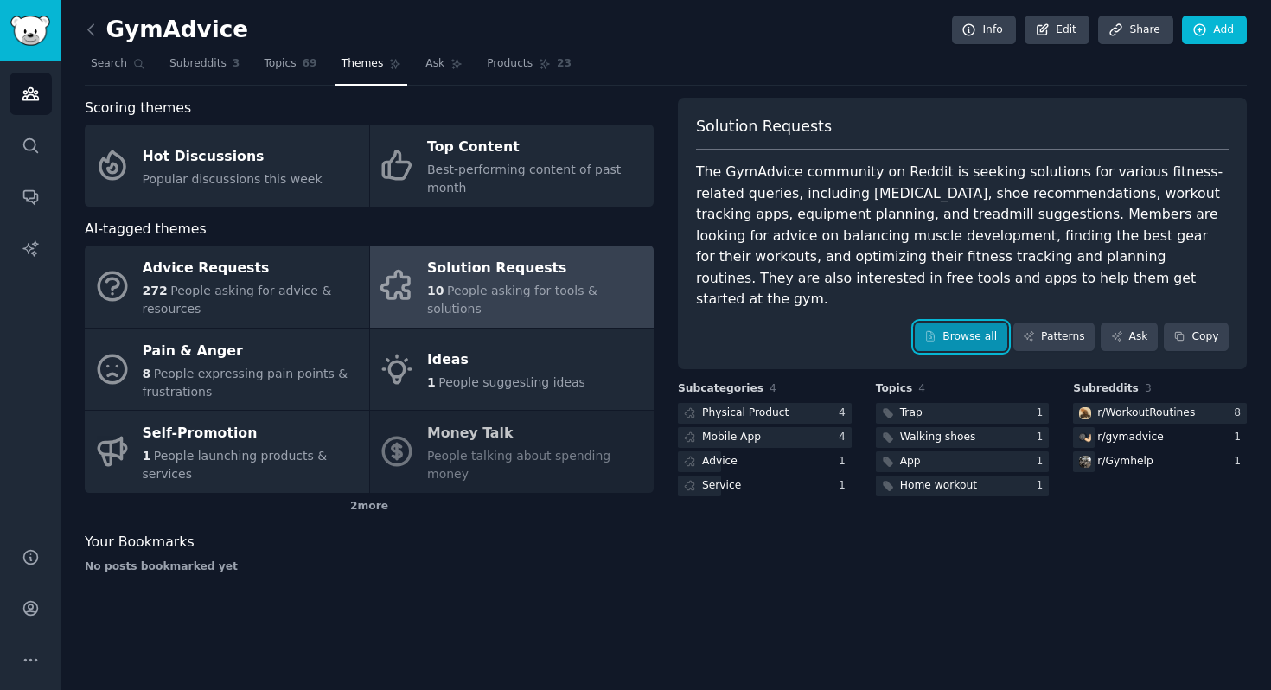
click at [946, 323] on link "Browse all" at bounding box center [961, 337] width 93 height 29
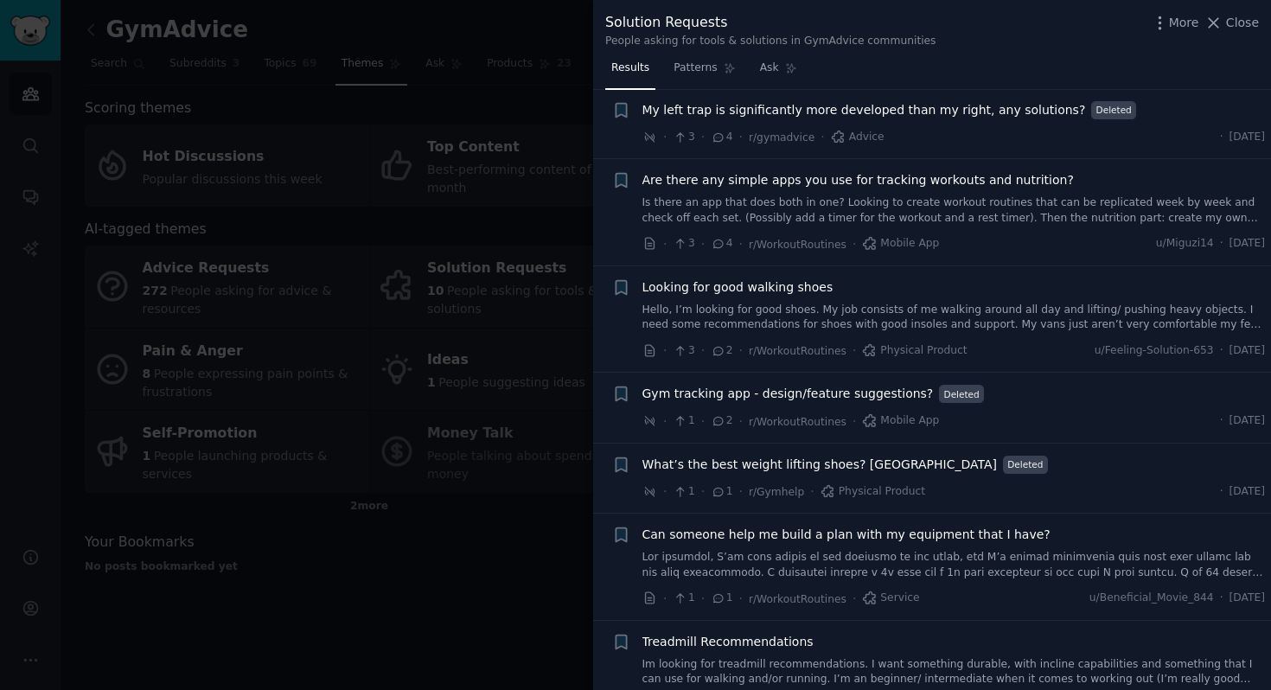
scroll to position [386, 0]
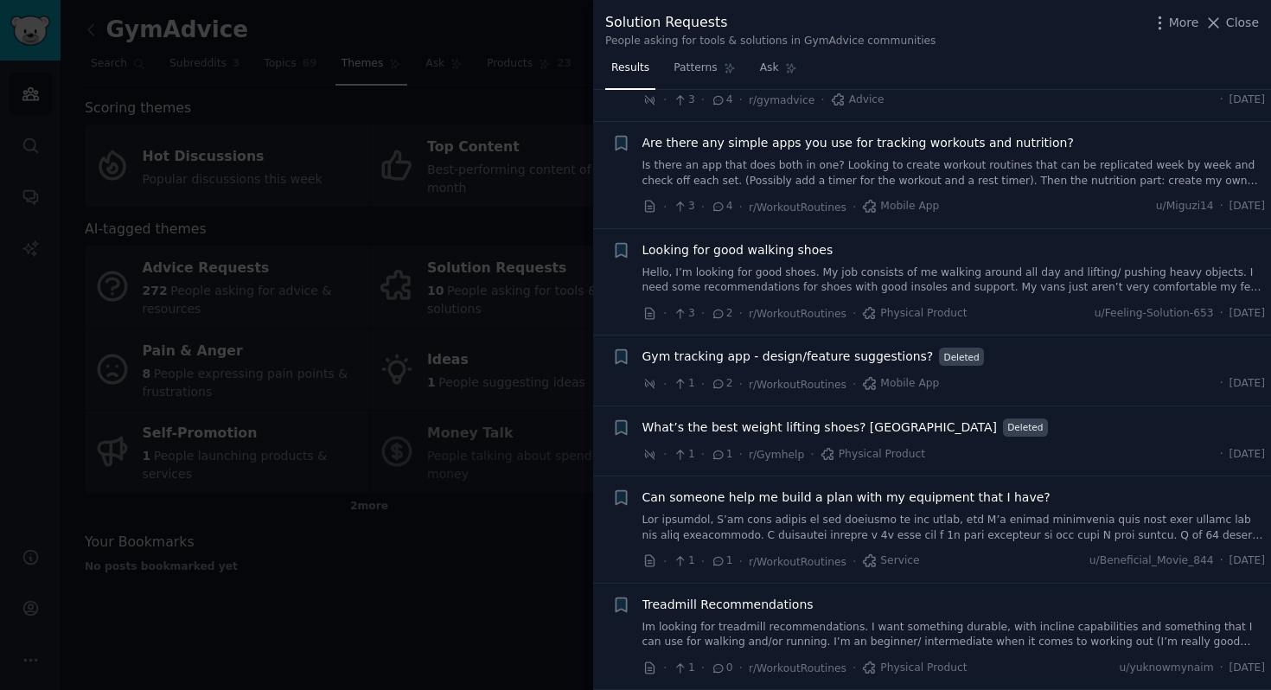
click at [481, 617] on div at bounding box center [635, 345] width 1271 height 690
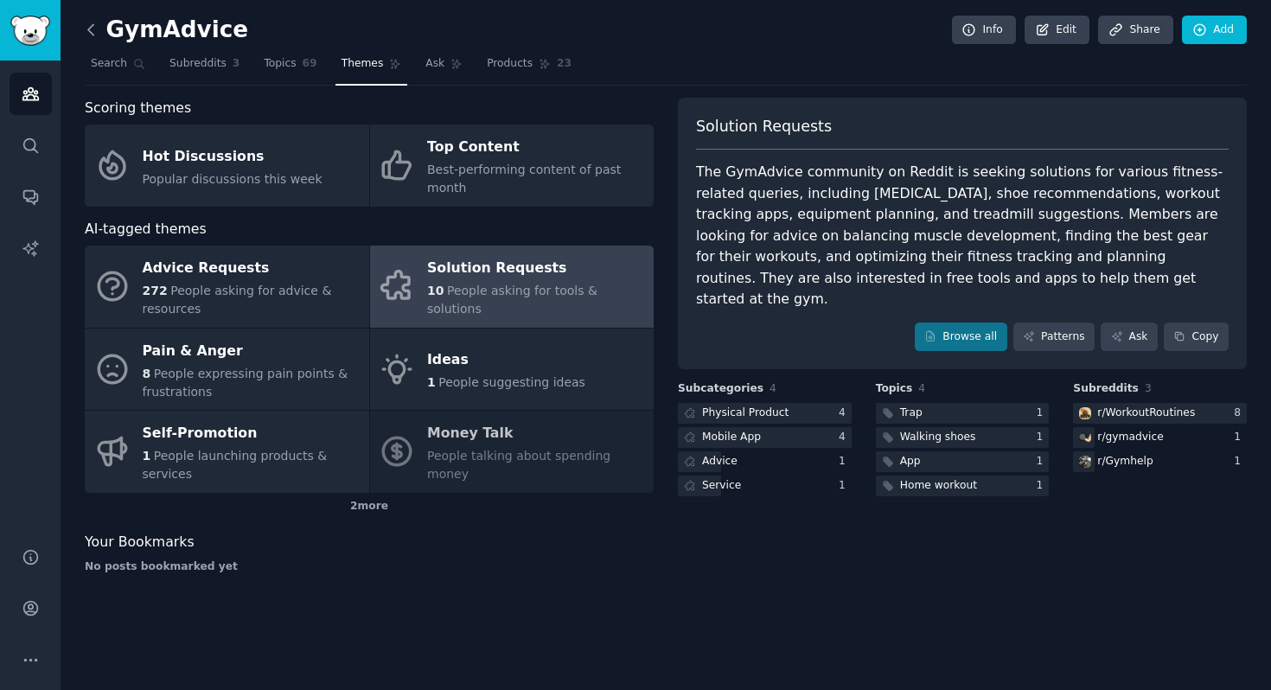
click at [97, 31] on icon at bounding box center [91, 30] width 18 height 18
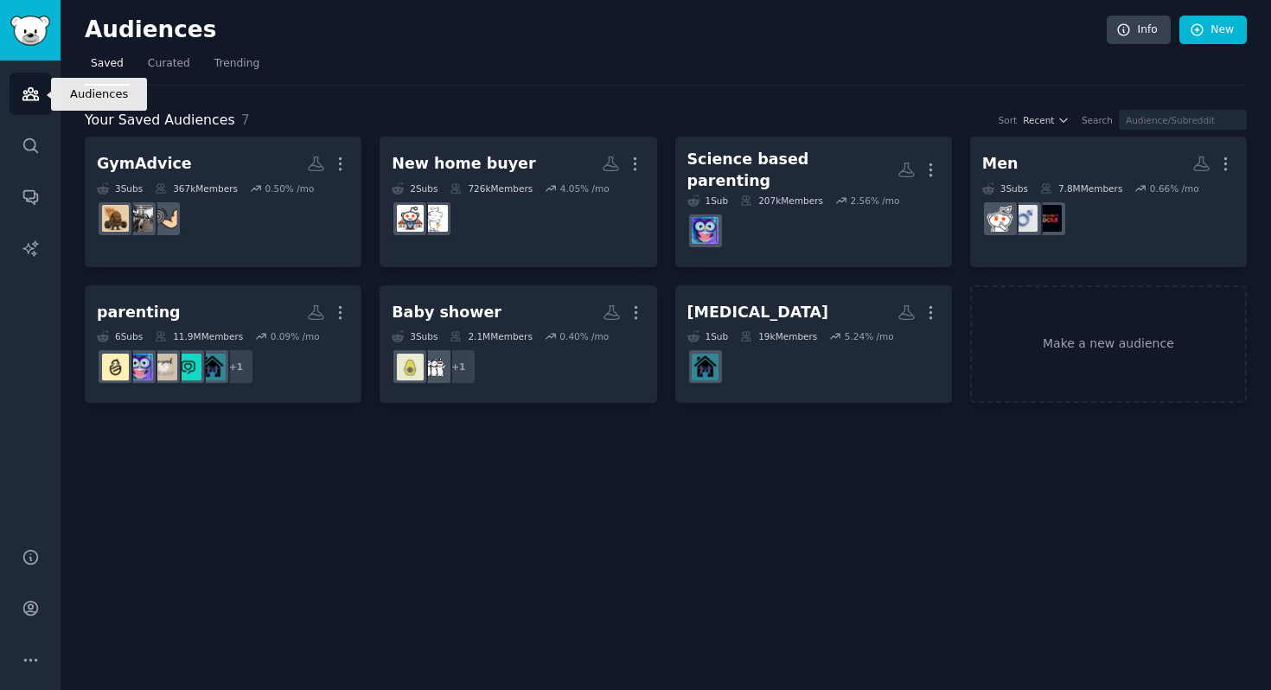
click at [29, 105] on link "Audiences" at bounding box center [31, 94] width 42 height 42
click at [246, 59] on span "Trending" at bounding box center [236, 64] width 45 height 16
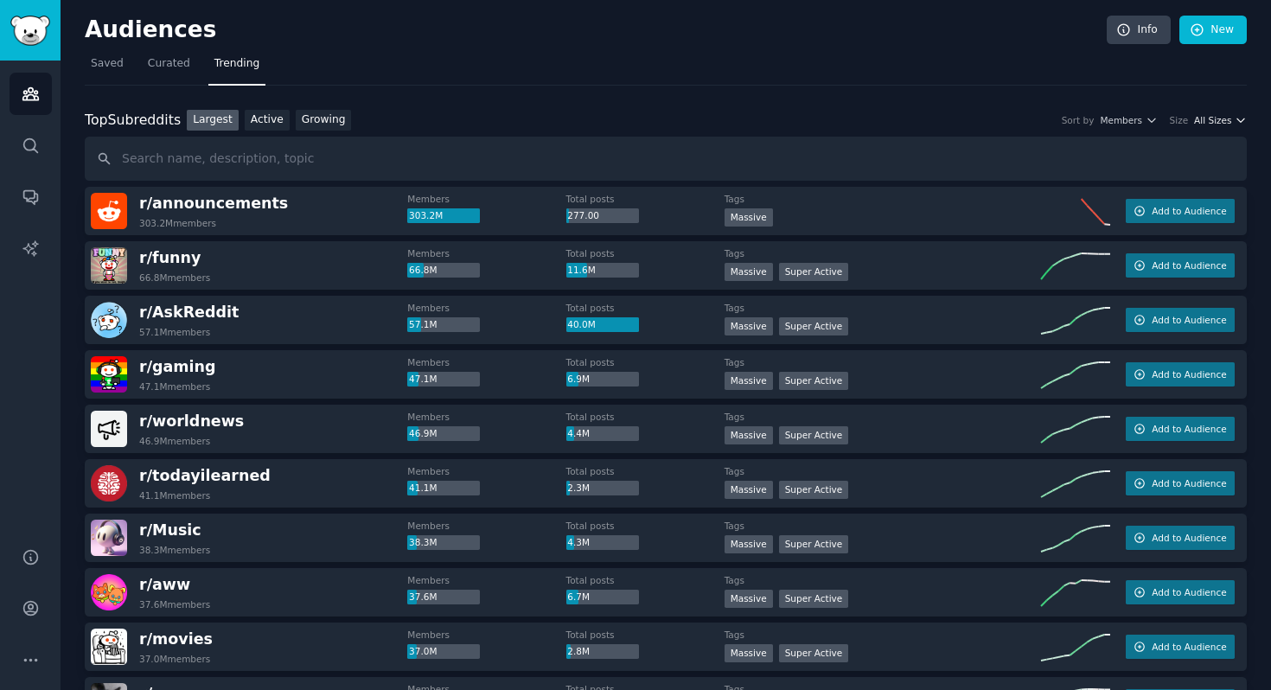
click at [1210, 117] on span "All Sizes" at bounding box center [1212, 120] width 37 height 12
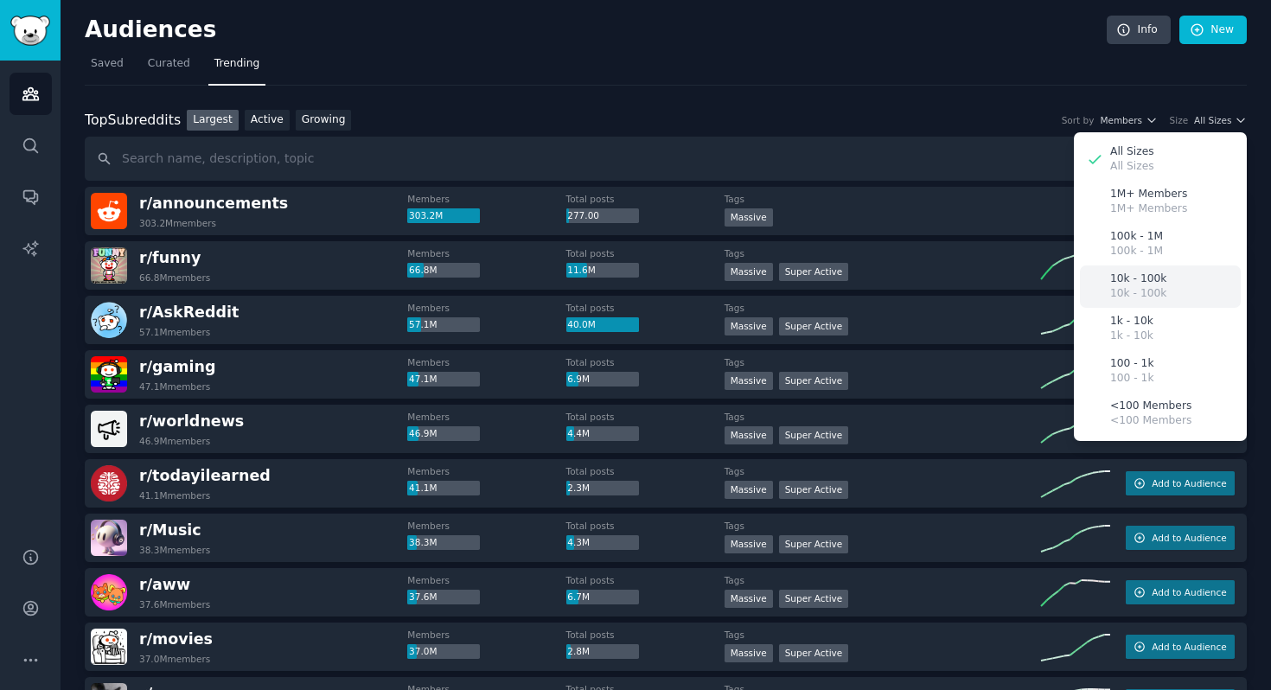
click at [1118, 278] on p "10k - 100k" at bounding box center [1138, 280] width 56 height 16
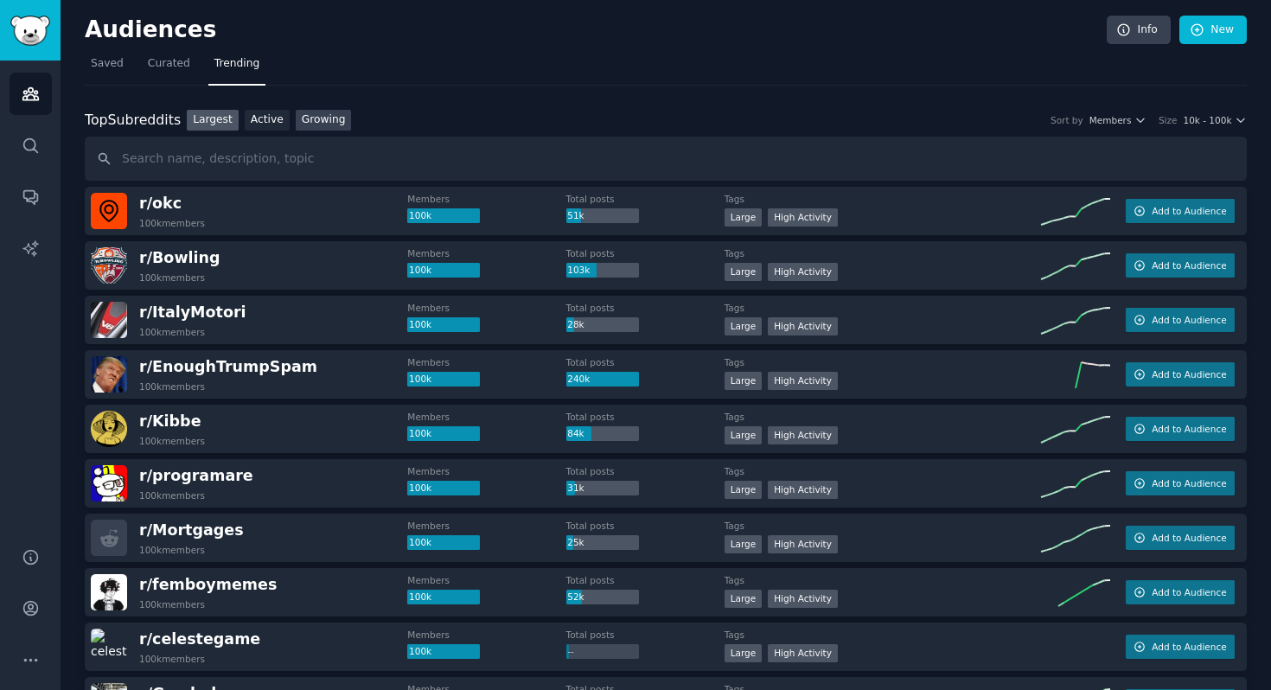
click at [327, 130] on link "Growing" at bounding box center [324, 121] width 56 height 22
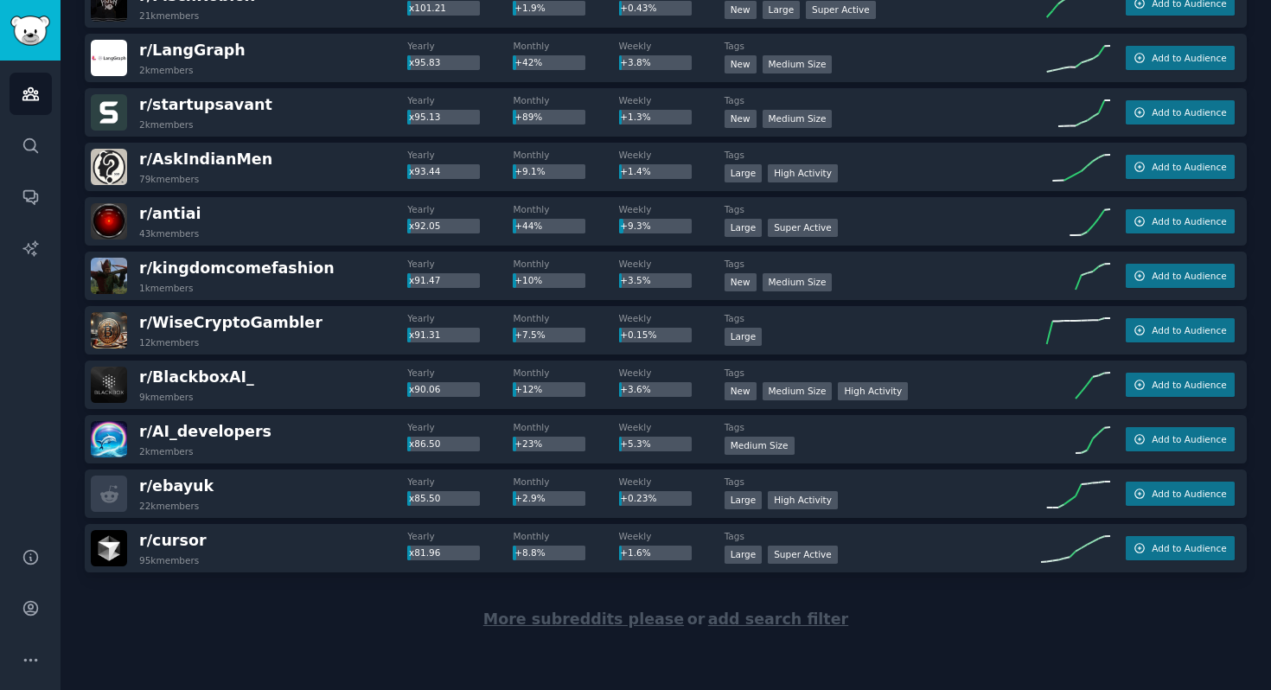
scroll to position [2329, 0]
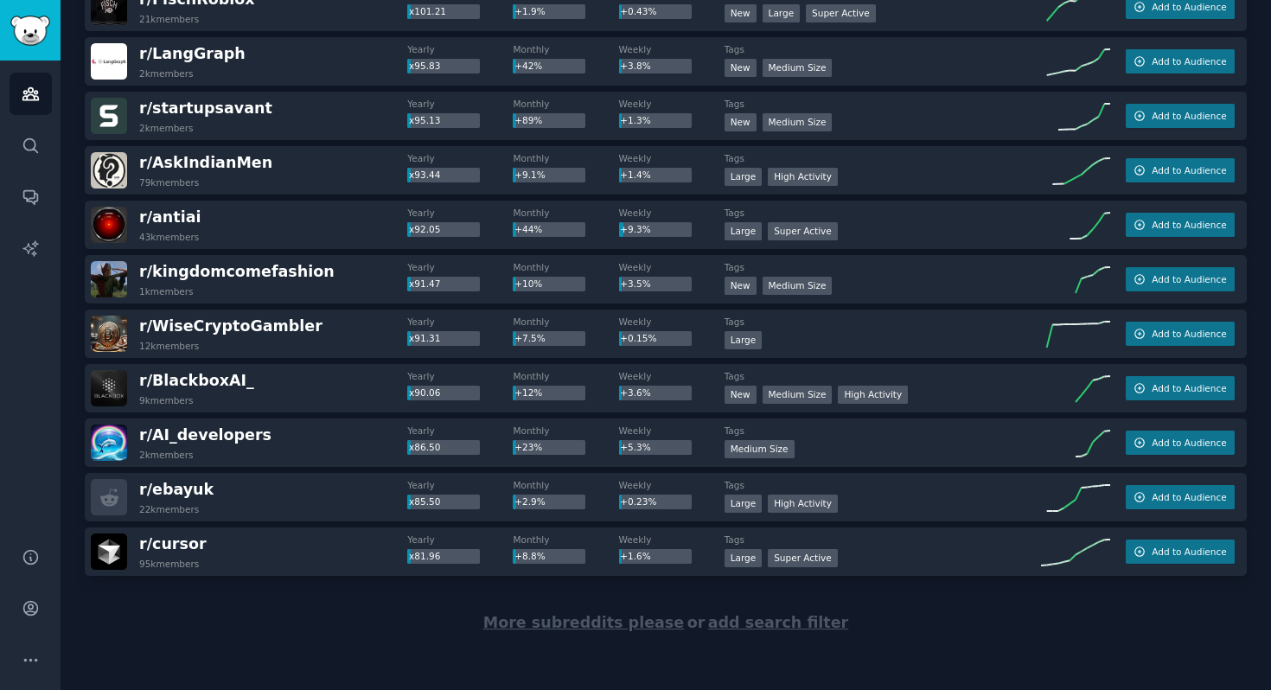
click at [562, 625] on span "More subreddits please" at bounding box center [583, 622] width 201 height 17
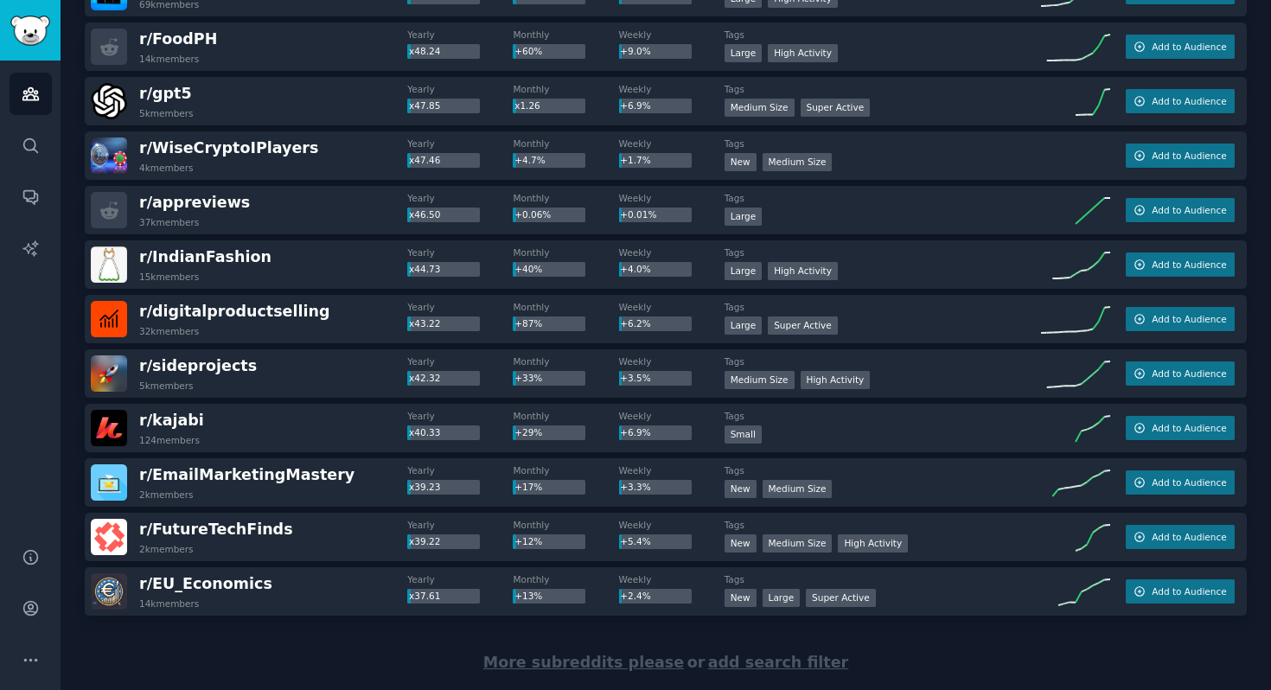
scroll to position [5056, 0]
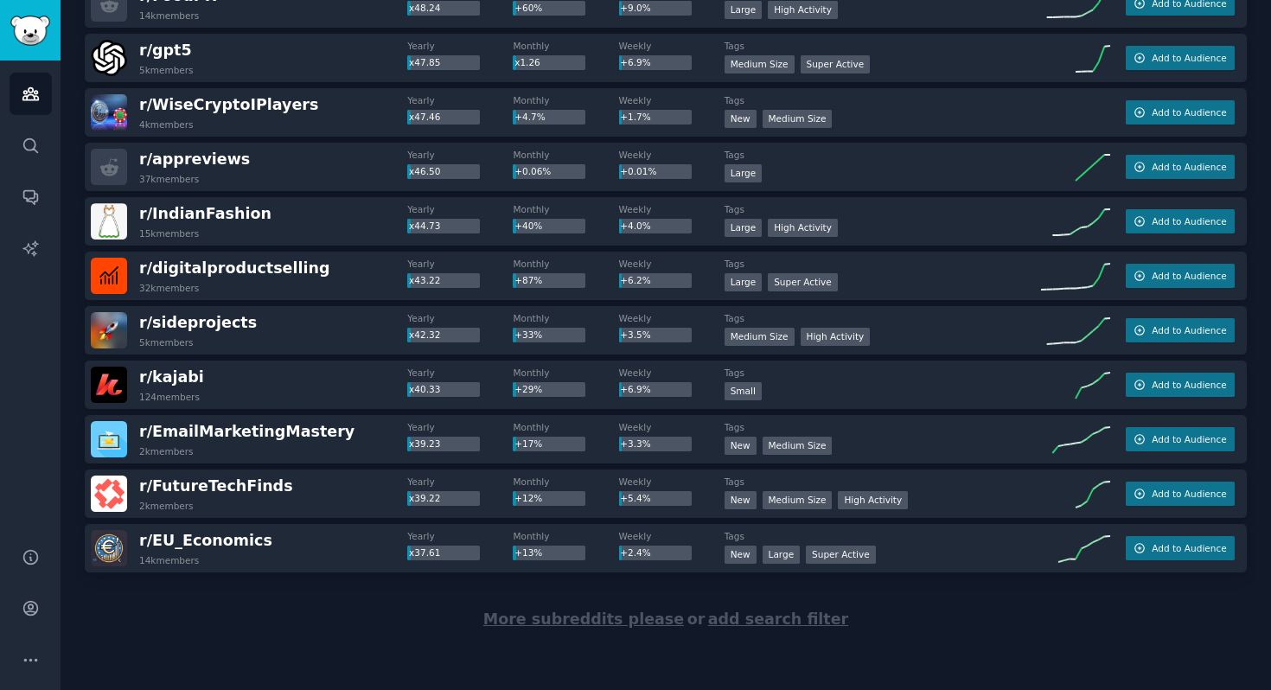
click at [529, 620] on span "More subreddits please" at bounding box center [583, 618] width 201 height 17
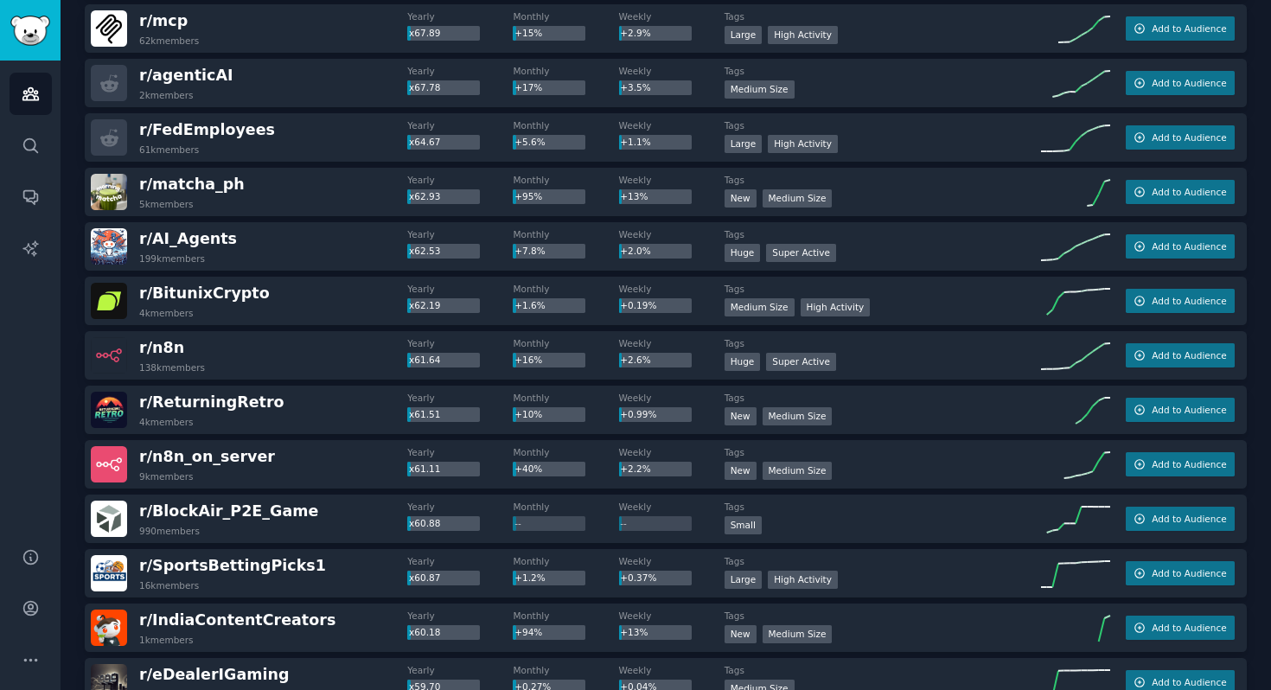
scroll to position [5851, 0]
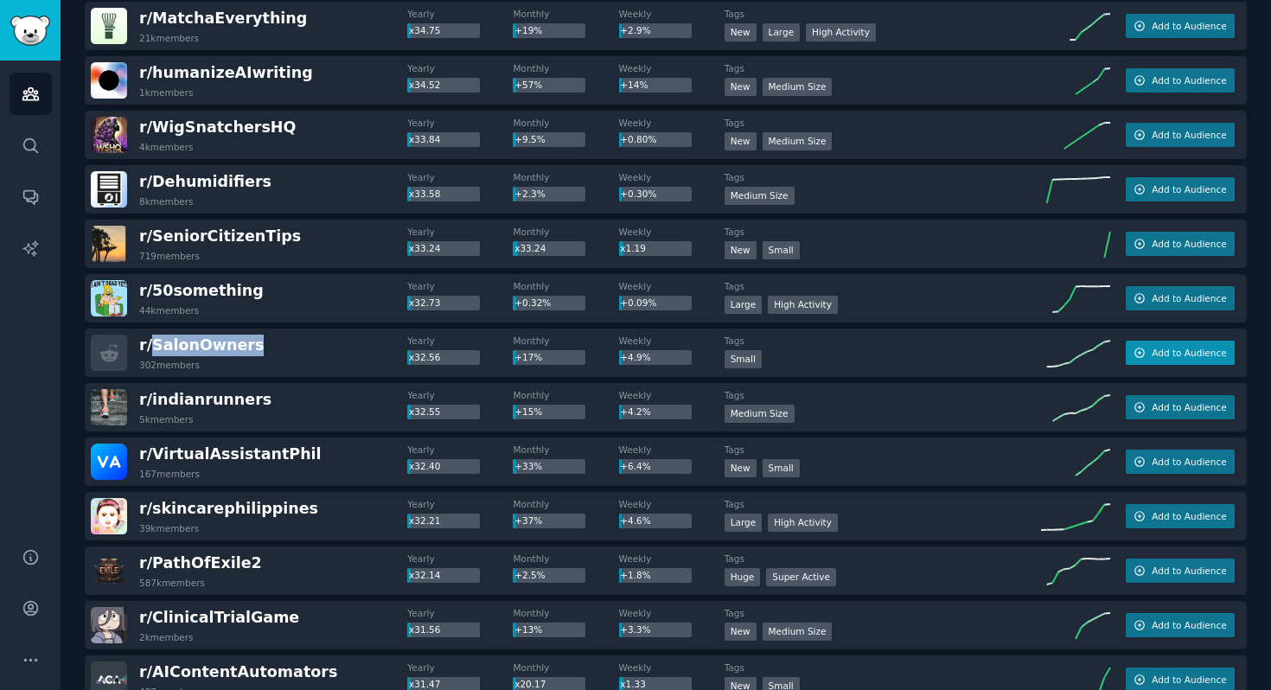
click at [1192, 355] on span "Add to Audience" at bounding box center [1189, 353] width 74 height 12
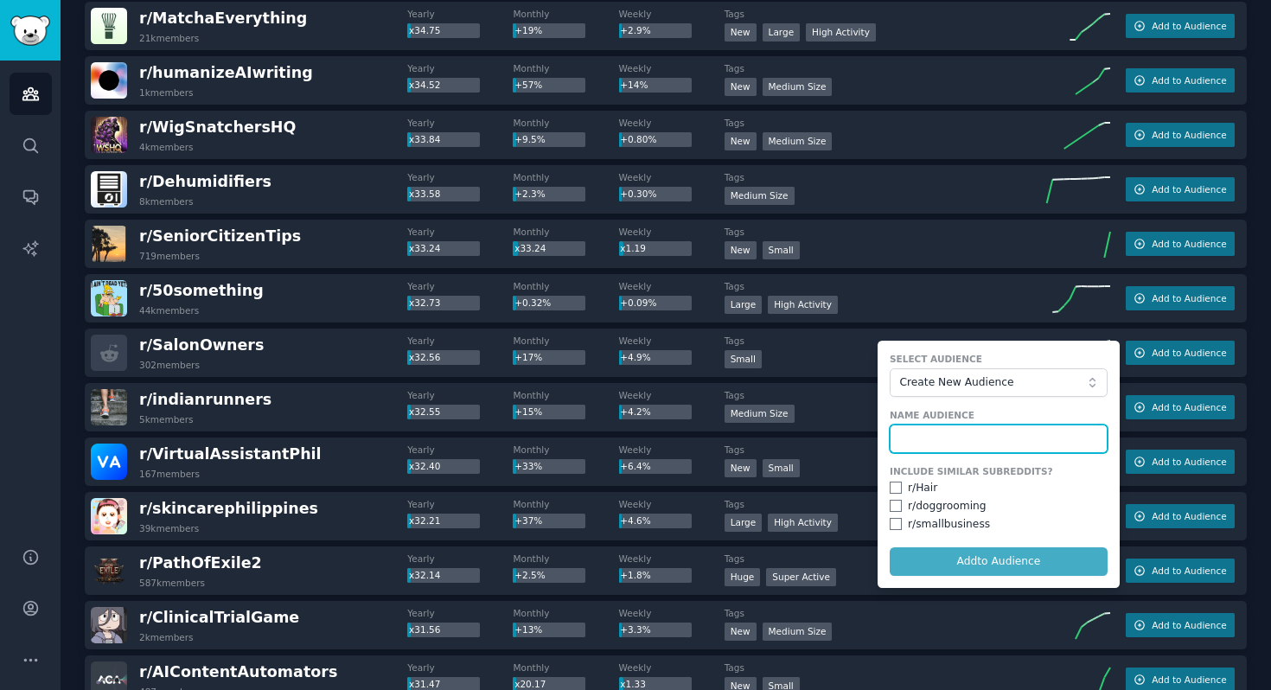
click at [929, 443] on input "text" at bounding box center [999, 439] width 218 height 29
type input "Salon Owners"
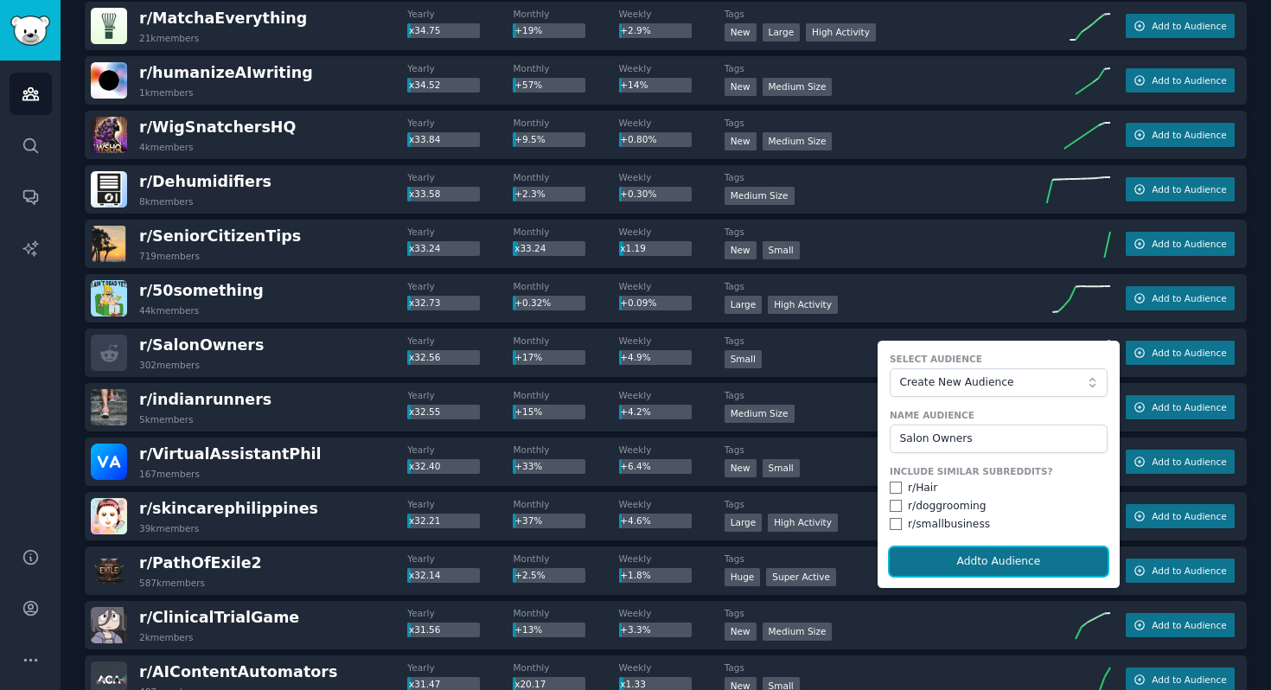
click at [1032, 569] on button "Add to Audience" at bounding box center [999, 561] width 218 height 29
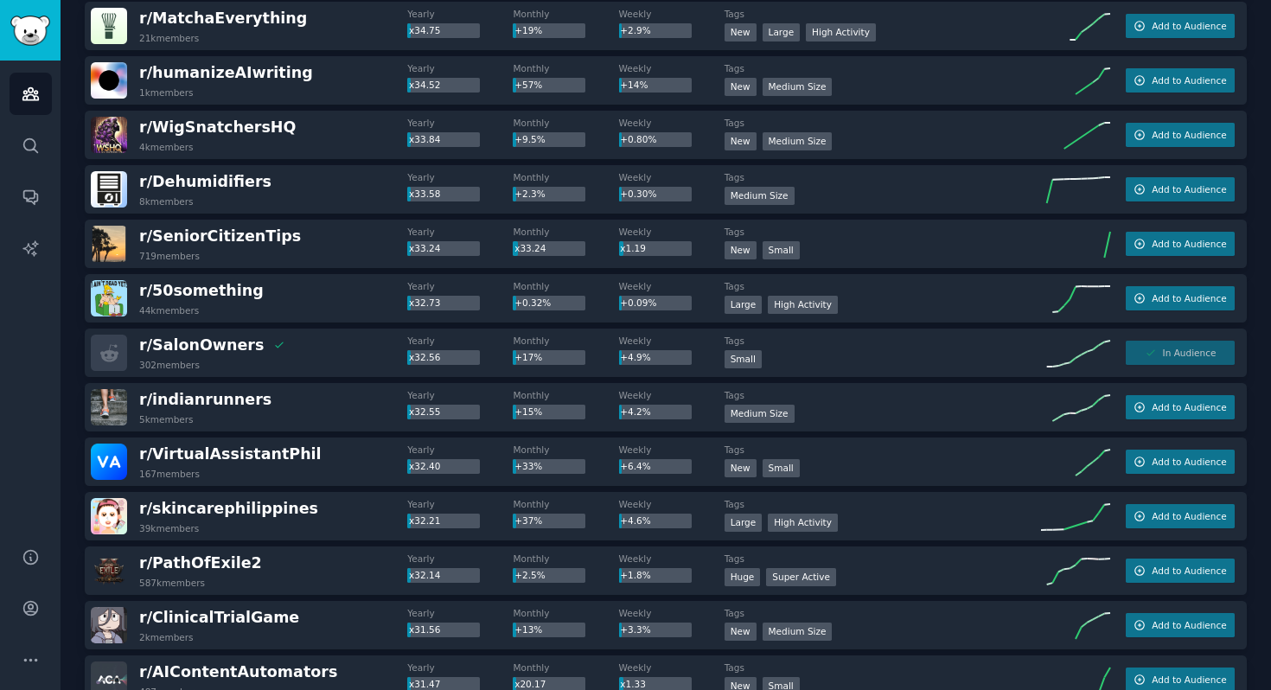
click at [329, 356] on div "r/ SalonOwners 302 members" at bounding box center [249, 353] width 316 height 36
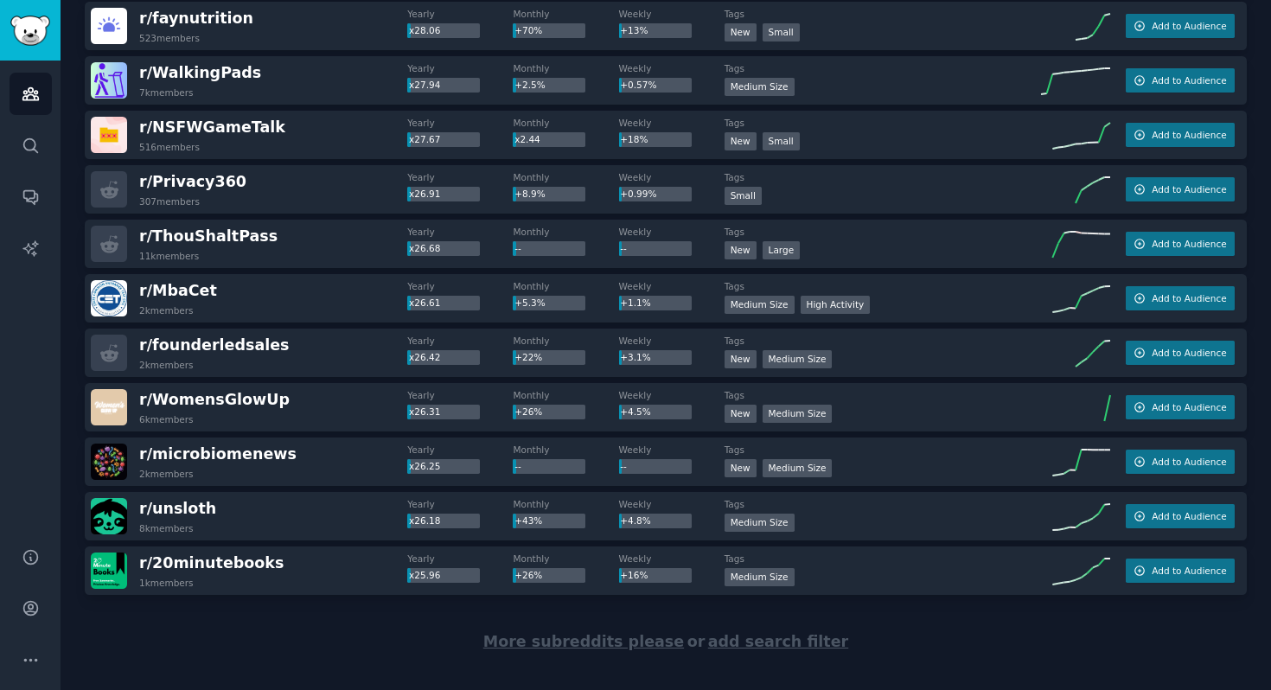
scroll to position [7780, 0]
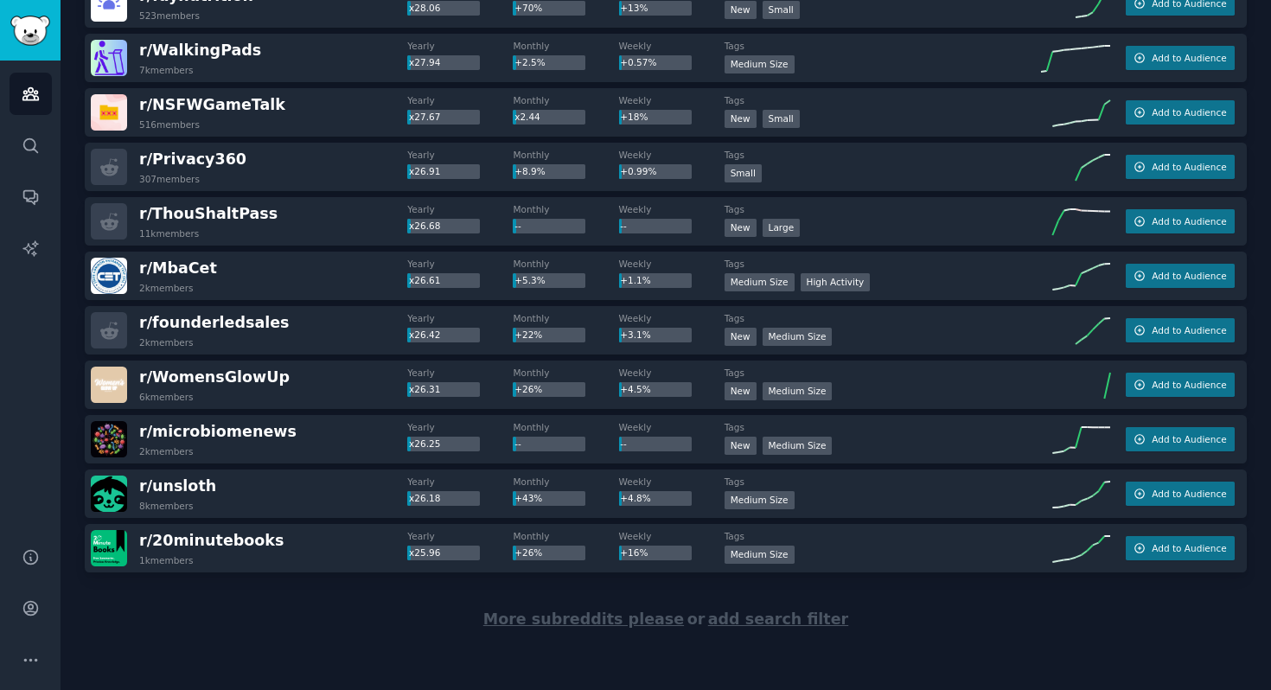
click at [566, 620] on span "More subreddits please" at bounding box center [583, 618] width 201 height 17
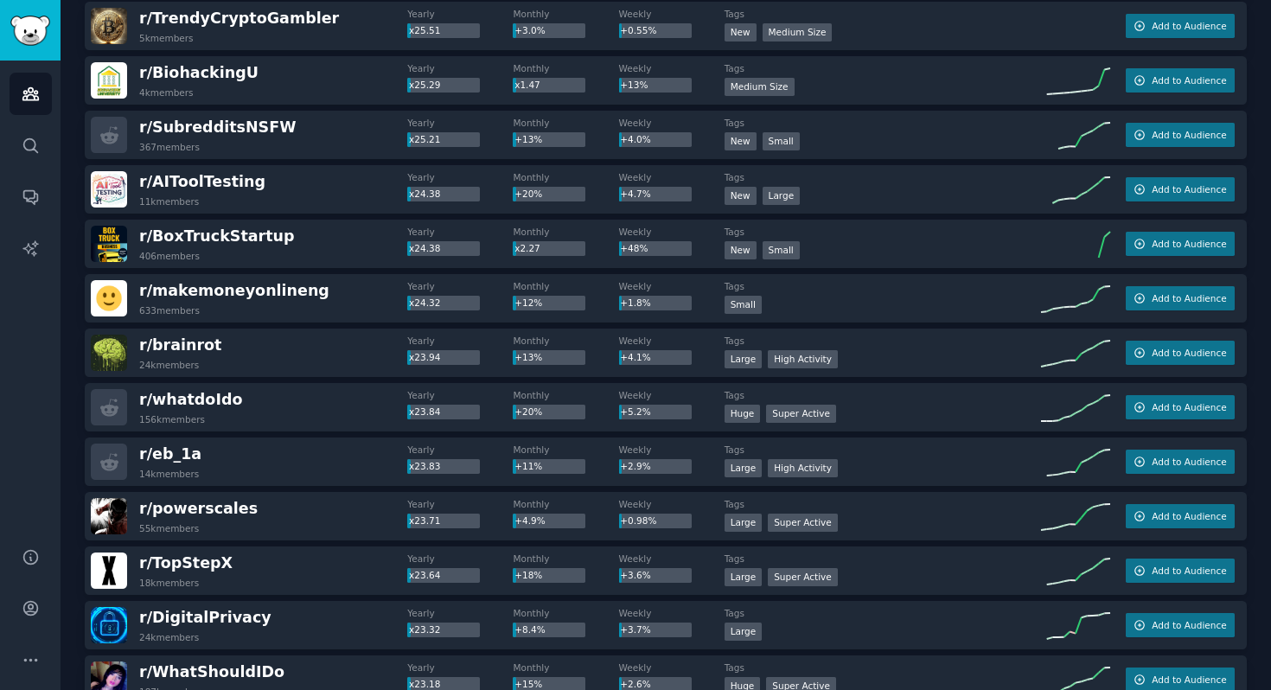
scroll to position [8584, 0]
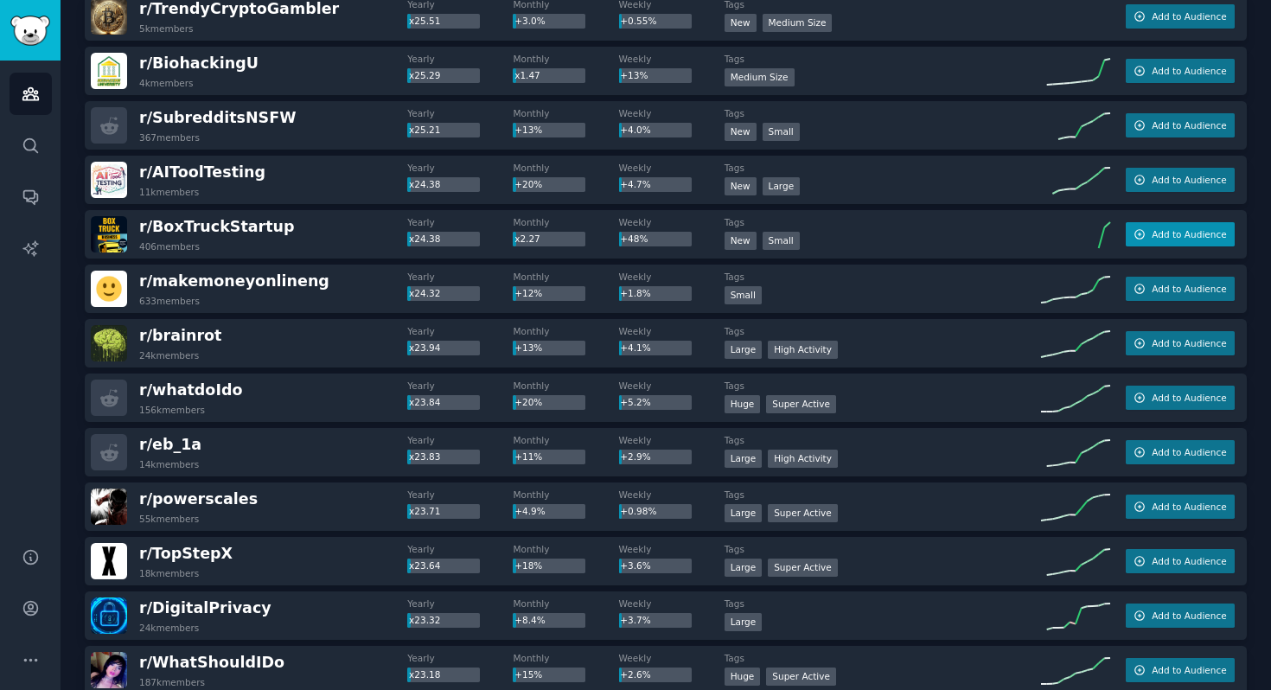
click at [1178, 232] on span "Add to Audience" at bounding box center [1189, 234] width 74 height 12
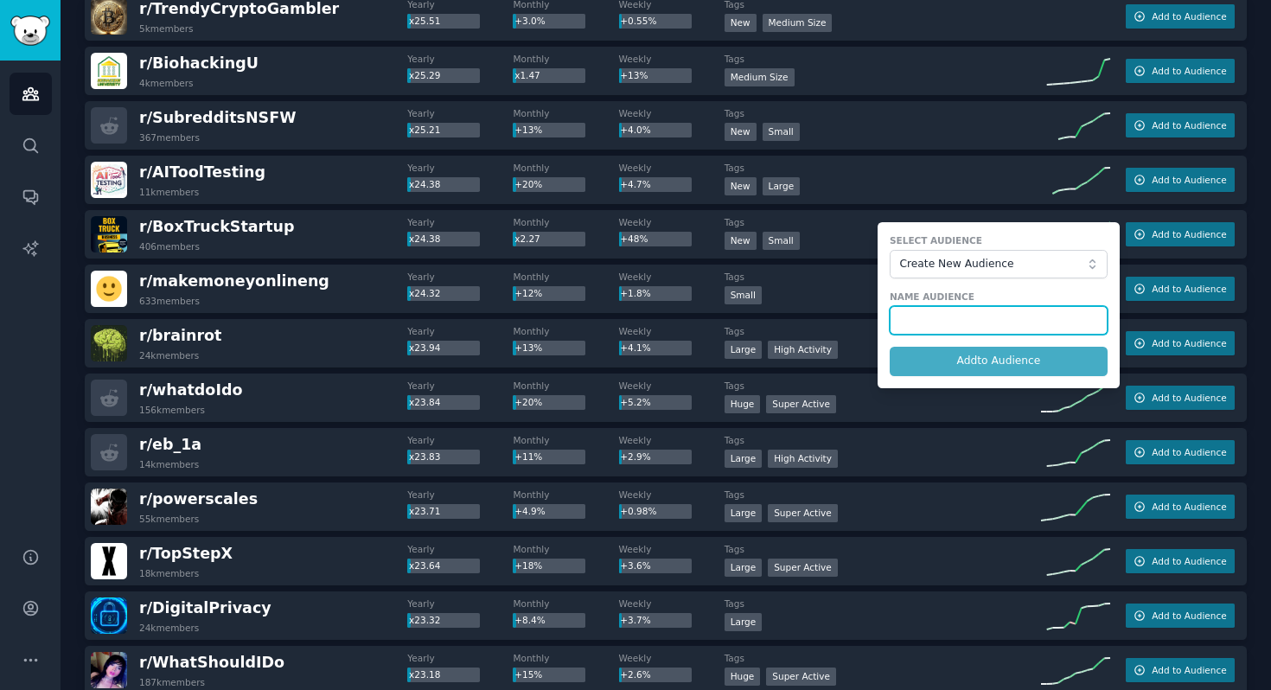
click at [1002, 319] on input "text" at bounding box center [999, 320] width 218 height 29
type input "Box Truck Startup"
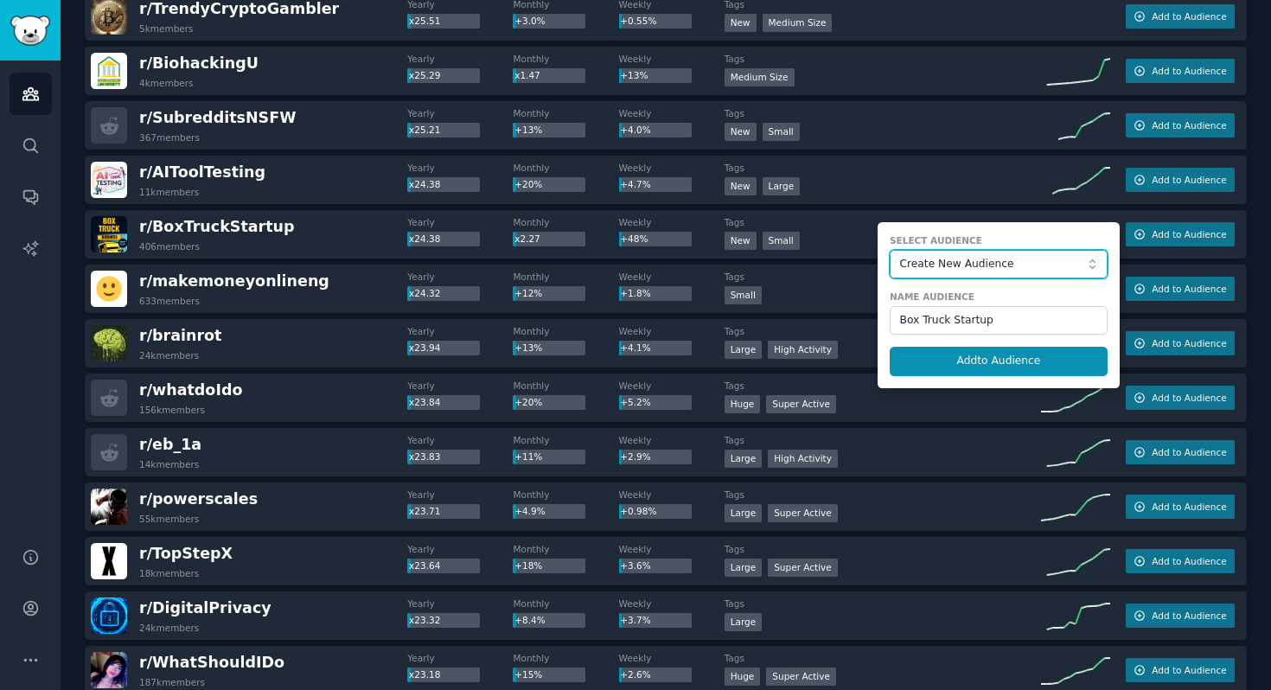
click at [1042, 260] on span "Create New Audience" at bounding box center [993, 265] width 189 height 16
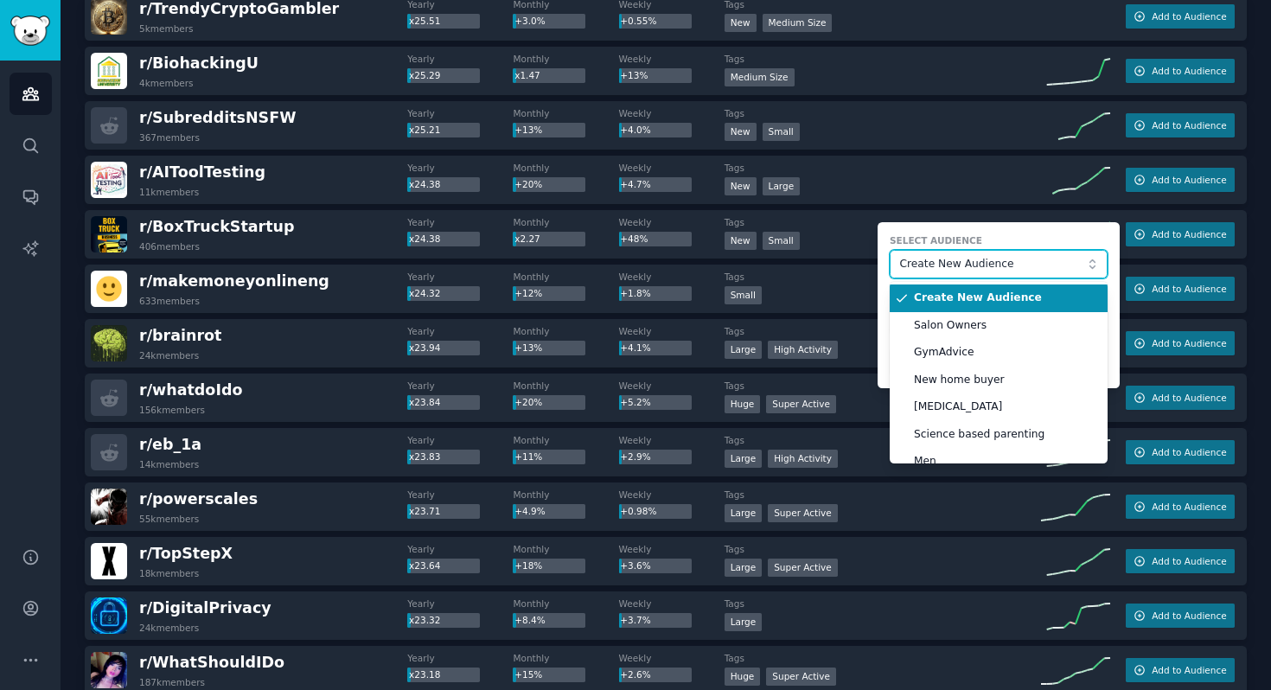
click at [1042, 260] on span "Create New Audience" at bounding box center [993, 265] width 189 height 16
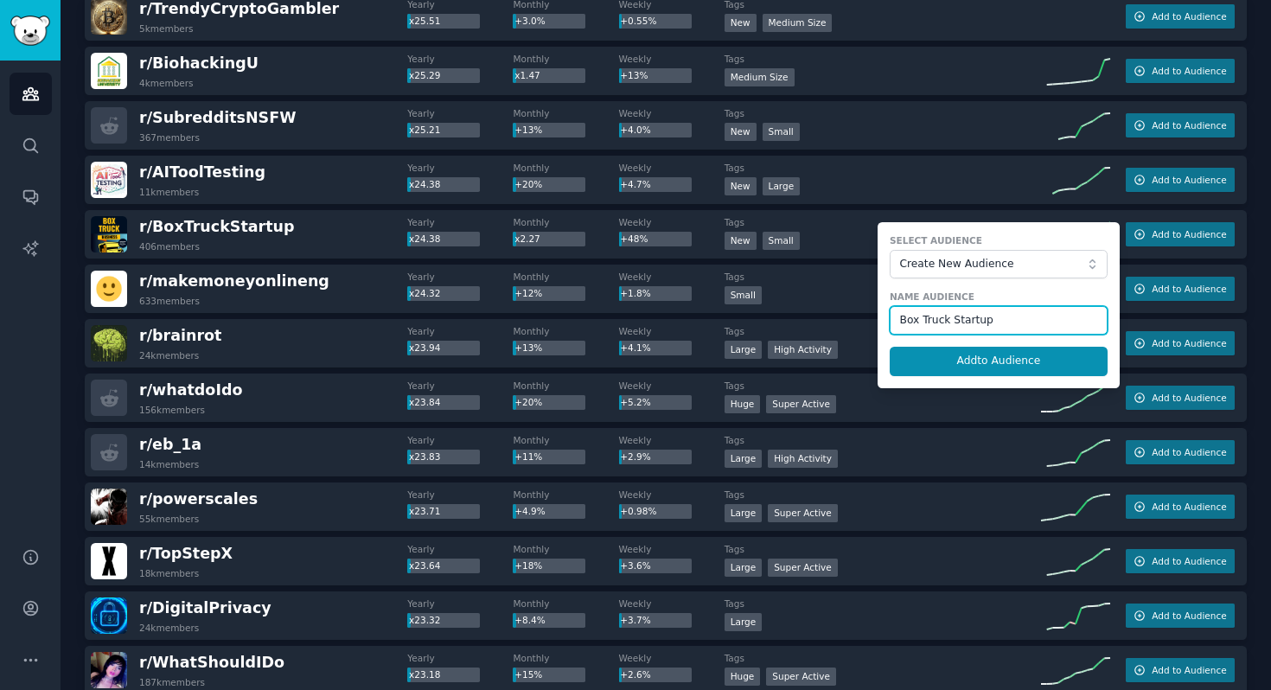
click at [1015, 323] on input "Box Truck Startup" at bounding box center [999, 320] width 218 height 29
click at [994, 375] on form "Select Audience Create New Audience Name Audience Box Truck Startup Add to Audi…" at bounding box center [999, 305] width 242 height 166
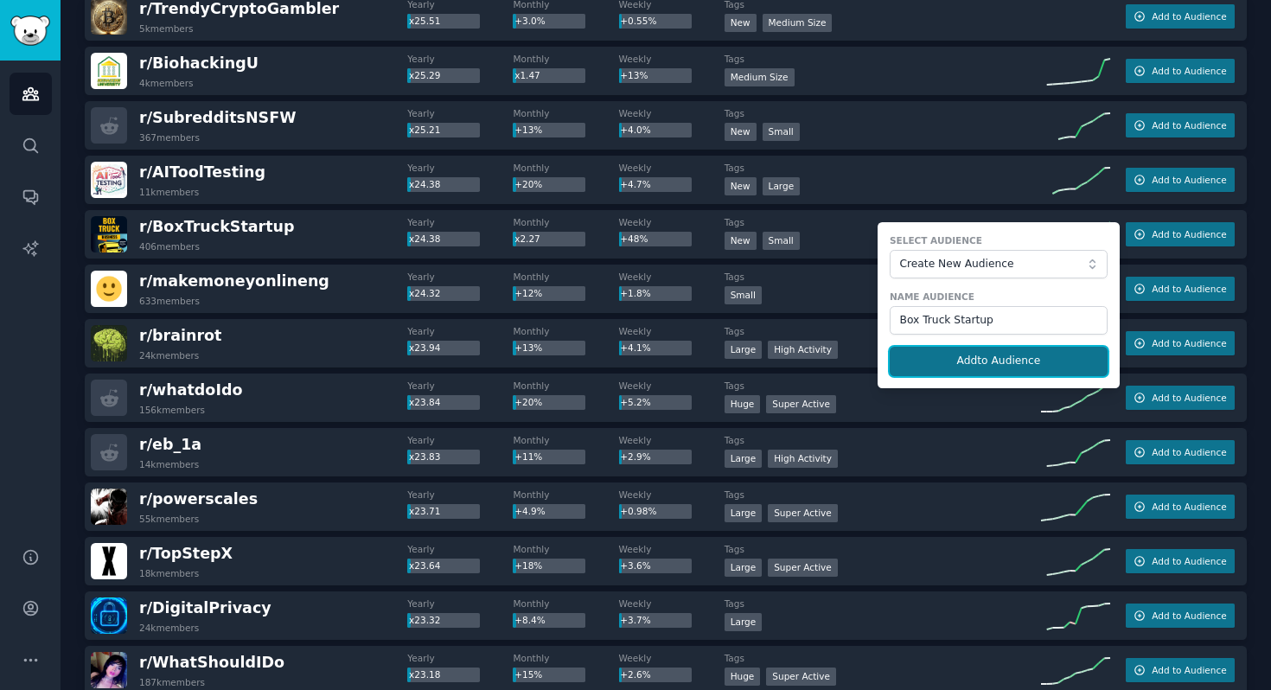
click at [1007, 362] on button "Add to Audience" at bounding box center [999, 361] width 218 height 29
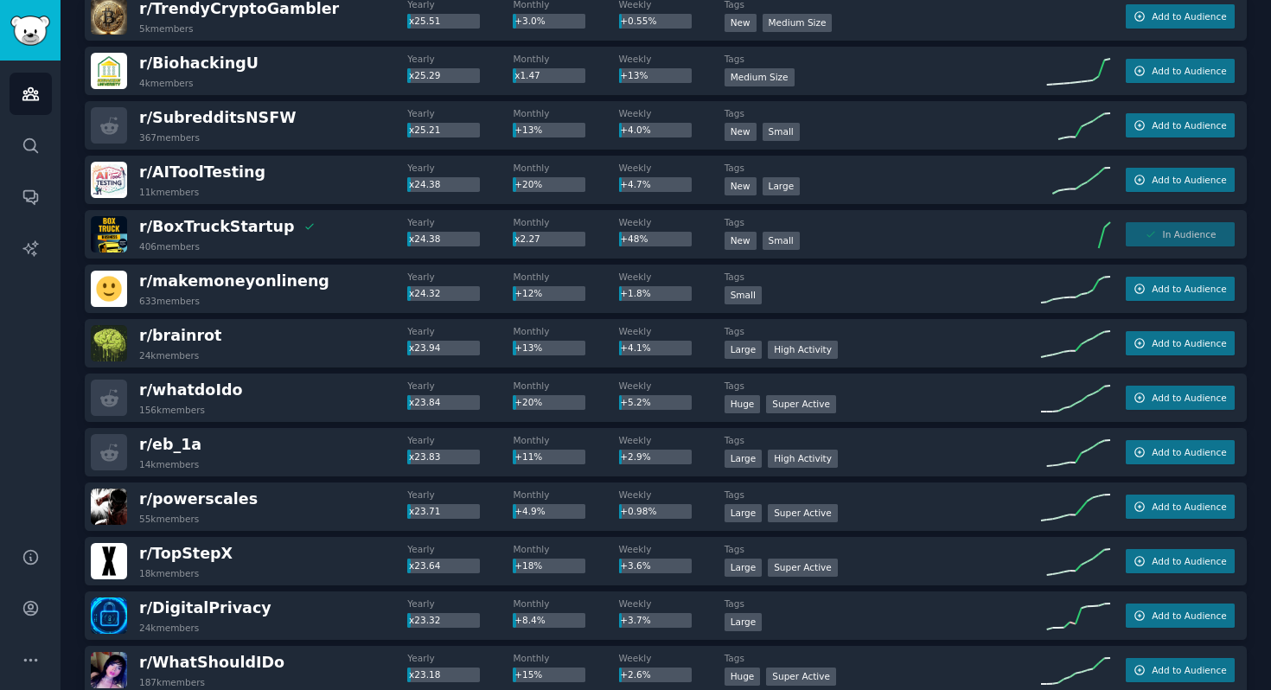
click at [1194, 235] on div "In Audience" at bounding box center [1180, 234] width 109 height 24
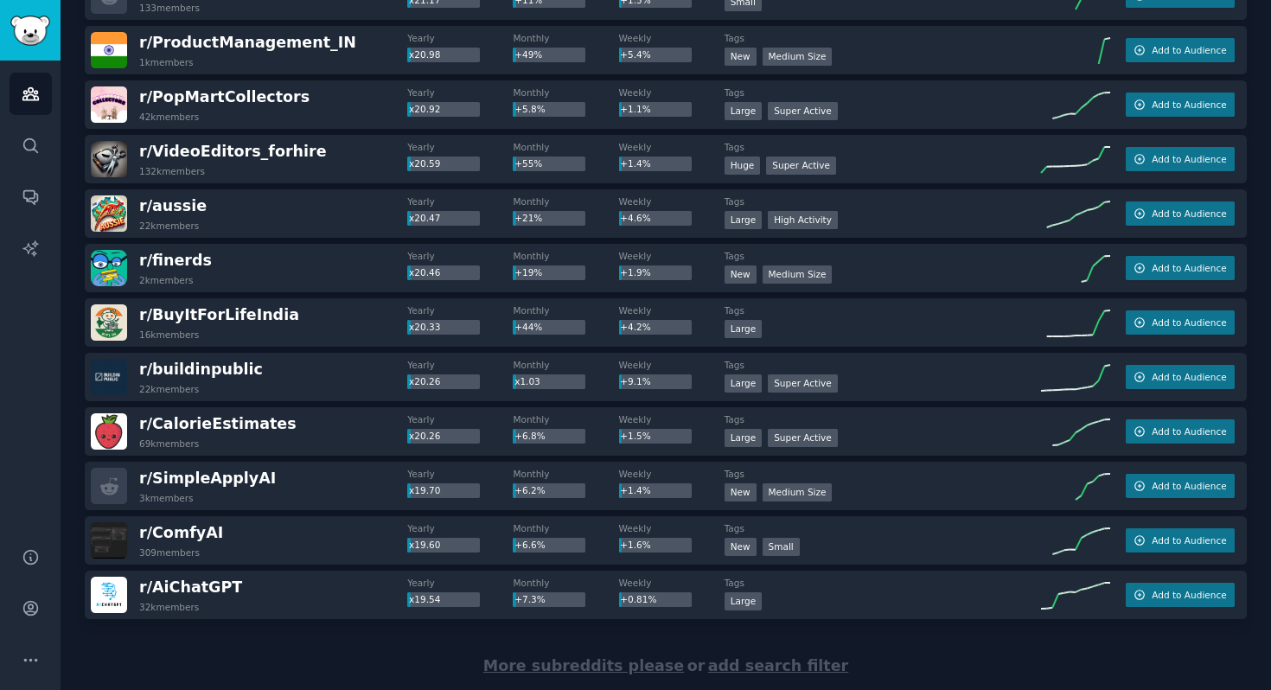
scroll to position [10504, 0]
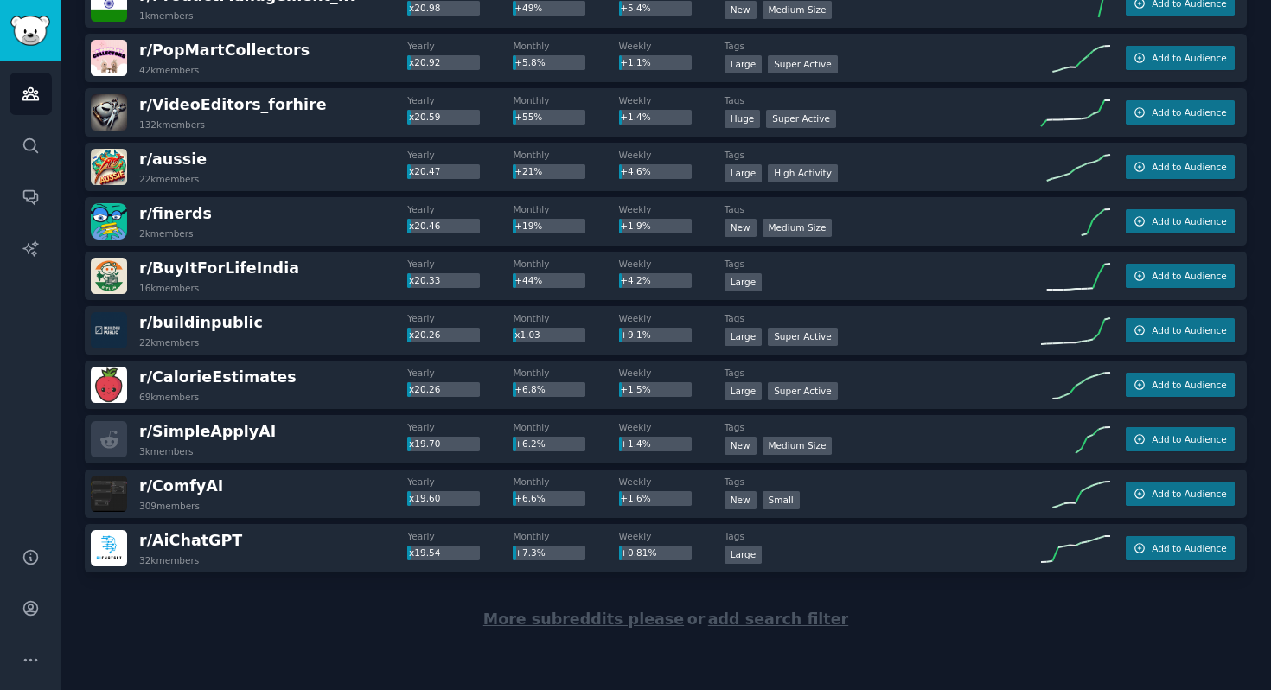
click at [566, 625] on span "More subreddits please" at bounding box center [583, 618] width 201 height 17
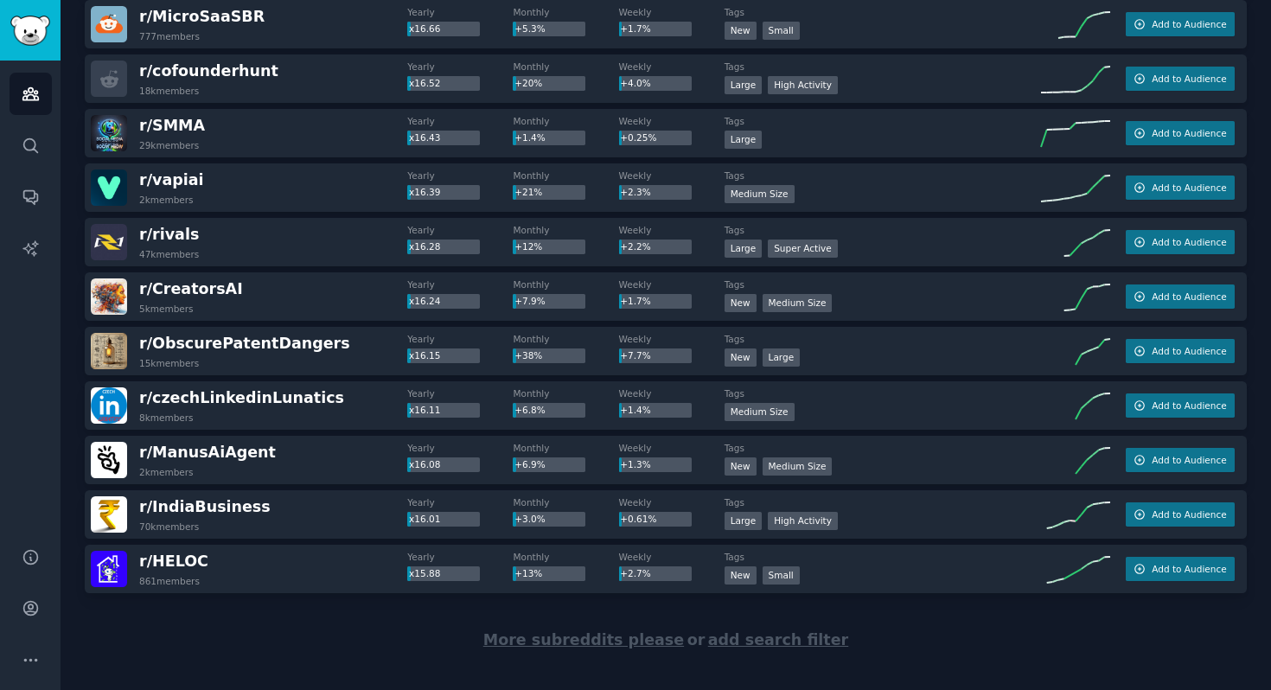
scroll to position [13228, 0]
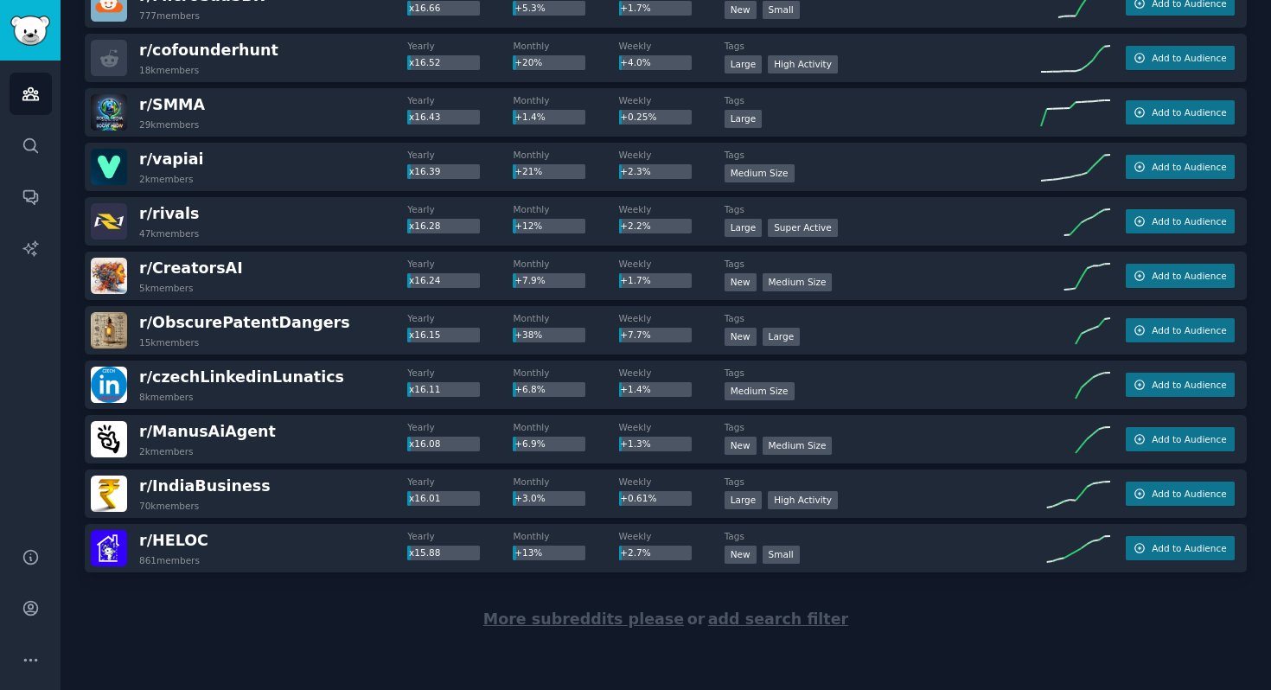
click at [586, 621] on span "More subreddits please" at bounding box center [583, 618] width 201 height 17
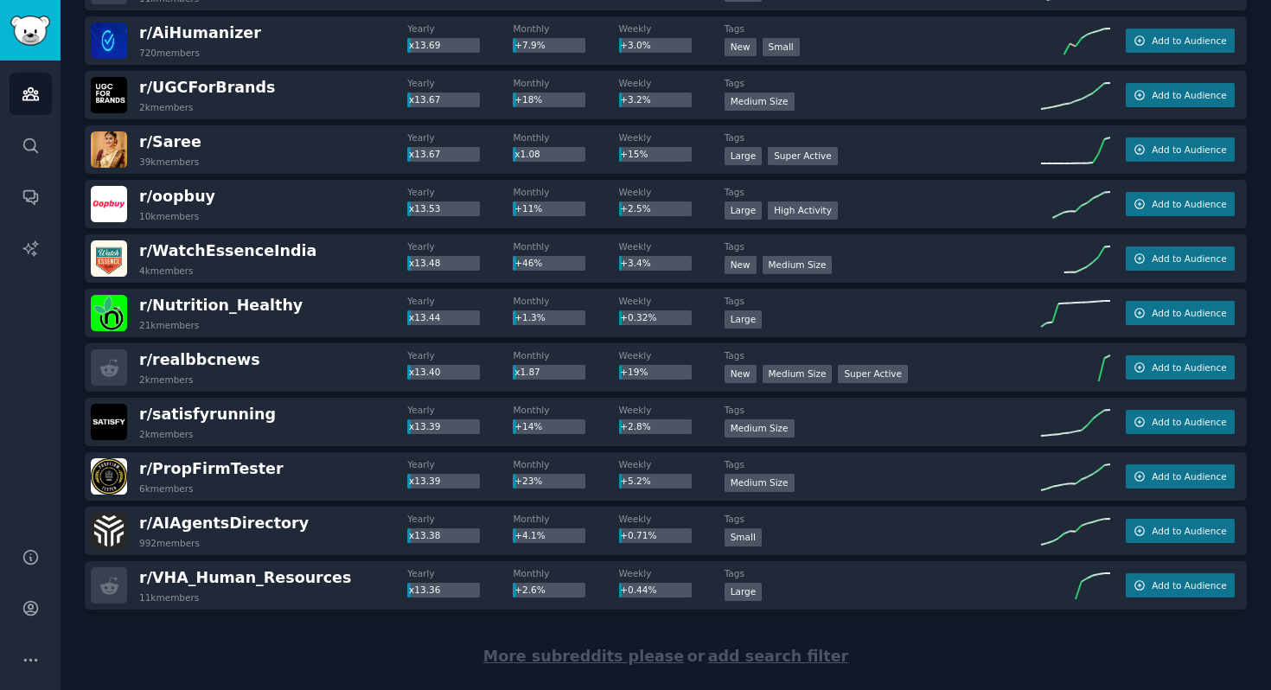
scroll to position [15915, 0]
click at [546, 652] on span "More subreddits please" at bounding box center [583, 655] width 201 height 17
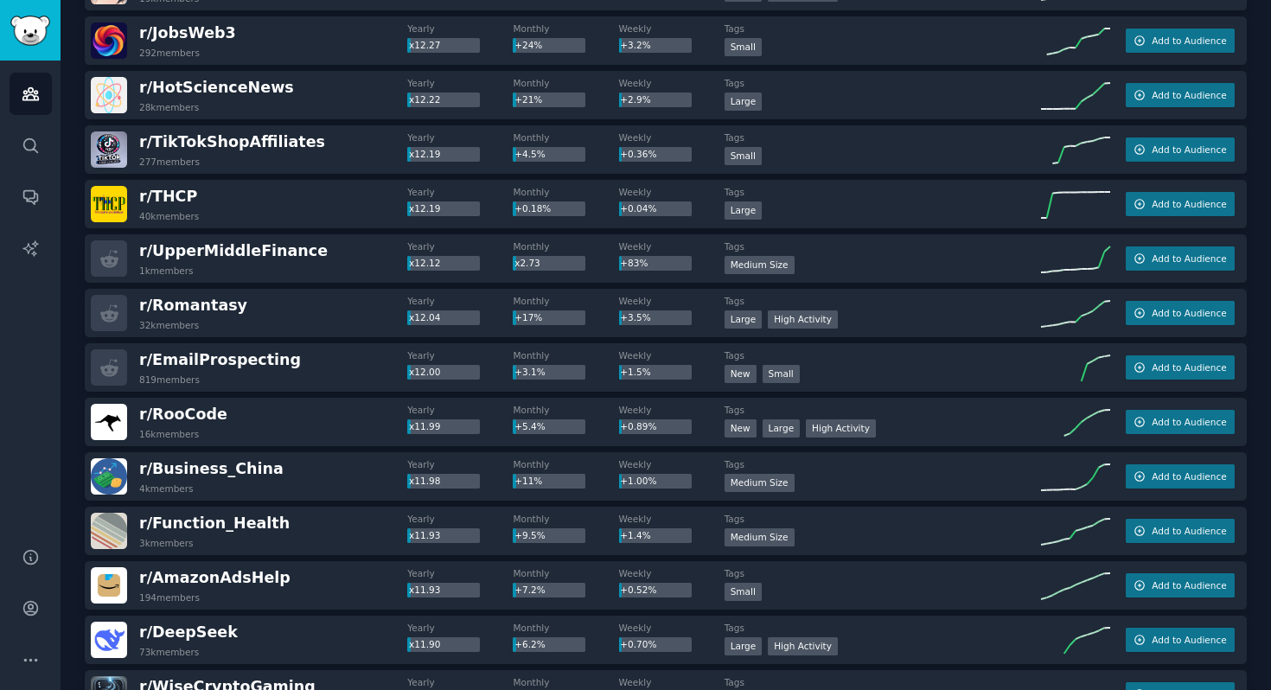
scroll to position [17931, 0]
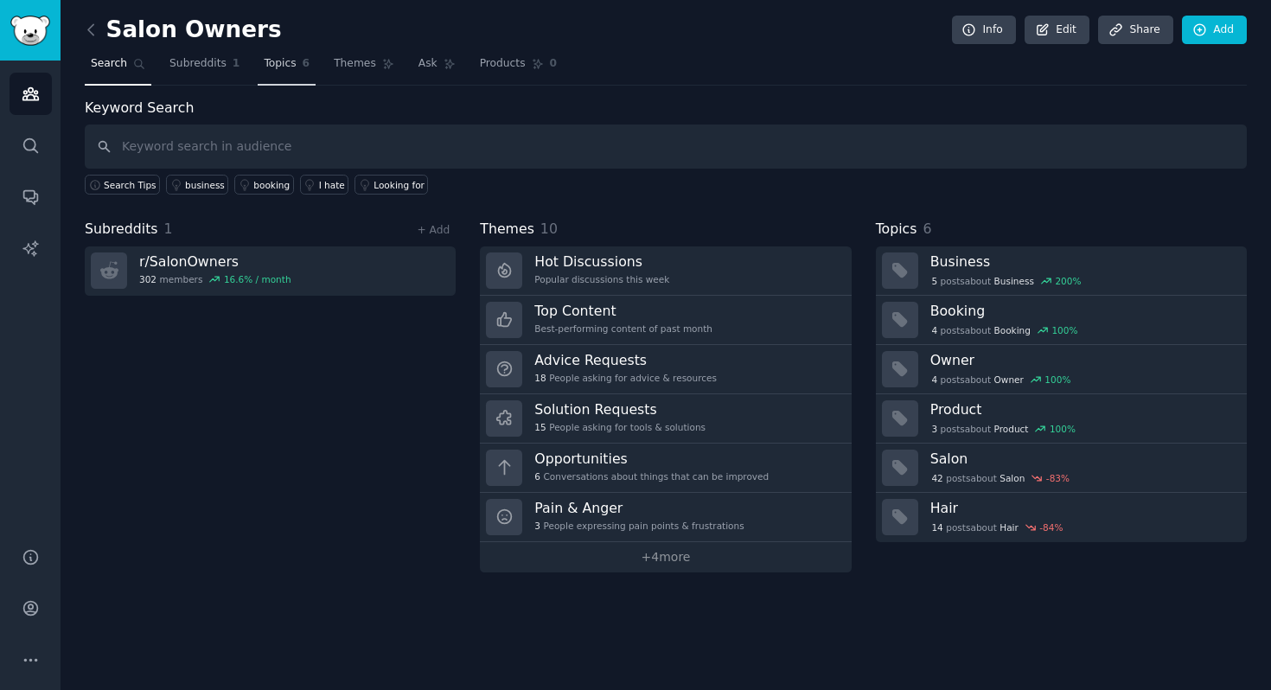
click at [291, 60] on span "Topics" at bounding box center [280, 64] width 32 height 16
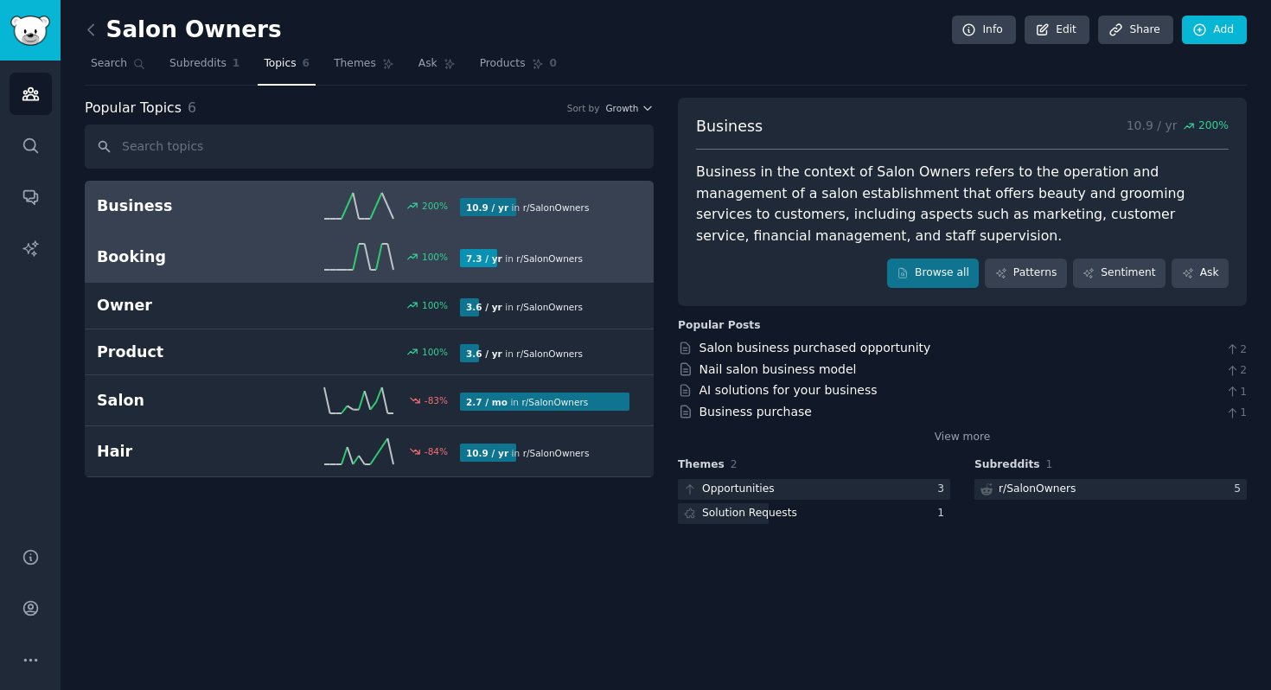
click at [503, 255] on div "7.3 / yr in r/ SalonOwners" at bounding box center [524, 258] width 129 height 18
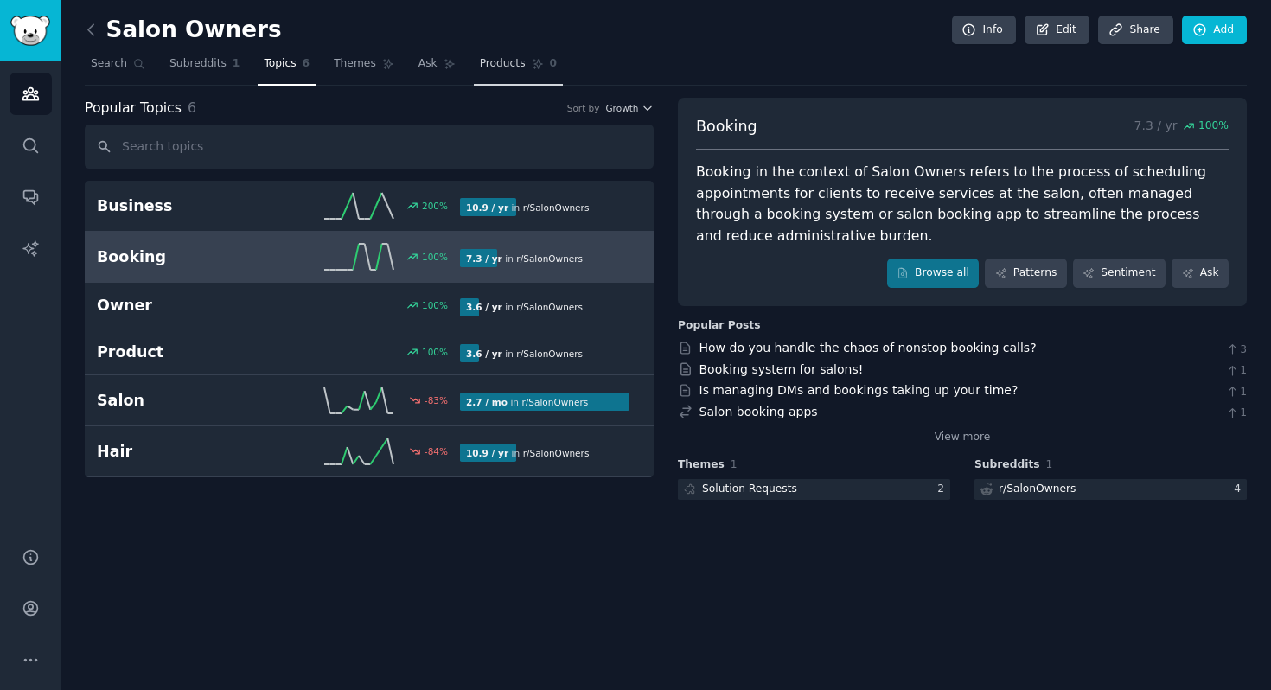
click at [476, 55] on link "Products 0" at bounding box center [518, 67] width 89 height 35
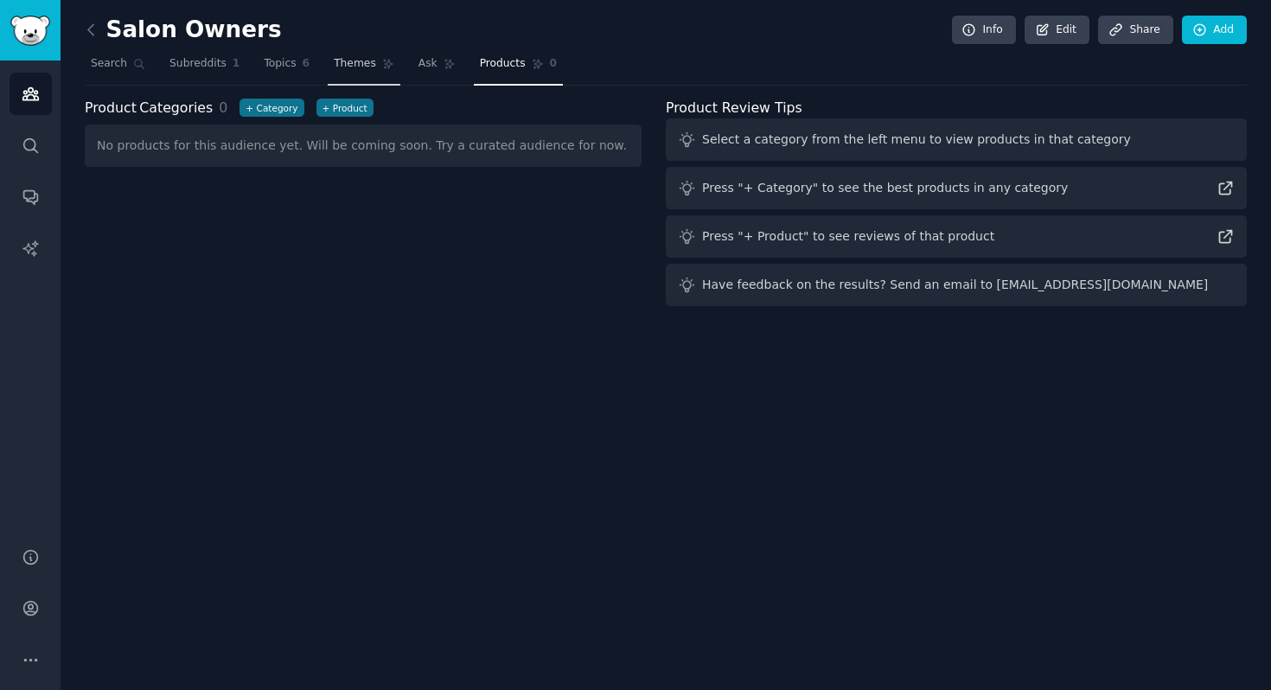
click at [360, 65] on span "Themes" at bounding box center [355, 64] width 42 height 16
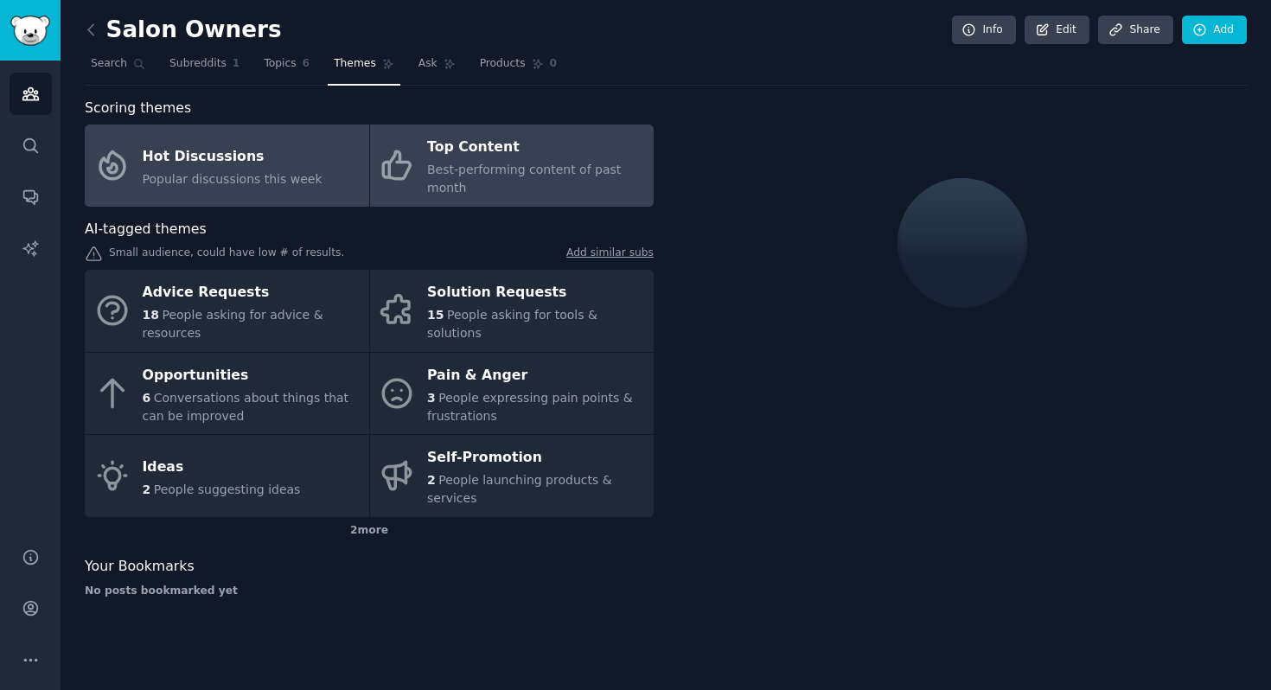
click at [467, 172] on span "Best-performing content of past month" at bounding box center [524, 179] width 194 height 32
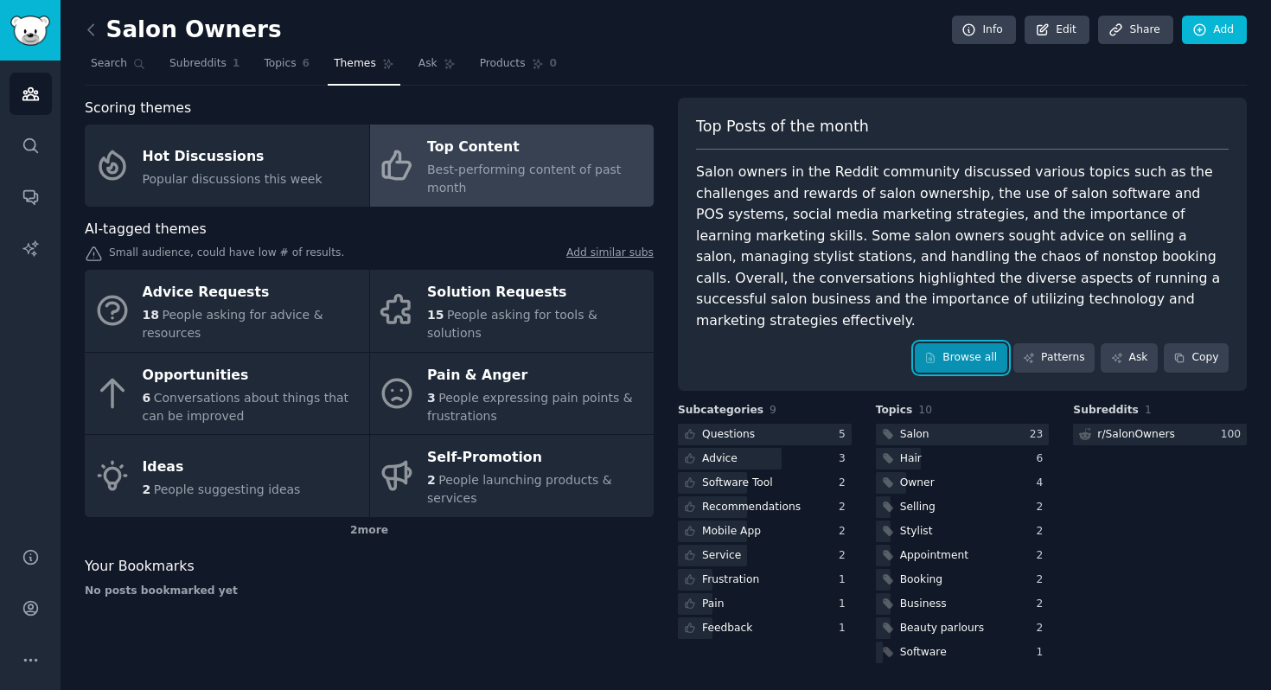
click at [961, 343] on link "Browse all" at bounding box center [961, 357] width 93 height 29
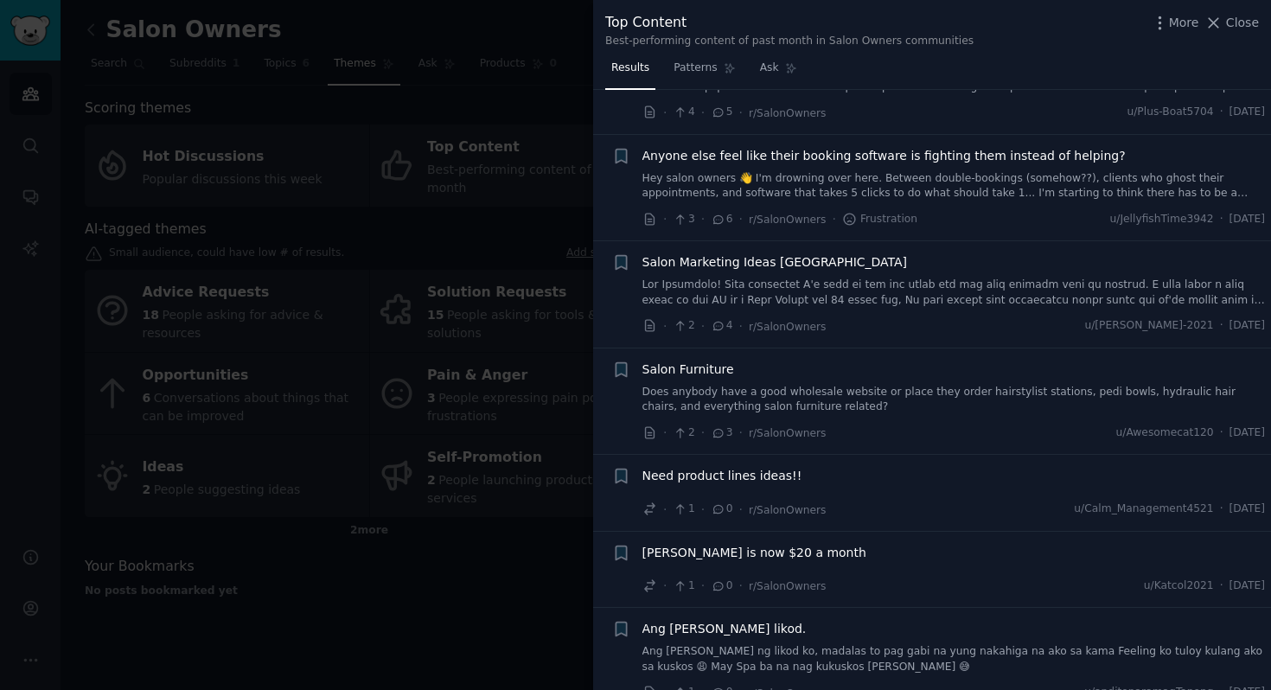
scroll to position [109, 0]
click at [795, 408] on link "Does anybody have a good wholesale website or place they order hairstylist stat…" at bounding box center [953, 398] width 623 height 30
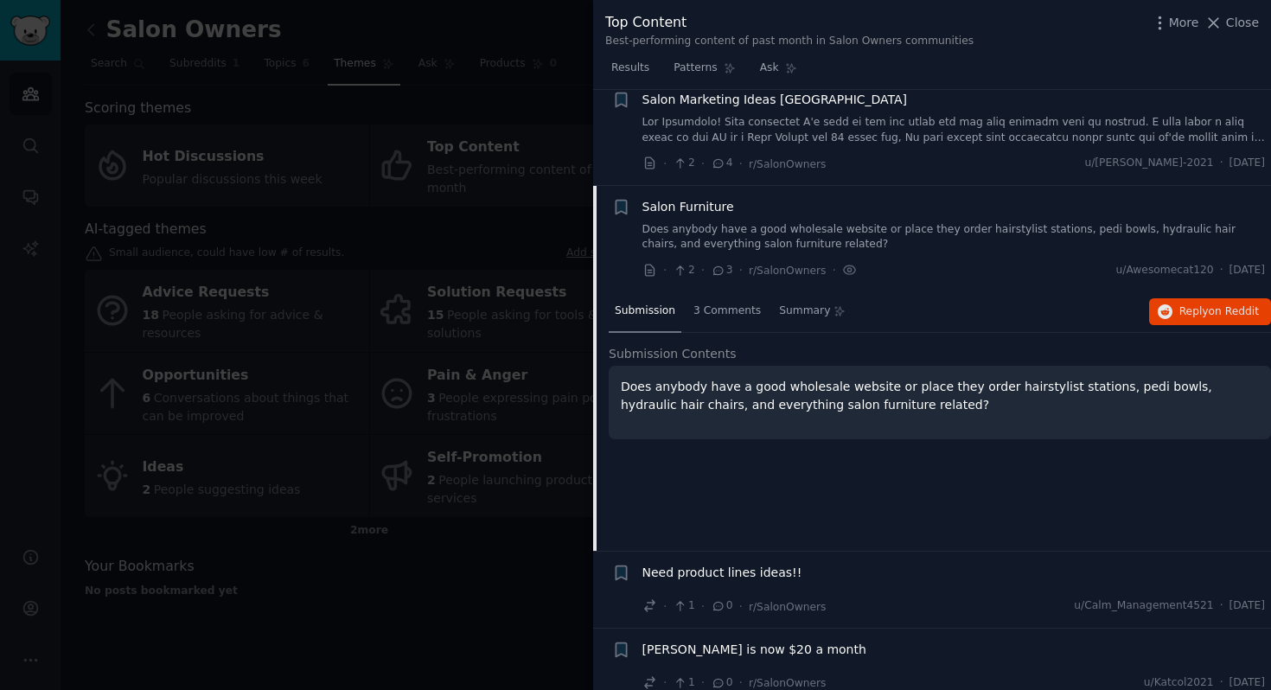
scroll to position [366, 0]
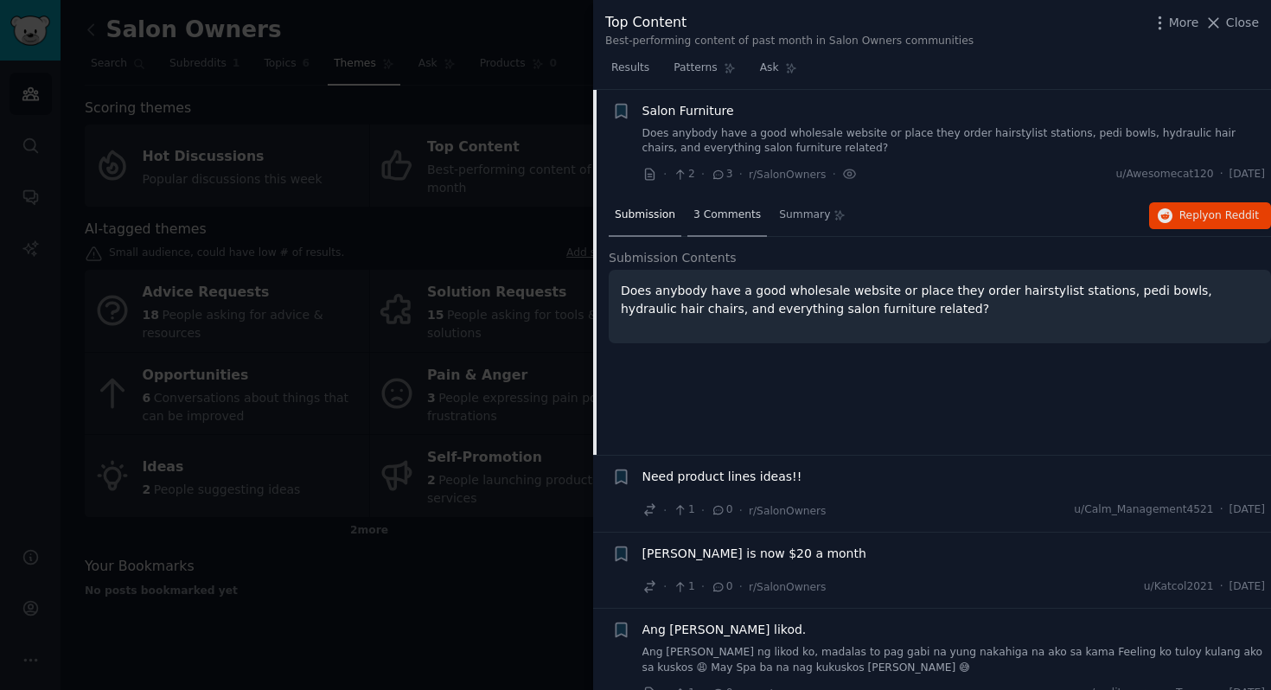
click at [739, 214] on span "3 Comments" at bounding box center [727, 216] width 67 height 16
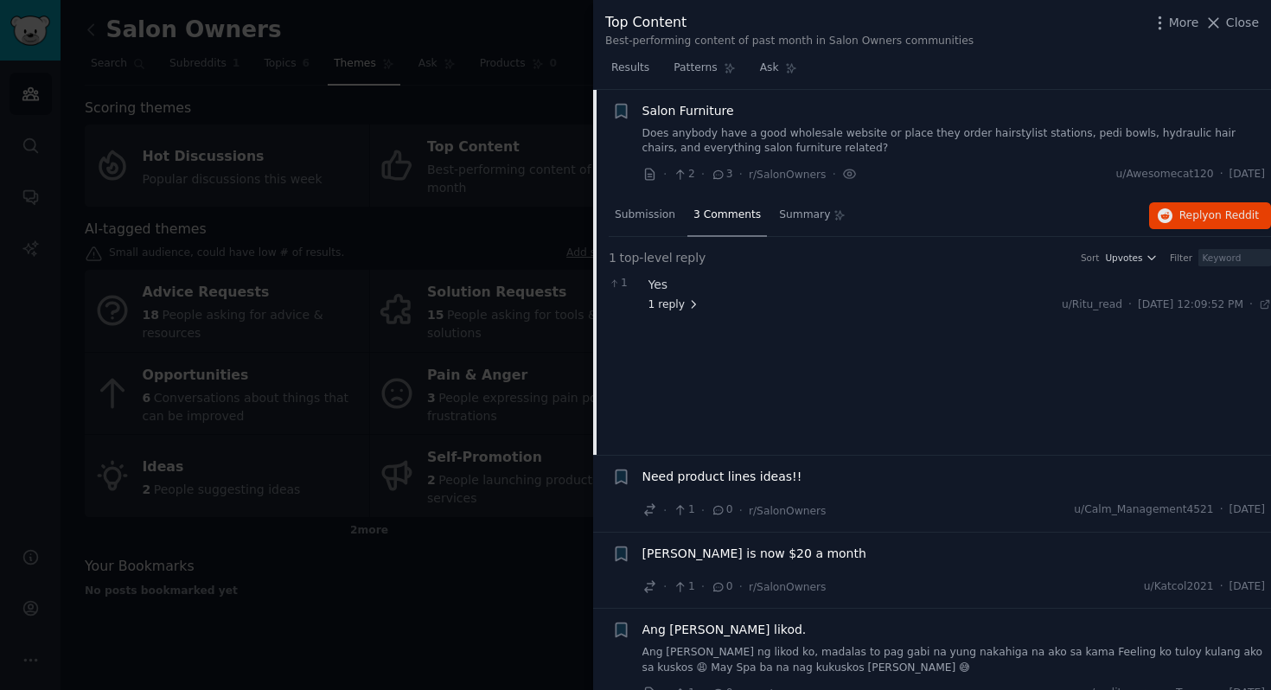
click at [679, 308] on span "1 reply" at bounding box center [675, 305] width 52 height 16
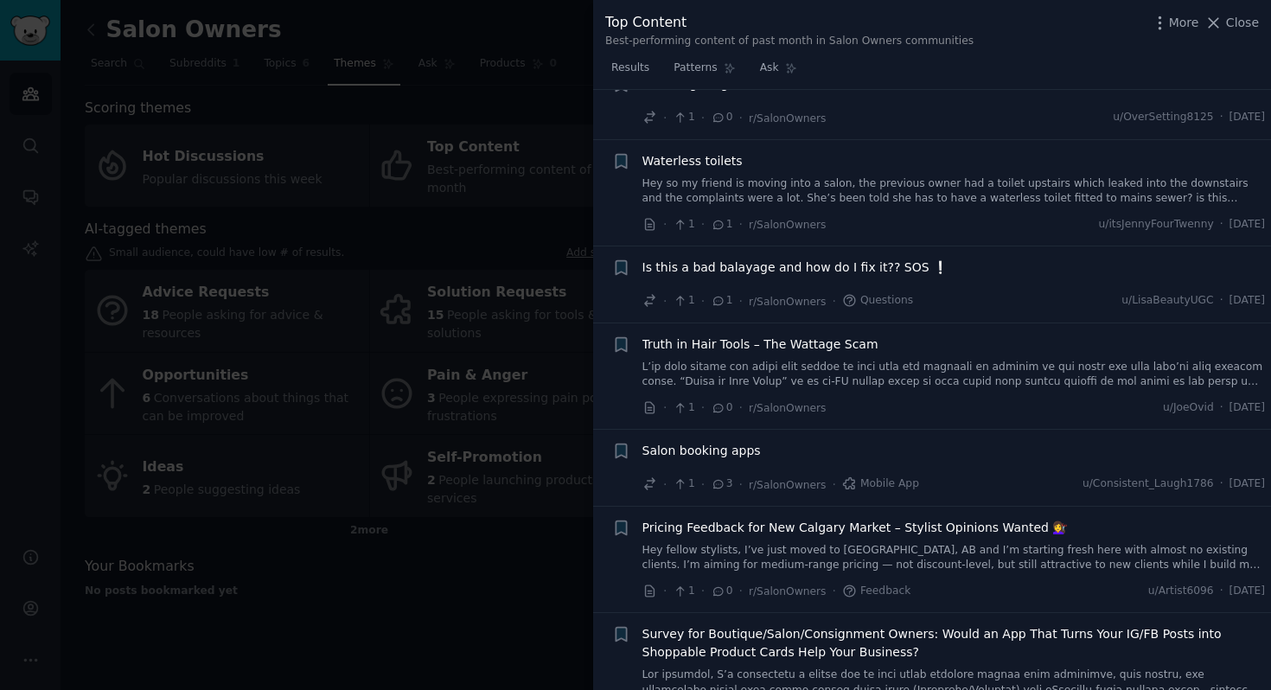
scroll to position [1173, 0]
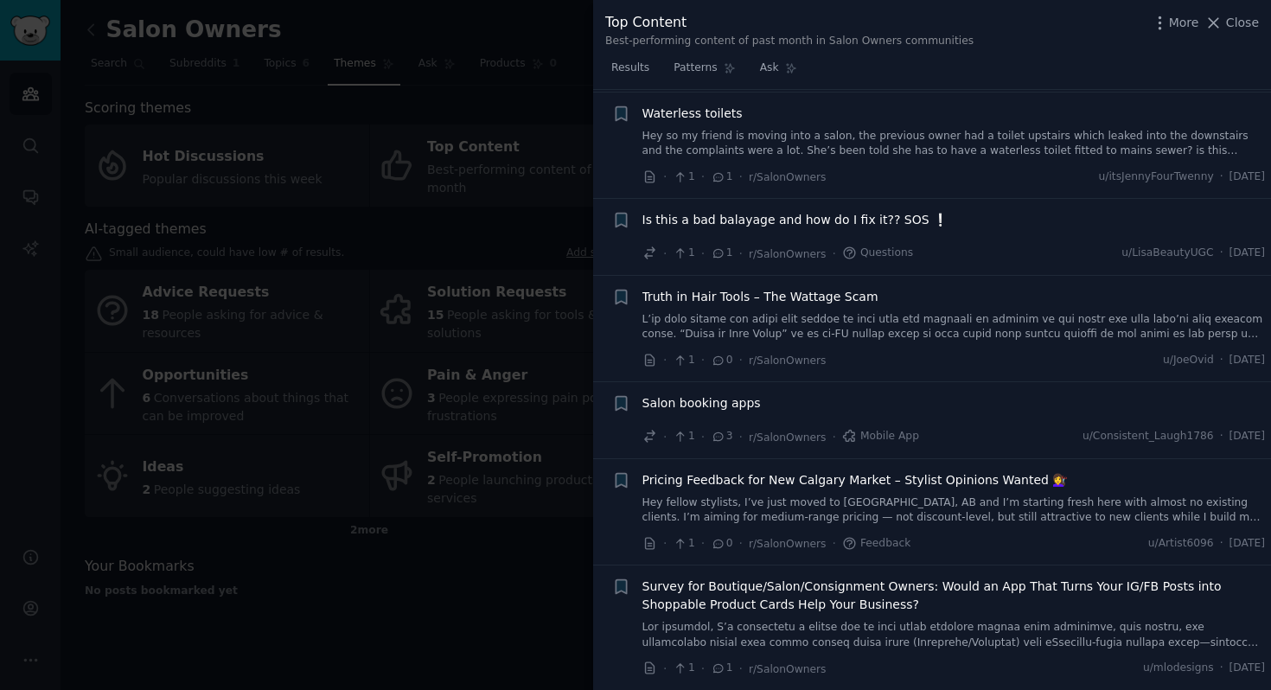
click at [498, 600] on div at bounding box center [635, 345] width 1271 height 690
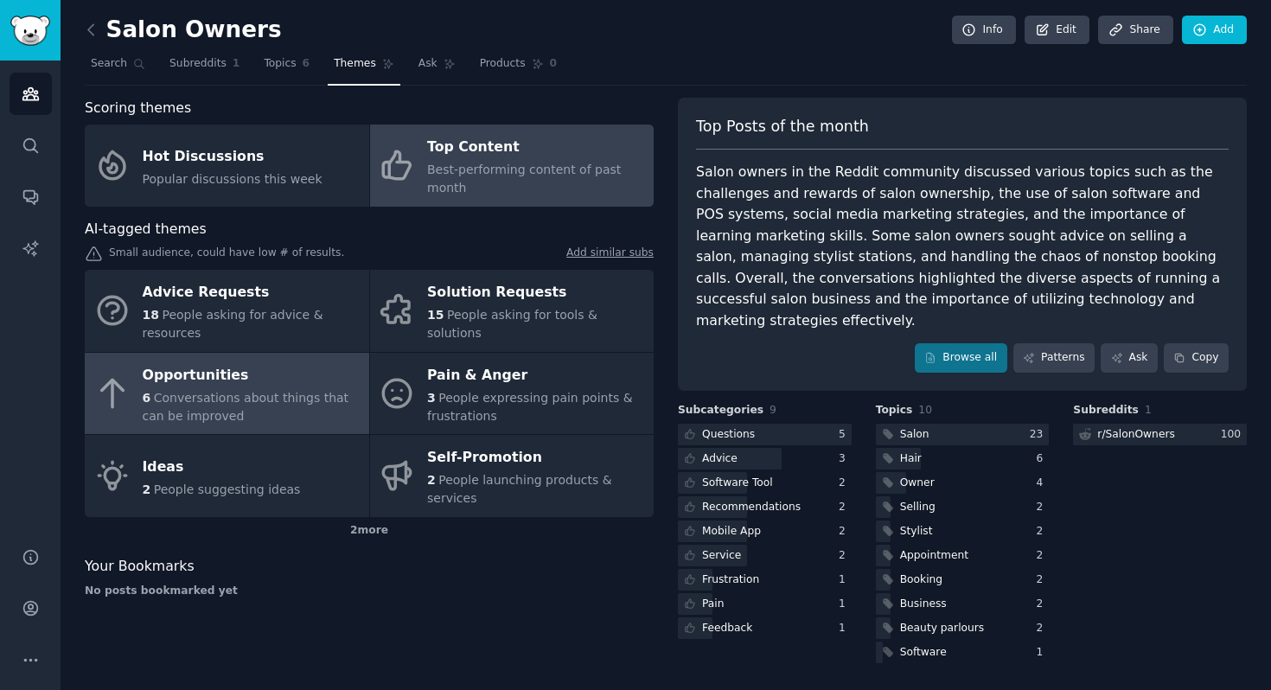
click at [315, 410] on div "6 Conversations about things that can be improved" at bounding box center [252, 407] width 218 height 36
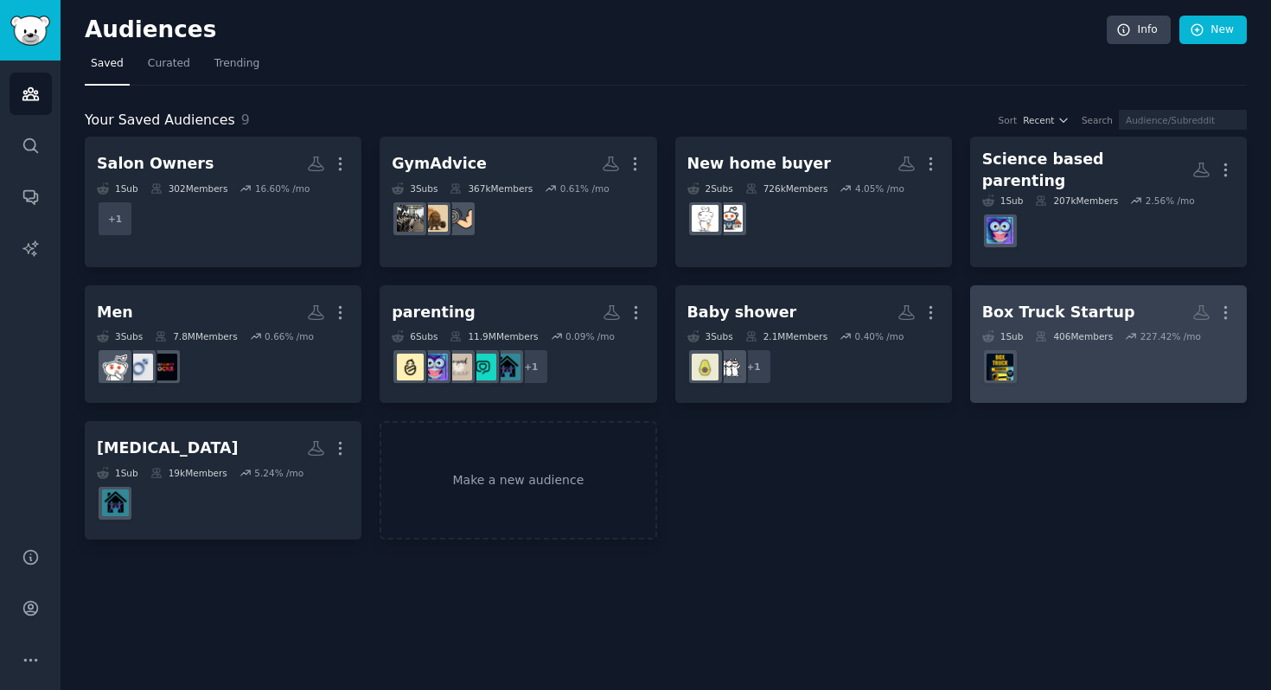
click at [1076, 304] on div "Box Truck Startup" at bounding box center [1058, 313] width 153 height 22
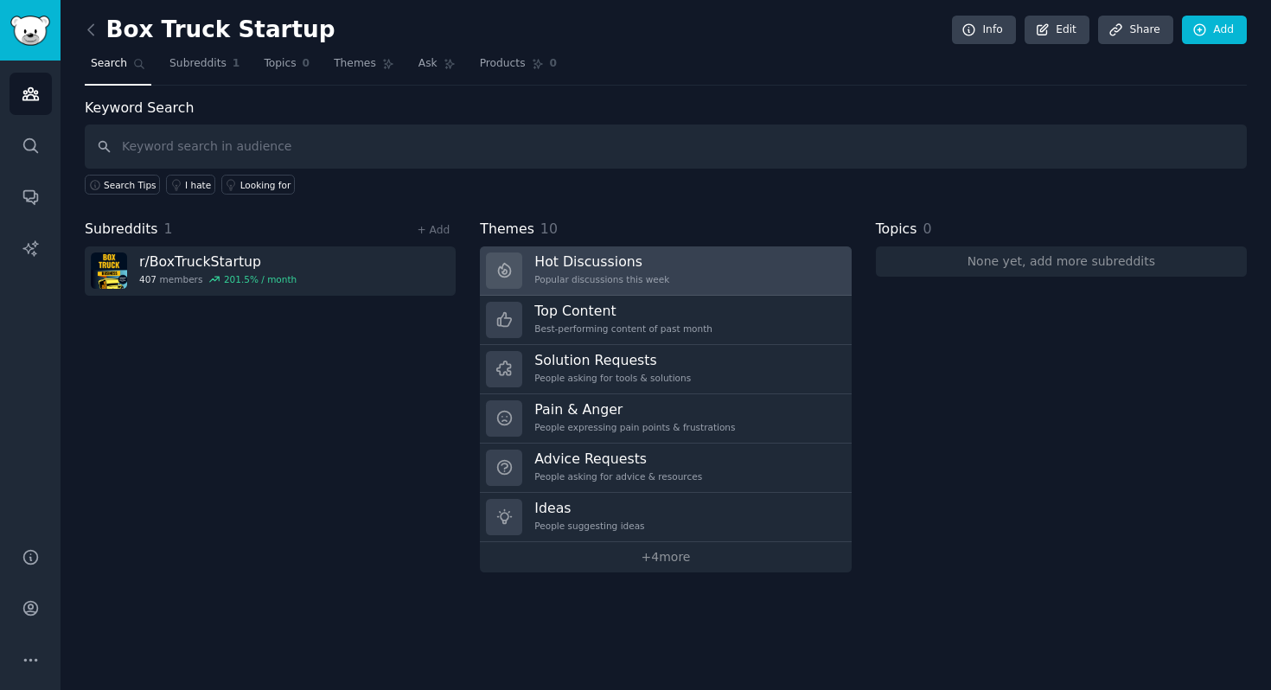
click at [665, 271] on link "Hot Discussions Popular discussions this week" at bounding box center [665, 270] width 371 height 49
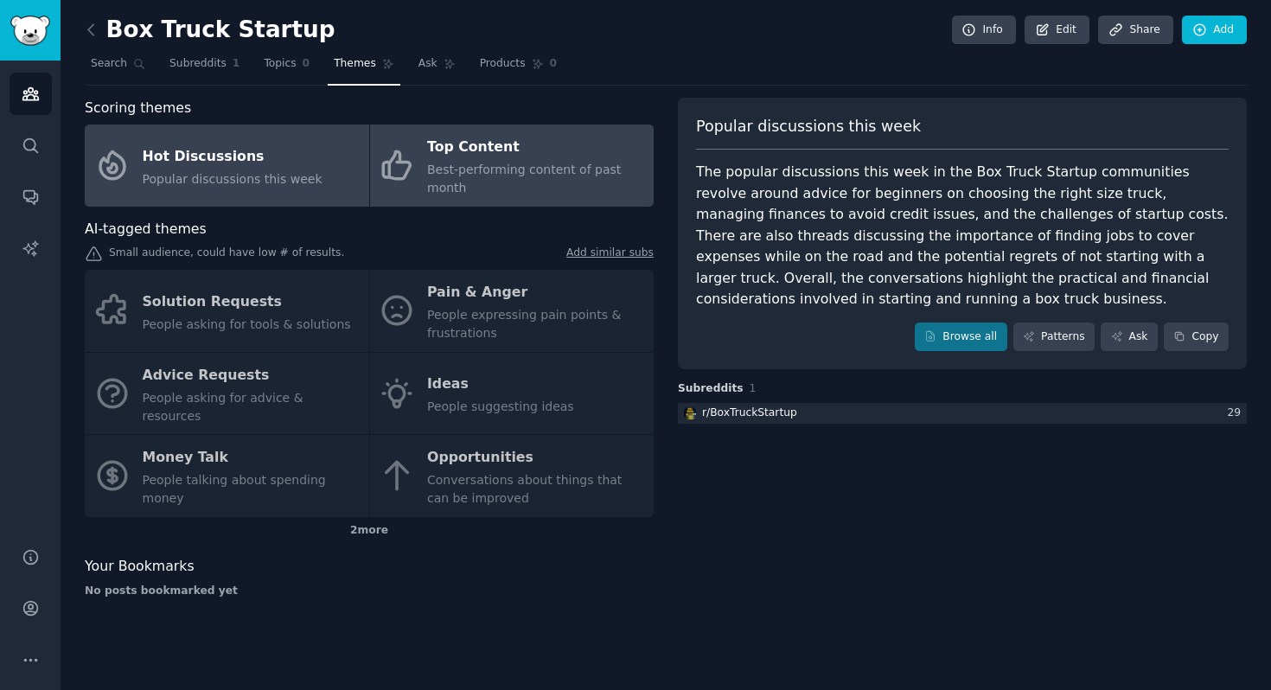
click at [576, 178] on div "Best-performing content of past month" at bounding box center [536, 179] width 218 height 36
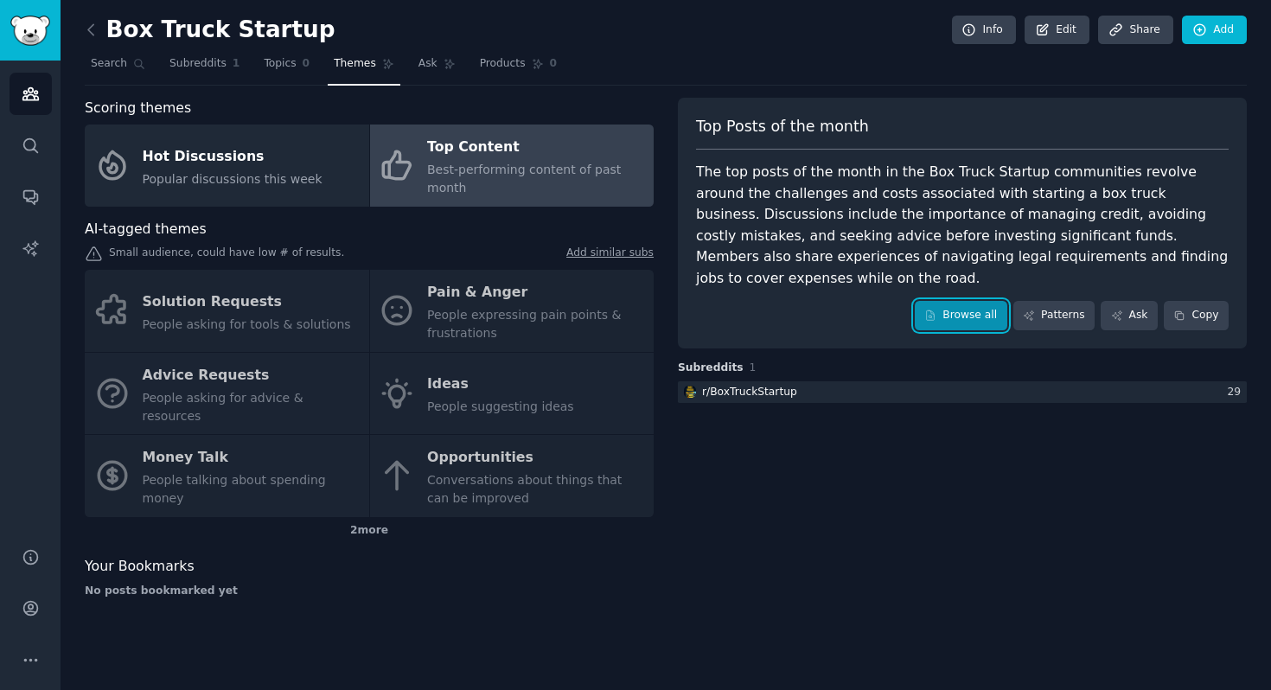
click at [949, 301] on link "Browse all" at bounding box center [961, 315] width 93 height 29
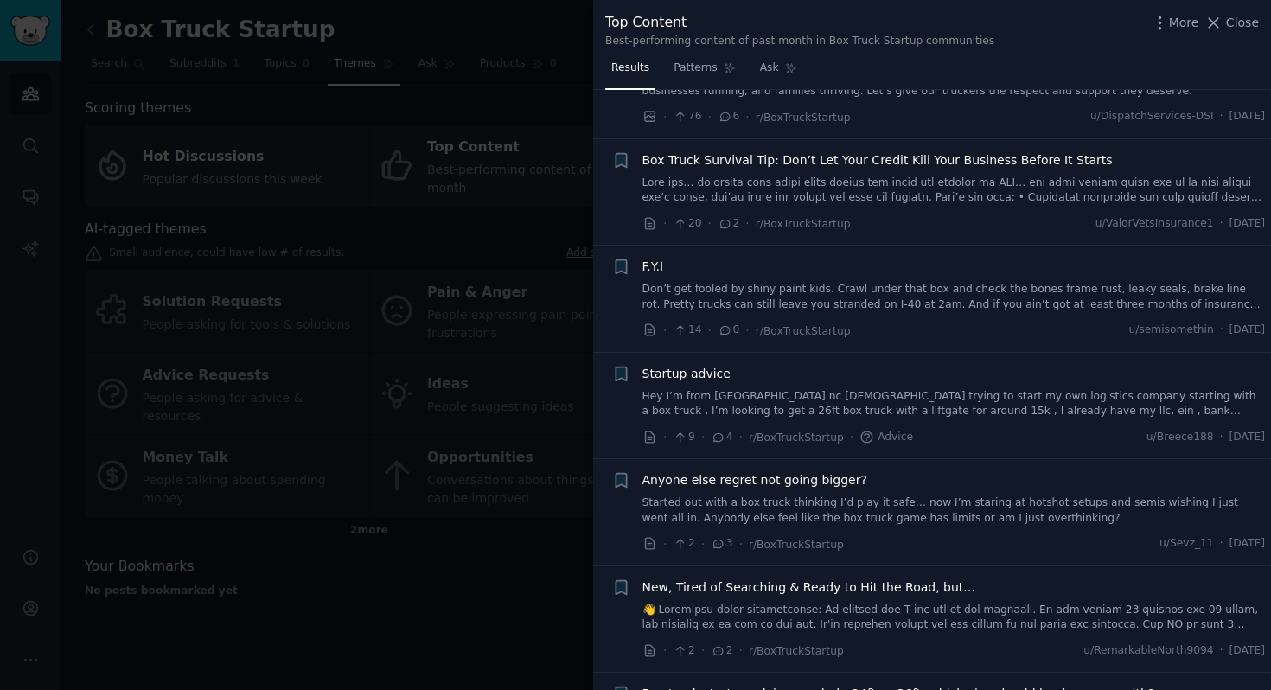
scroll to position [174, 0]
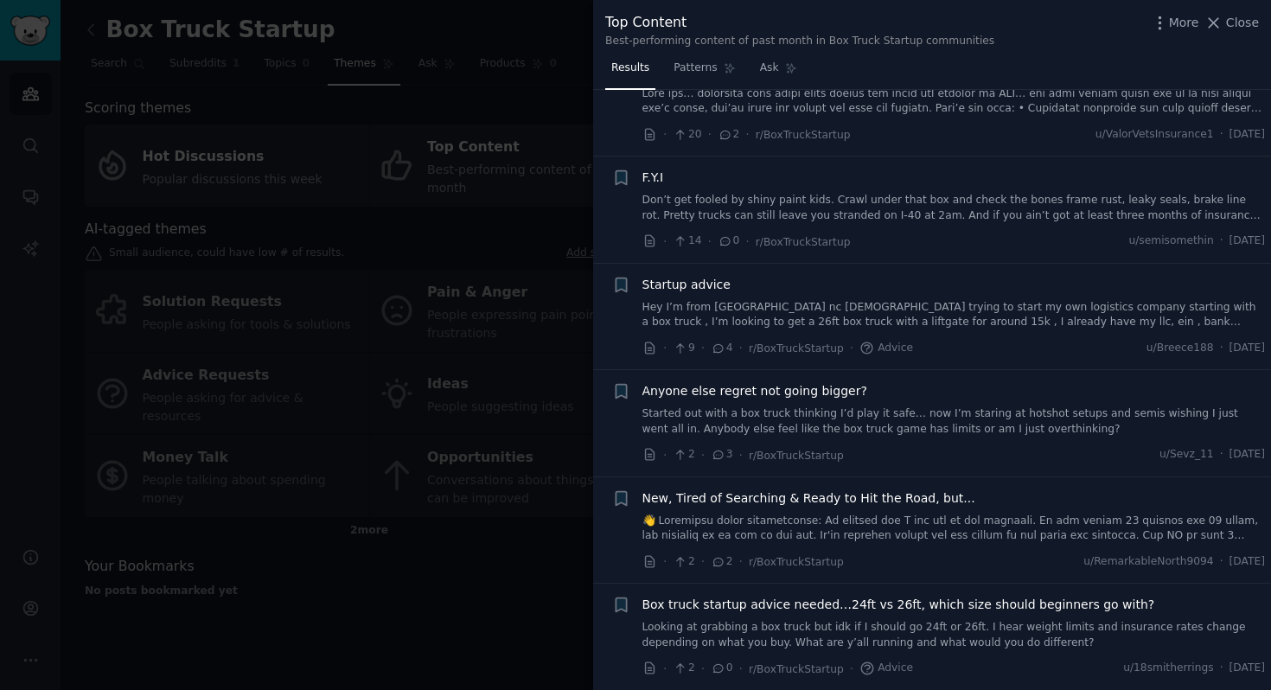
click at [520, 563] on div at bounding box center [635, 345] width 1271 height 690
